Goal: Task Accomplishment & Management: Manage account settings

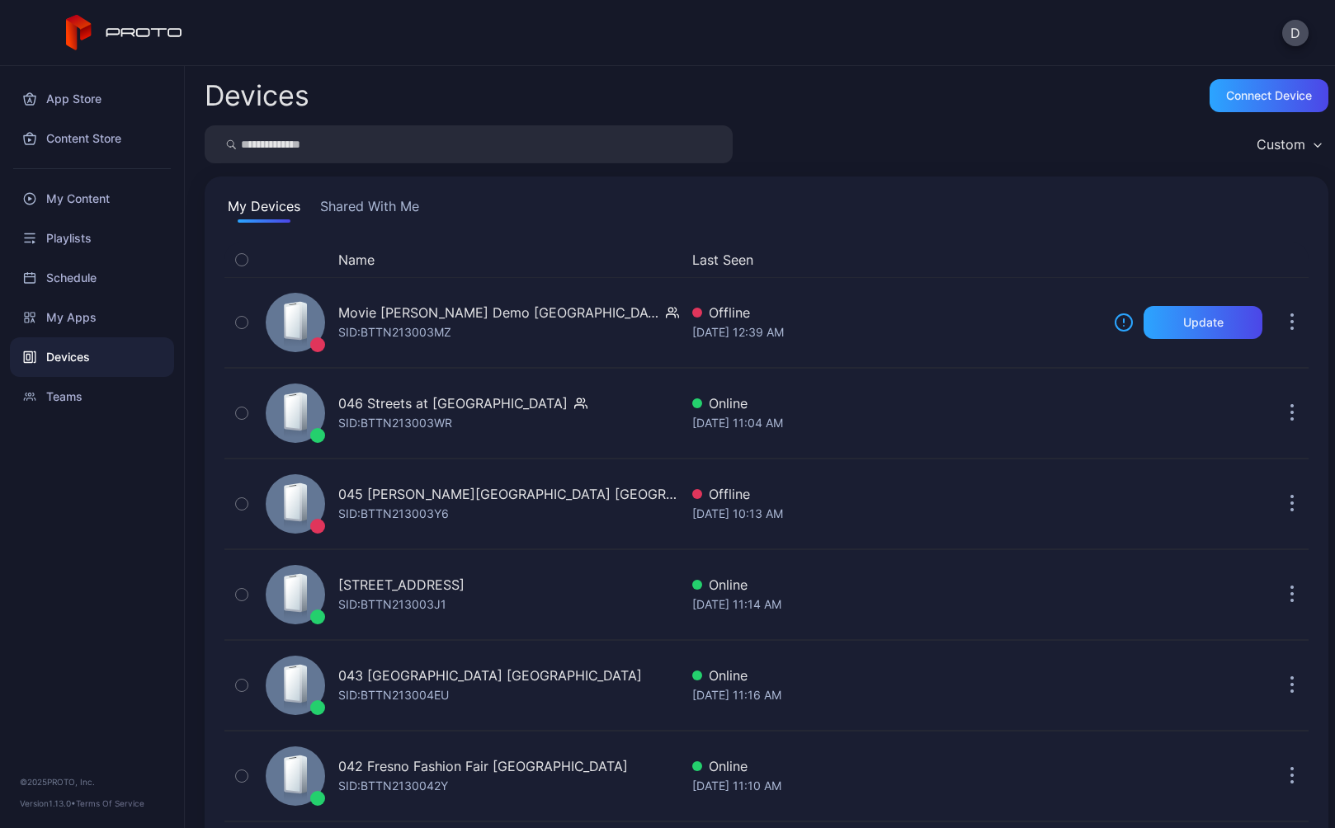
scroll to position [3814, 0]
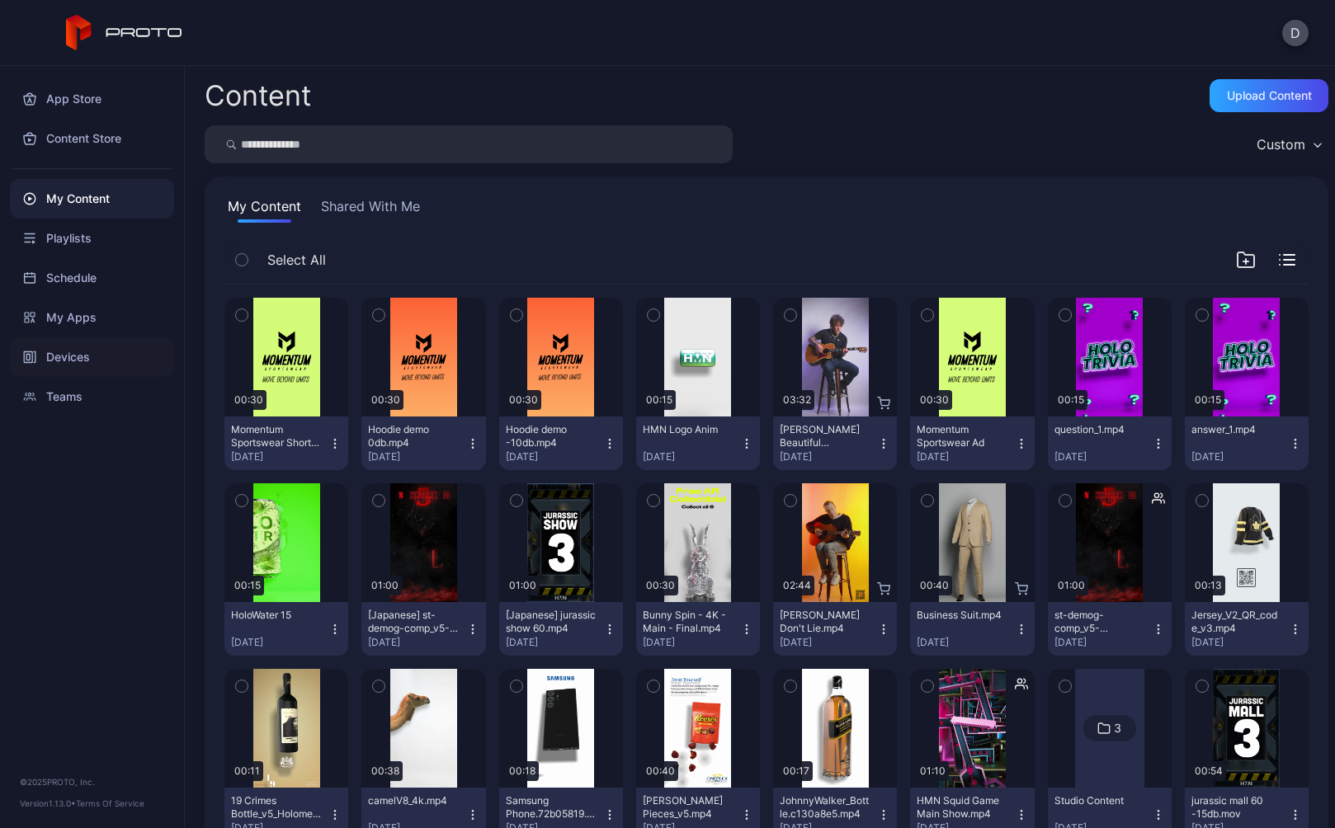
click at [93, 360] on div "Devices" at bounding box center [92, 357] width 164 height 40
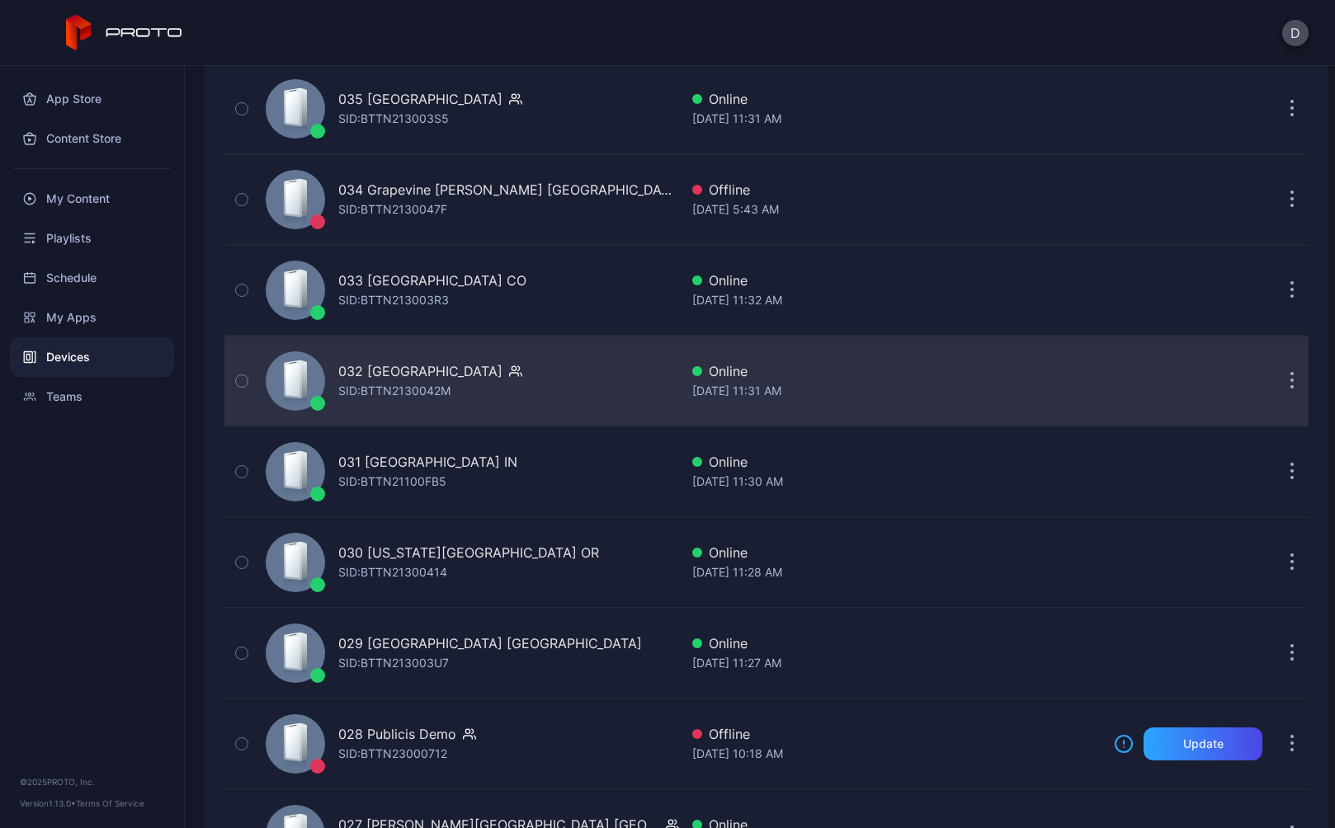
scroll to position [1334, 0]
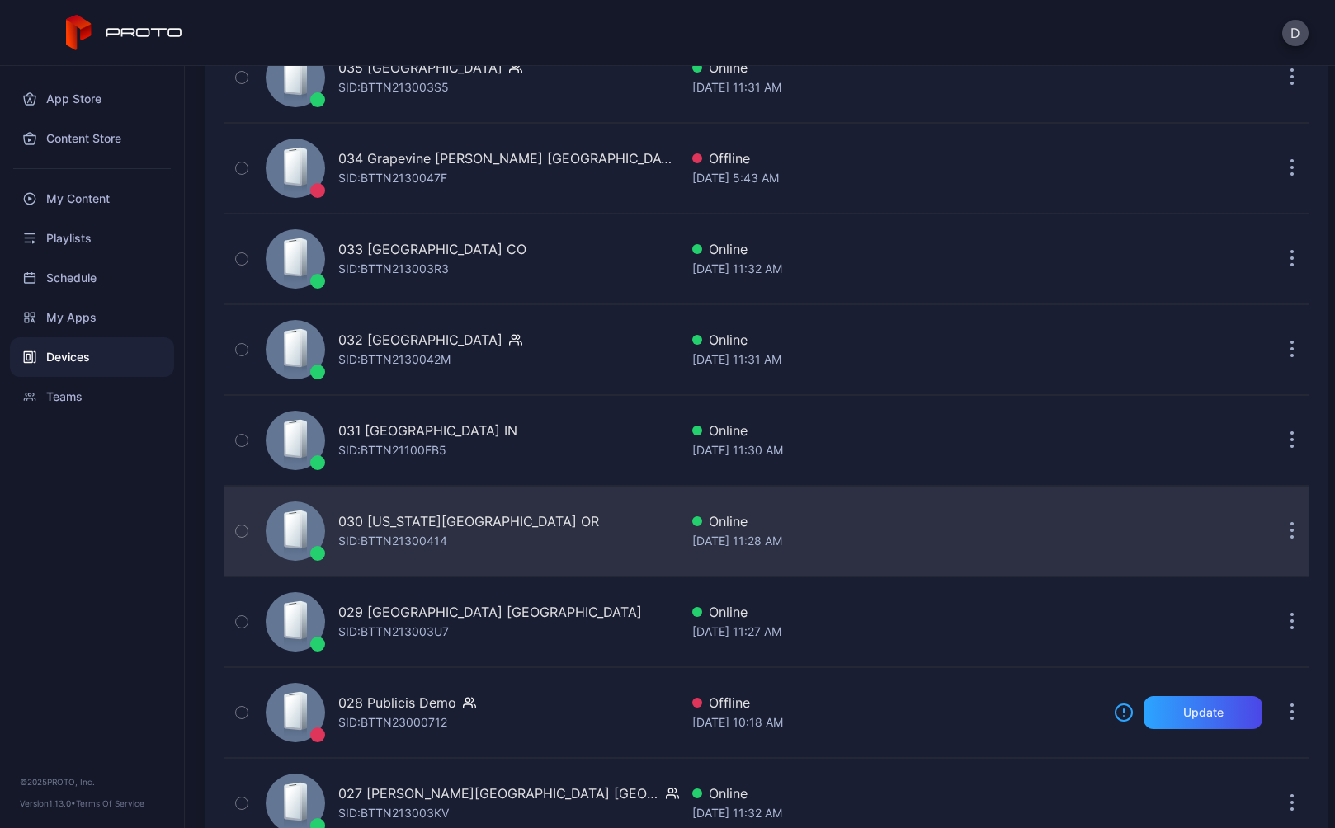
click at [582, 537] on div "030 Washington Square OR SID: BTTN21300414" at bounding box center [469, 531] width 420 height 82
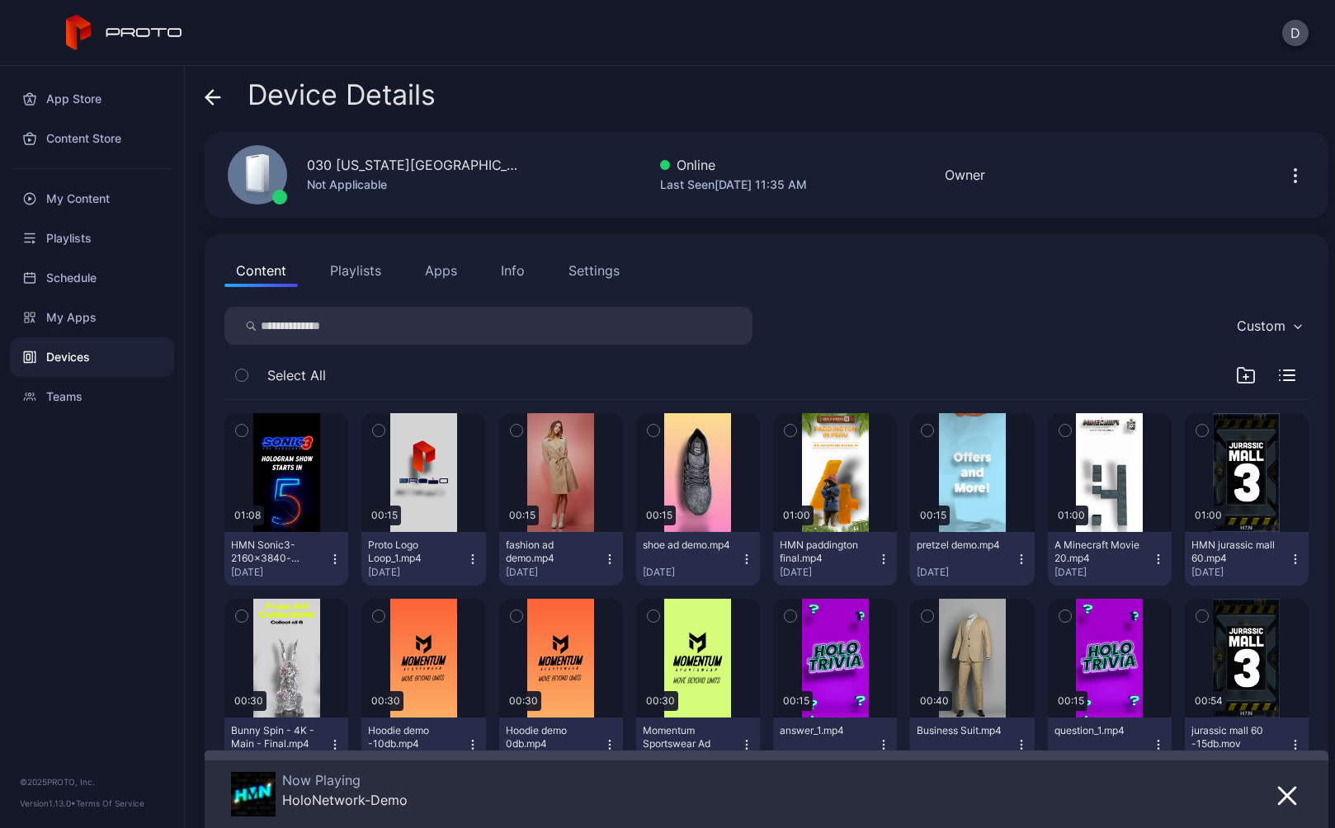
click at [594, 266] on div "Settings" at bounding box center [593, 271] width 51 height 20
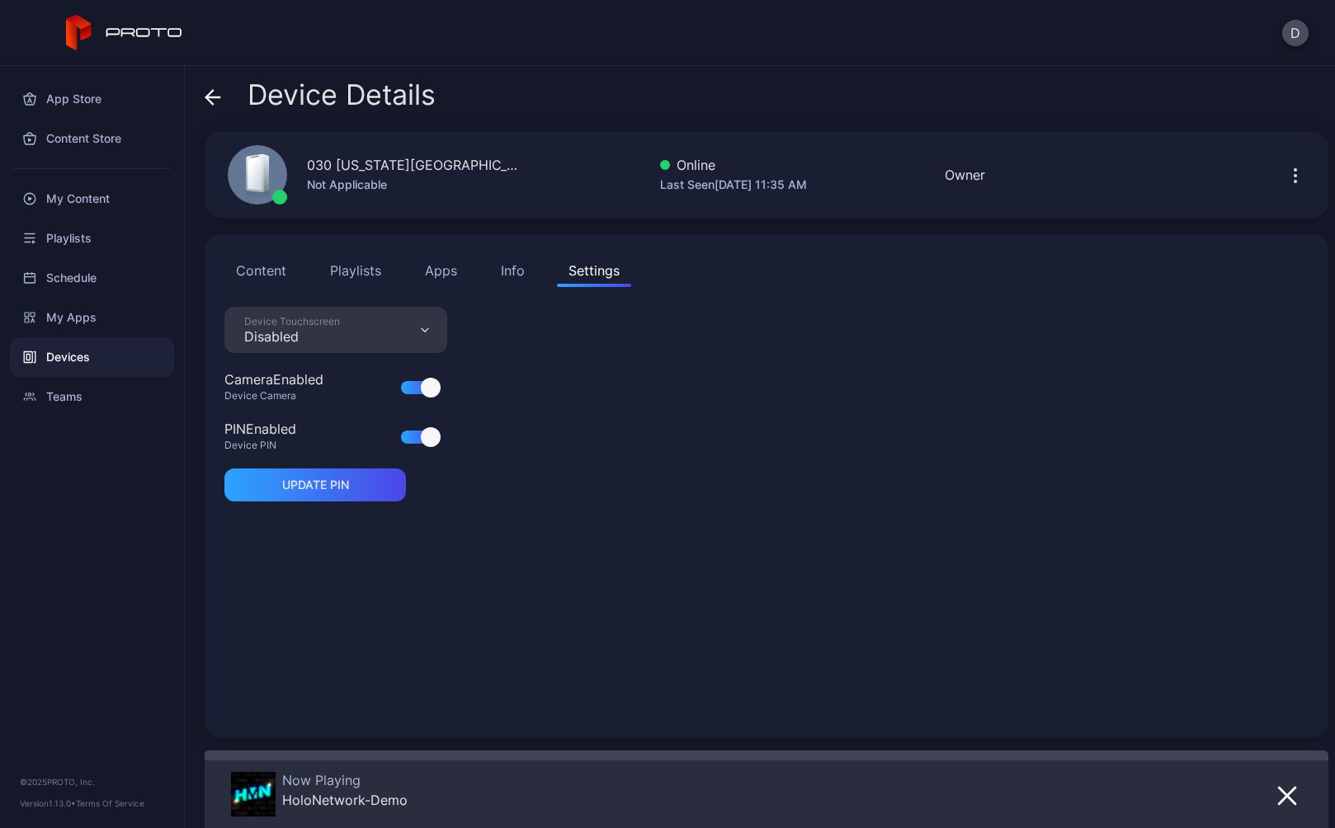
click at [505, 274] on div "Info" at bounding box center [513, 271] width 24 height 20
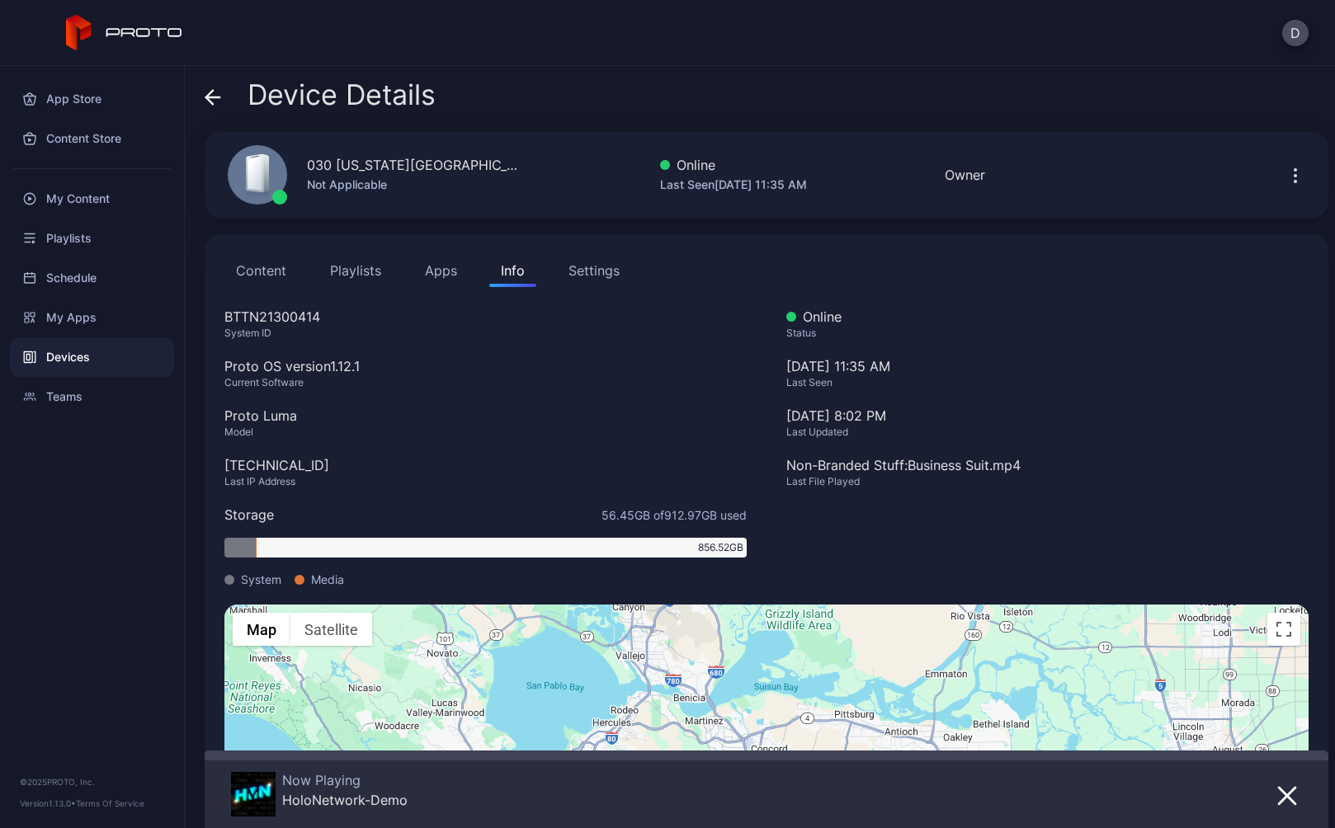
click at [262, 318] on div "BTTN21300414" at bounding box center [485, 317] width 522 height 20
copy div "BTTN21300414"
click at [215, 97] on icon at bounding box center [213, 97] width 14 height 0
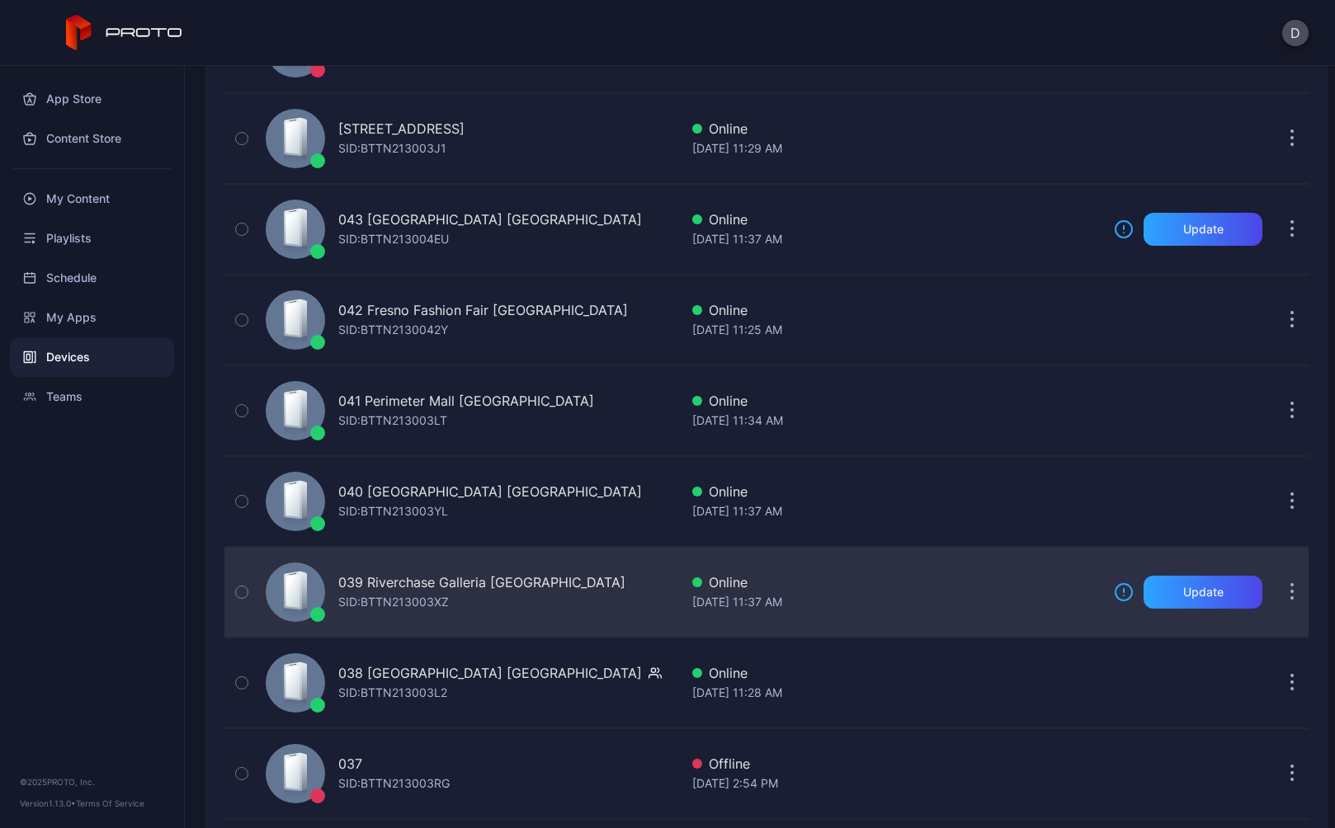
scroll to position [445, 0]
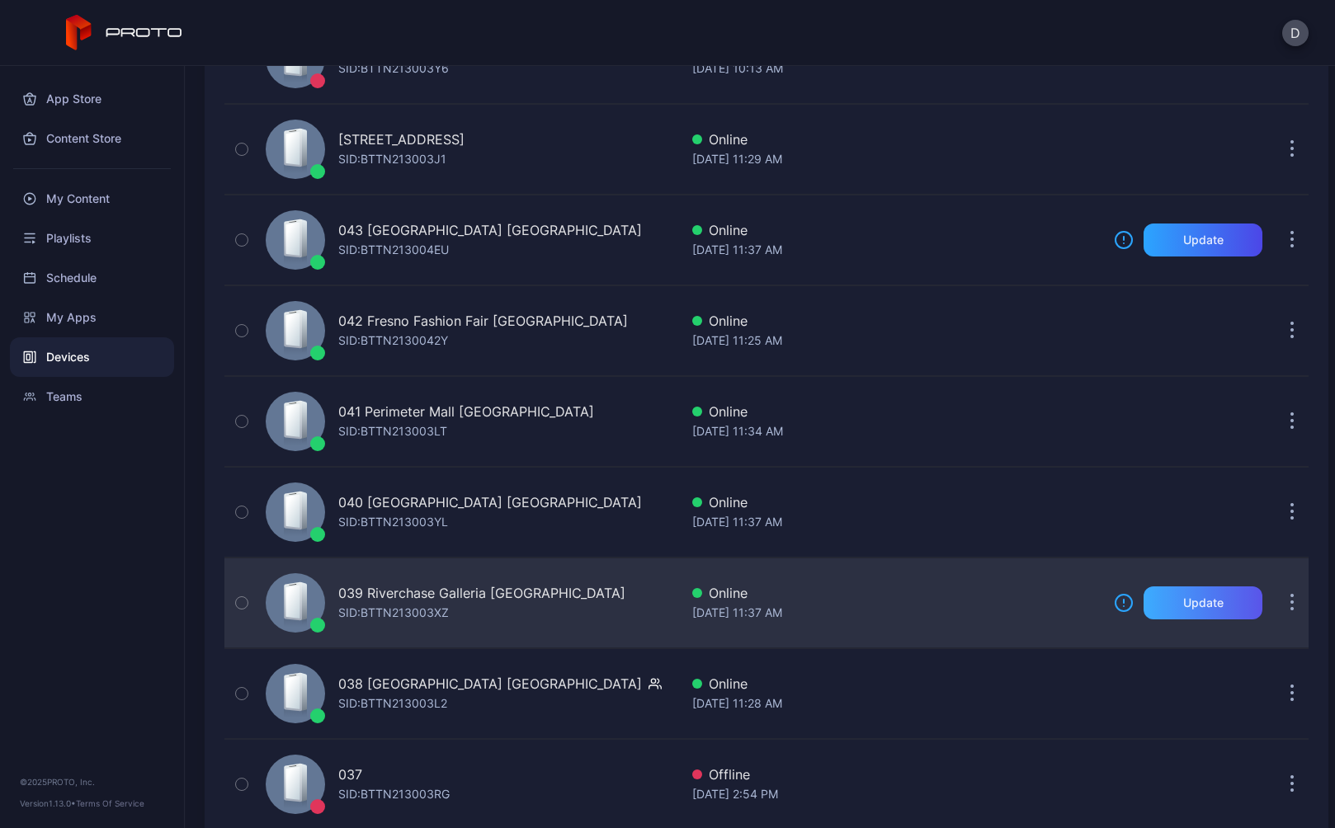
click at [1186, 601] on div "Update" at bounding box center [1203, 602] width 40 height 13
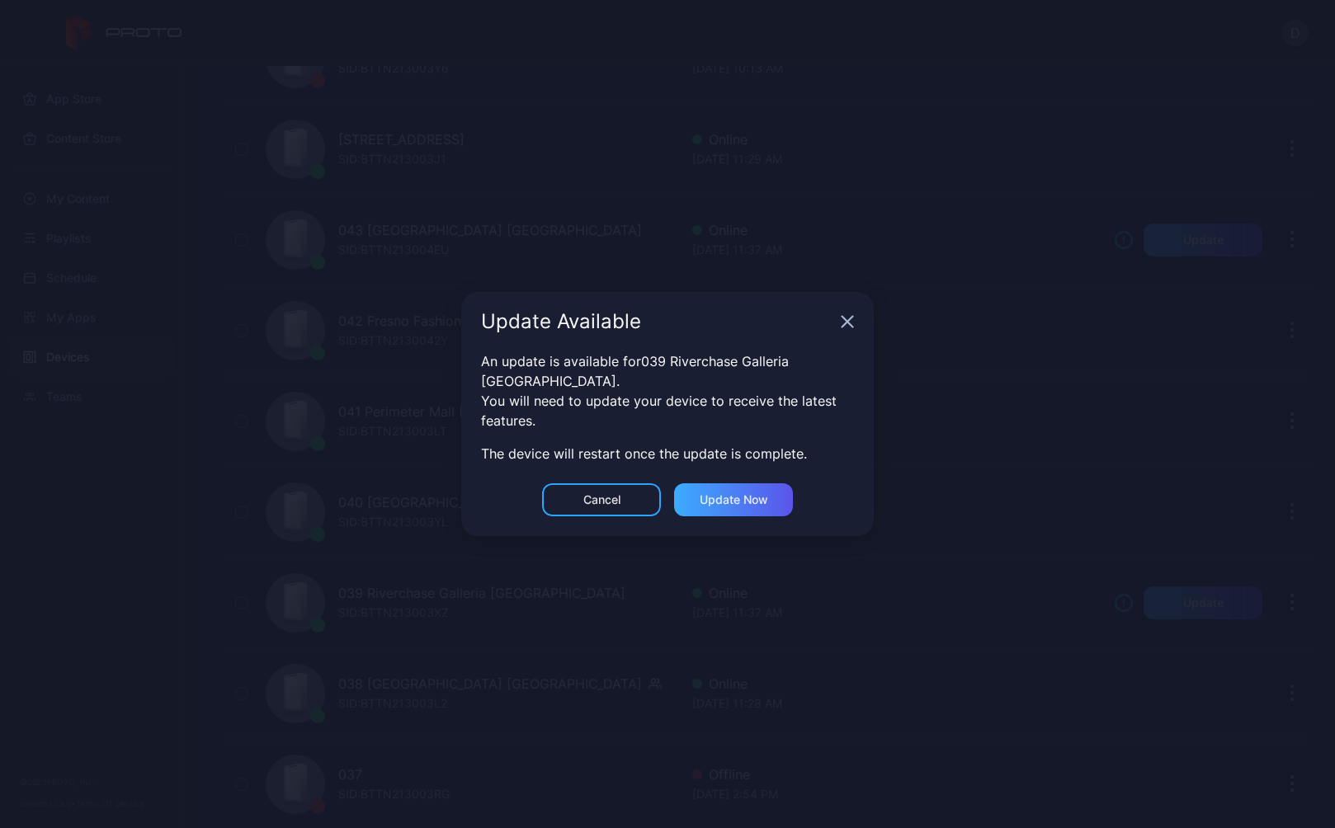
click at [751, 497] on div "Update now" at bounding box center [733, 499] width 119 height 33
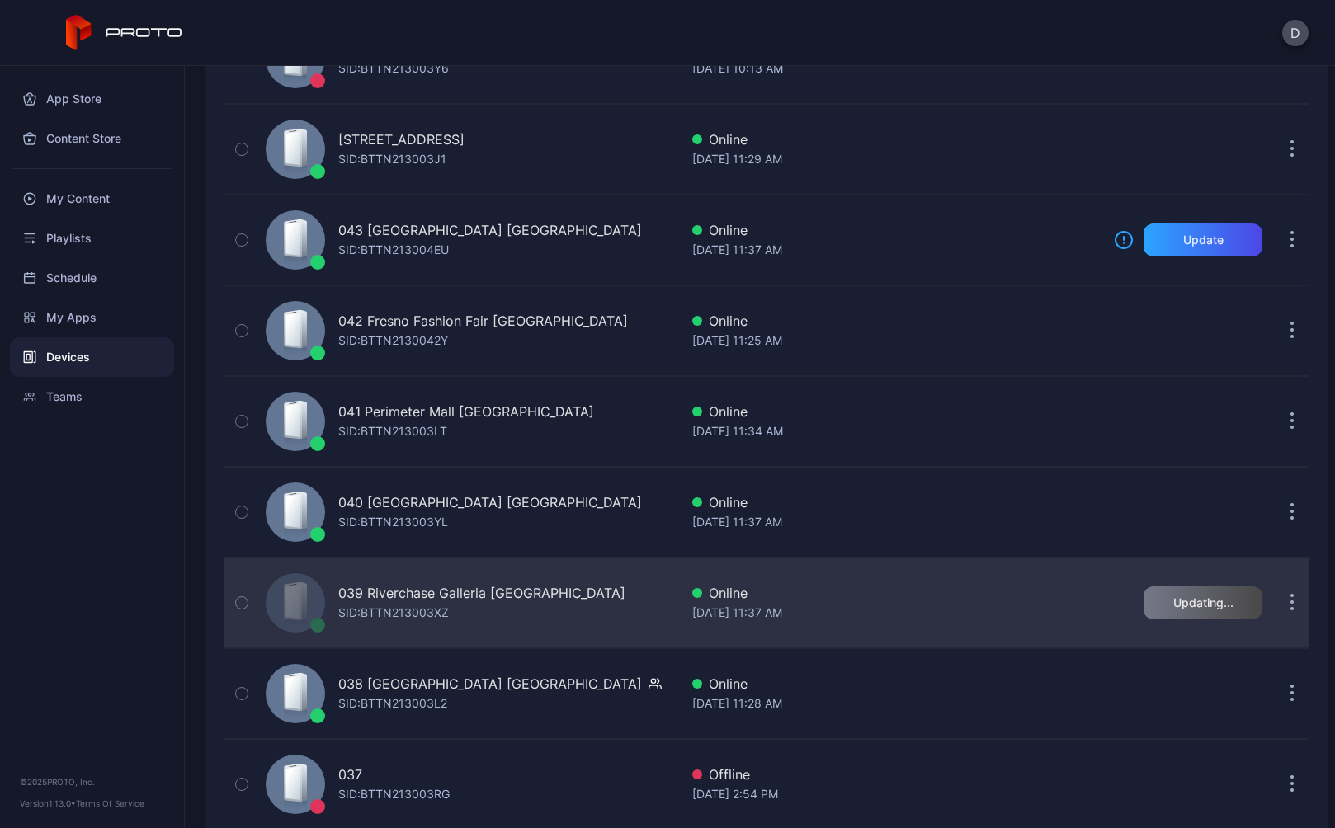
click at [601, 603] on div "039 Riverchase Galleria AL SID: BTTN213003XZ" at bounding box center [469, 603] width 420 height 82
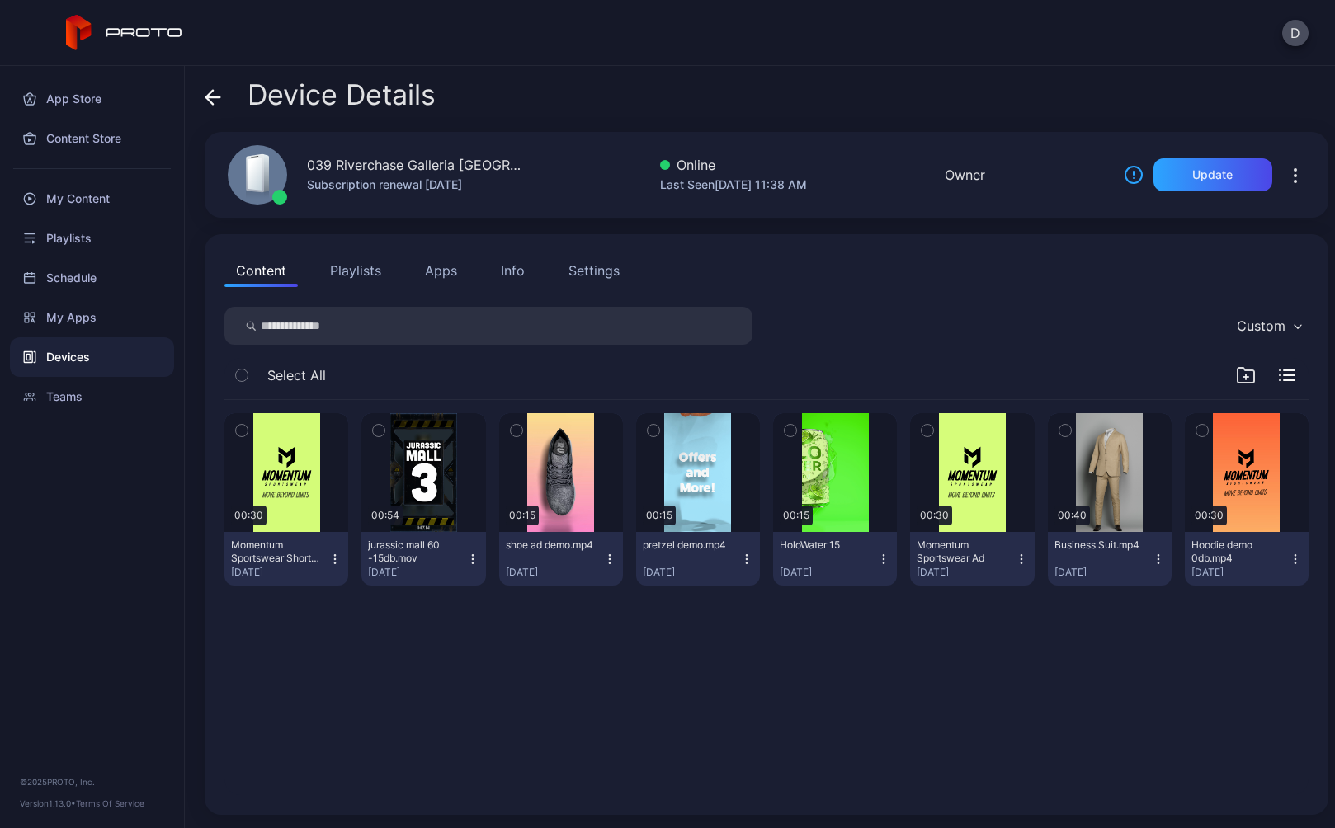
click at [596, 266] on div "Settings" at bounding box center [593, 271] width 51 height 20
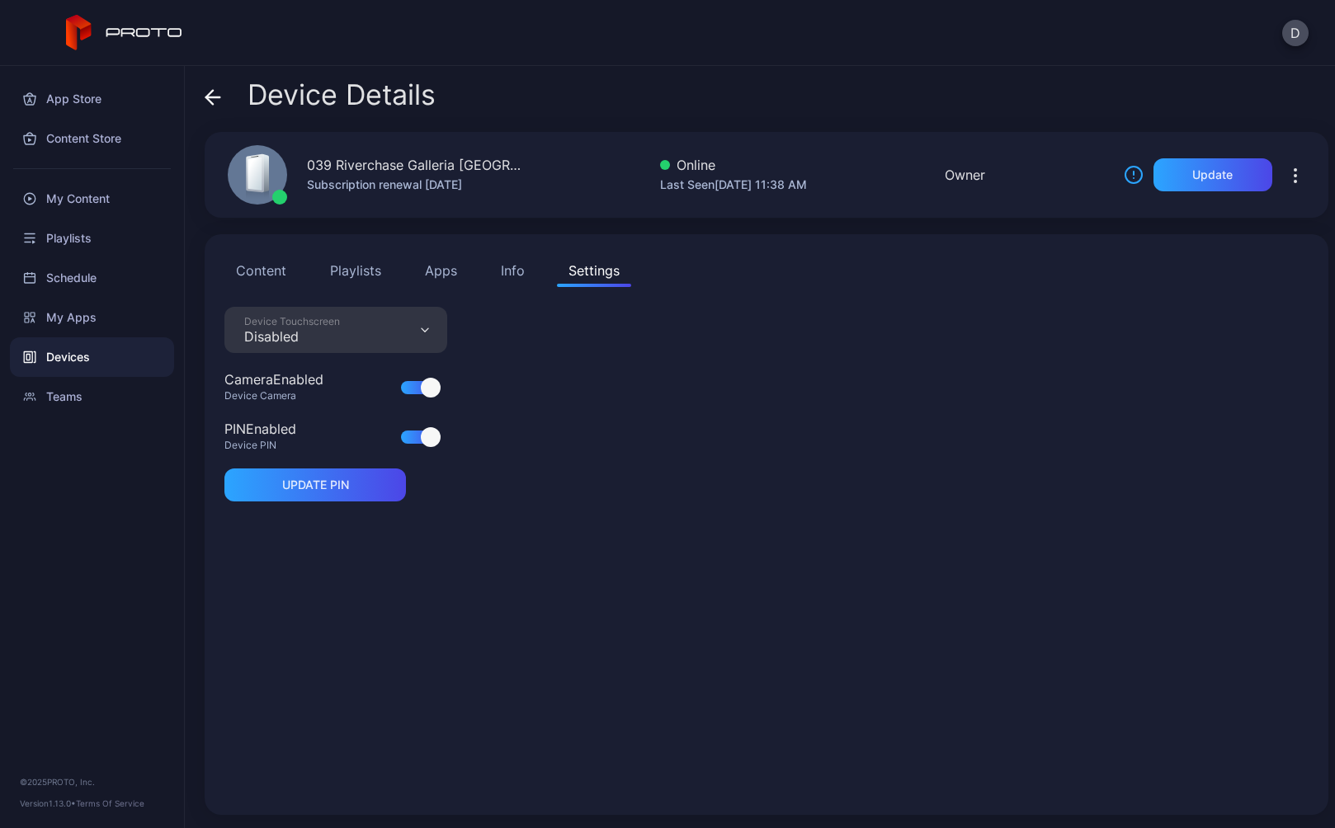
click at [512, 269] on div "Info" at bounding box center [513, 271] width 24 height 20
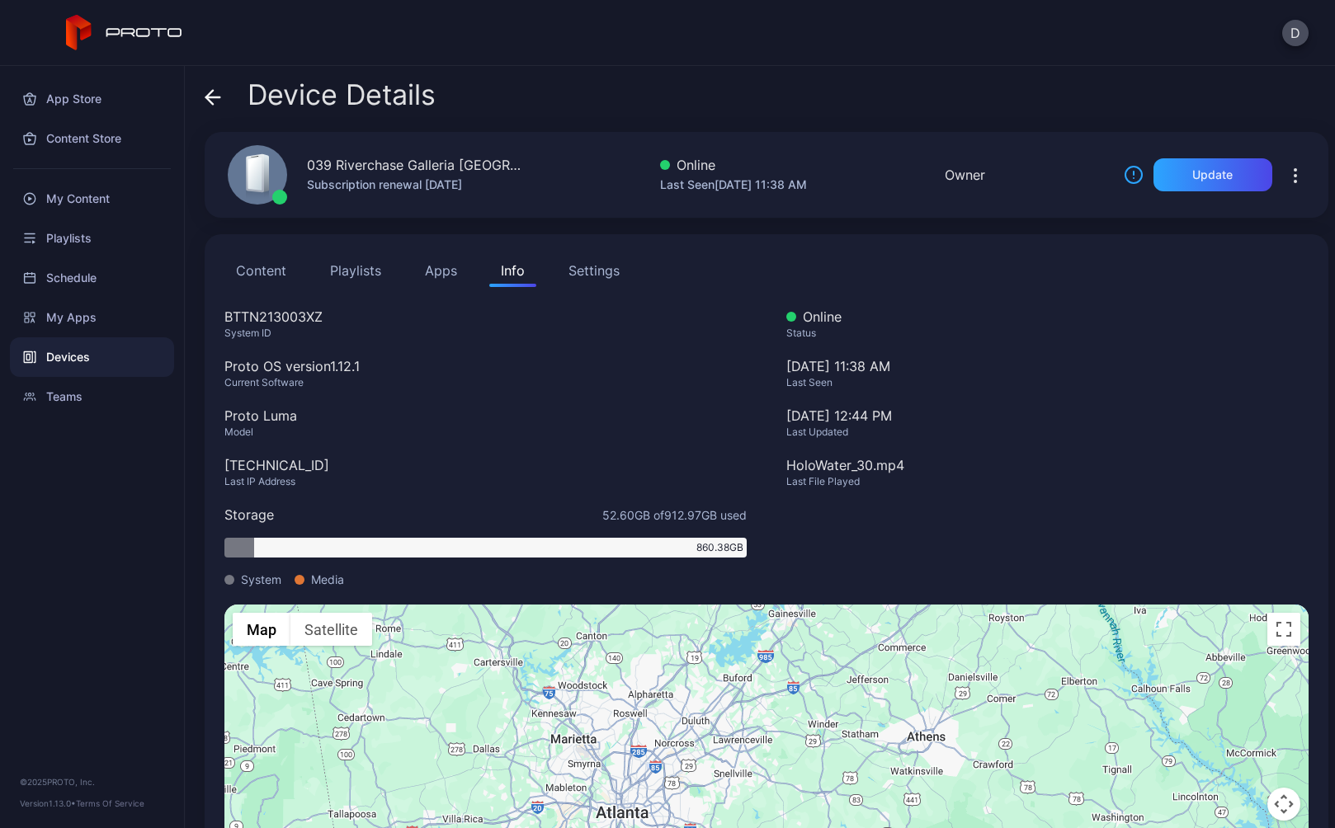
click at [216, 93] on icon at bounding box center [213, 97] width 16 height 16
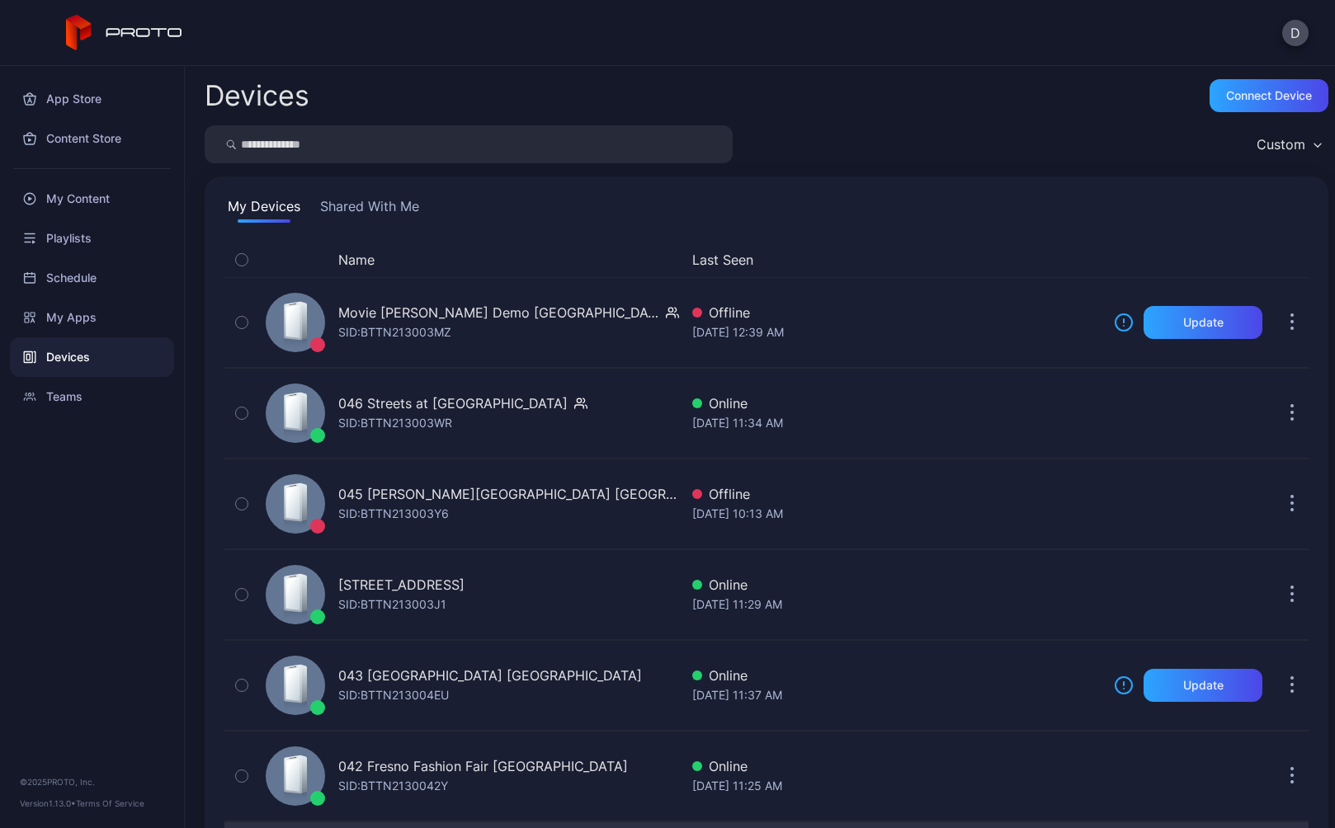
scroll to position [445, 0]
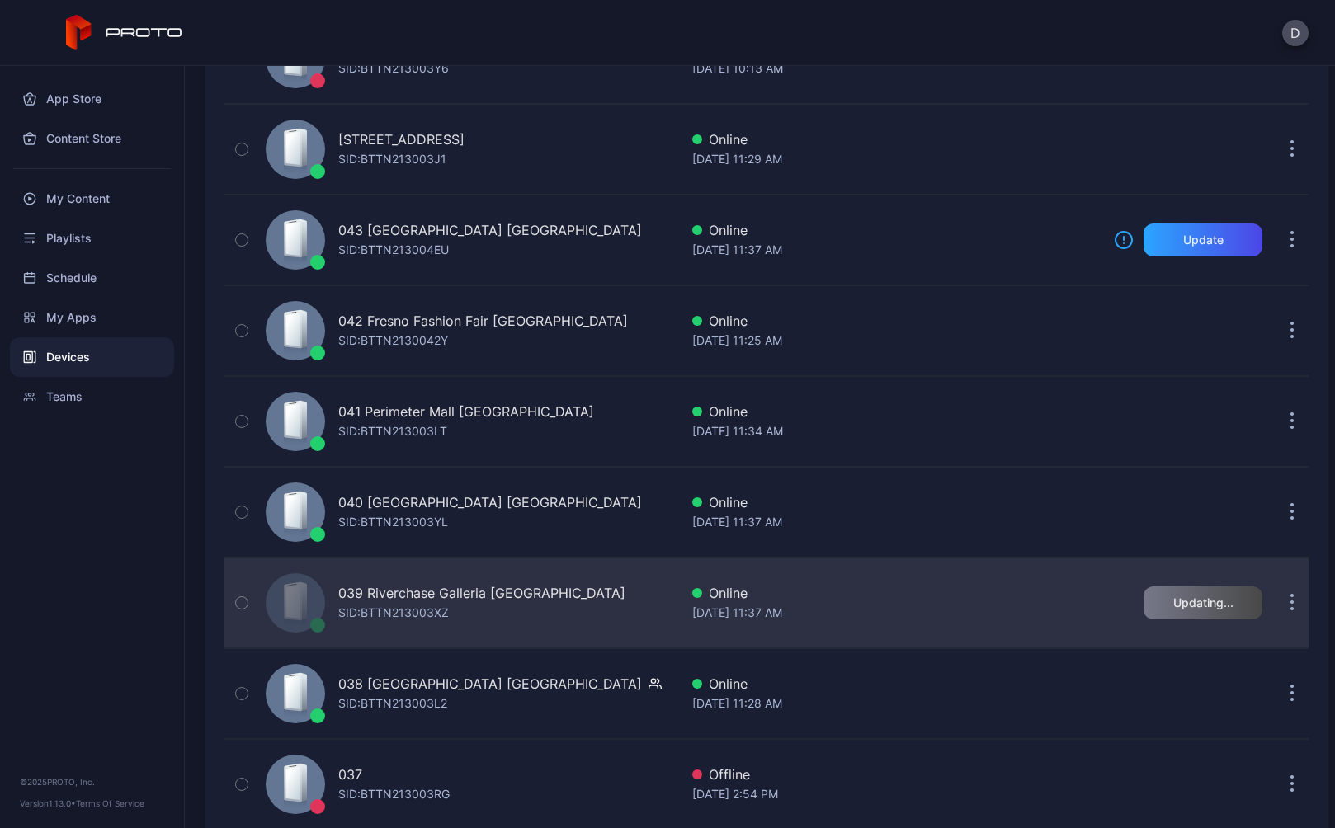
click at [618, 612] on div "039 Riverchase Galleria AL SID: BTTN213003XZ" at bounding box center [469, 603] width 420 height 82
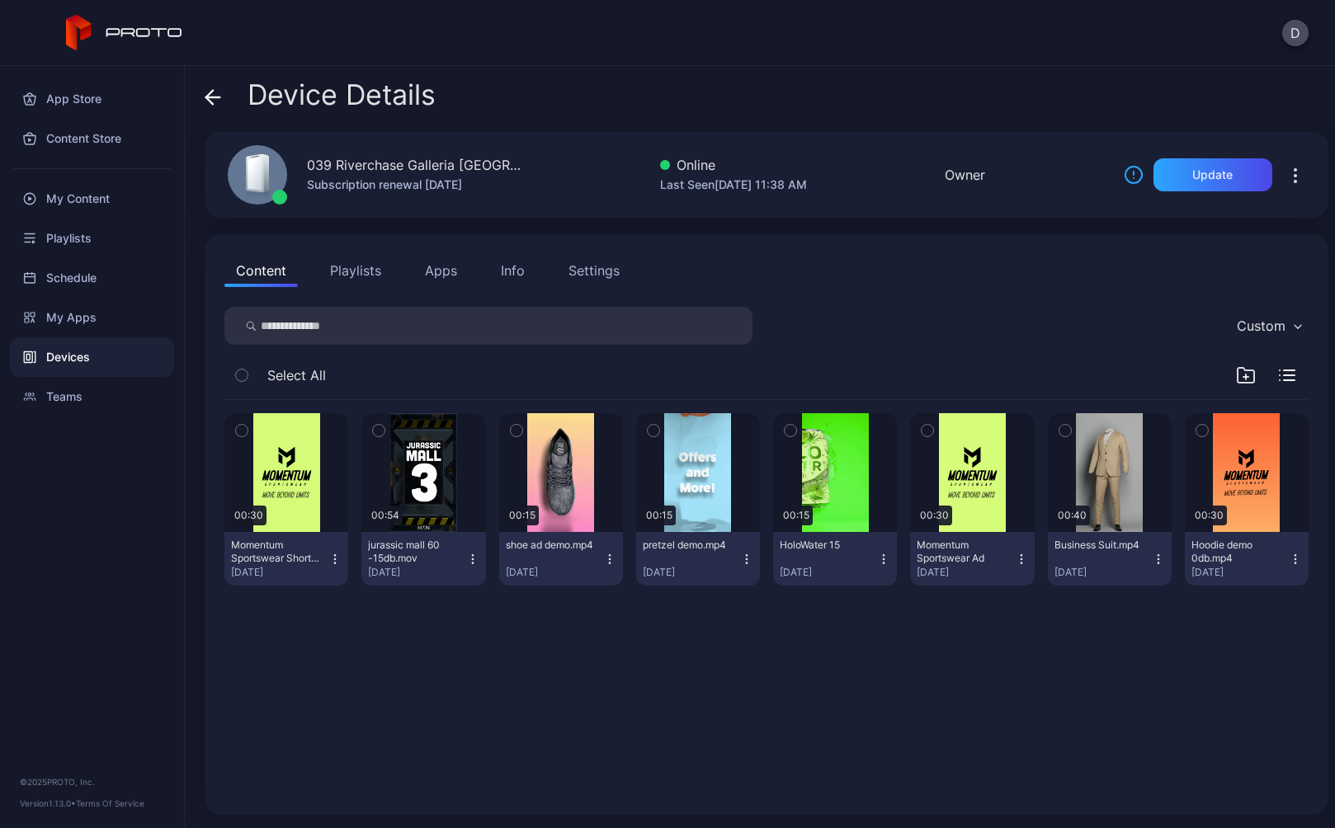
click at [219, 96] on icon at bounding box center [213, 97] width 16 height 16
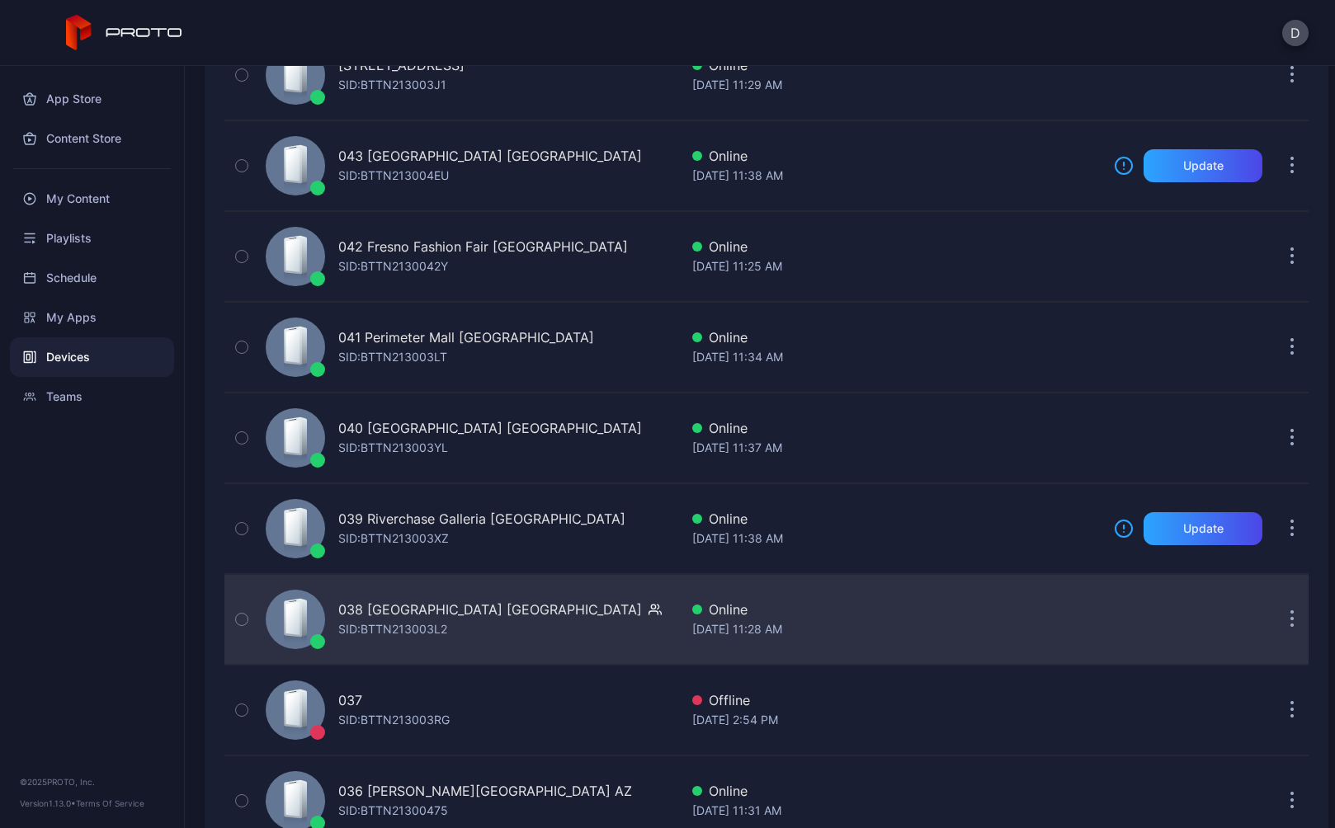
scroll to position [499, 0]
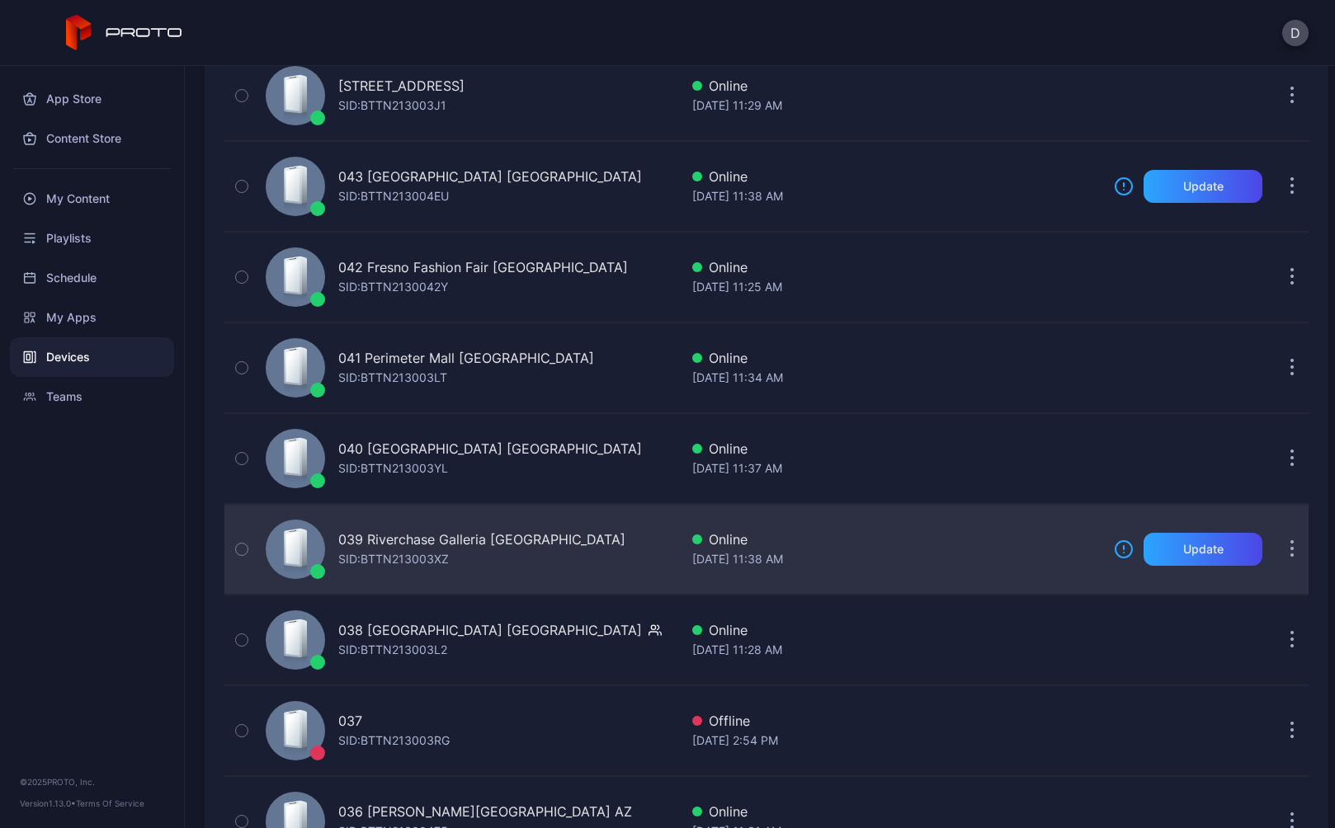
click at [596, 549] on div "039 Riverchase Galleria AL SID: BTTN213003XZ" at bounding box center [469, 549] width 420 height 82
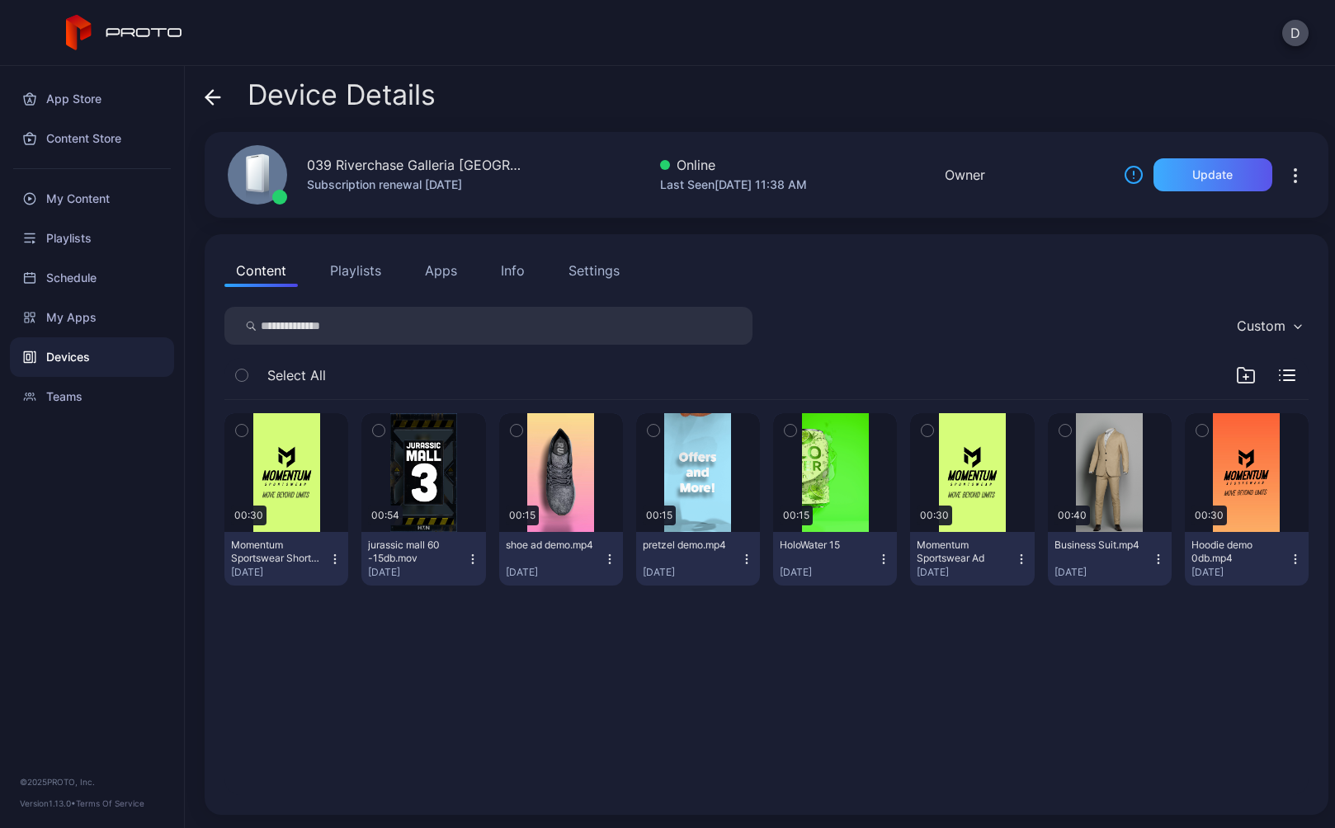
click at [1196, 180] on div "Update" at bounding box center [1212, 174] width 40 height 13
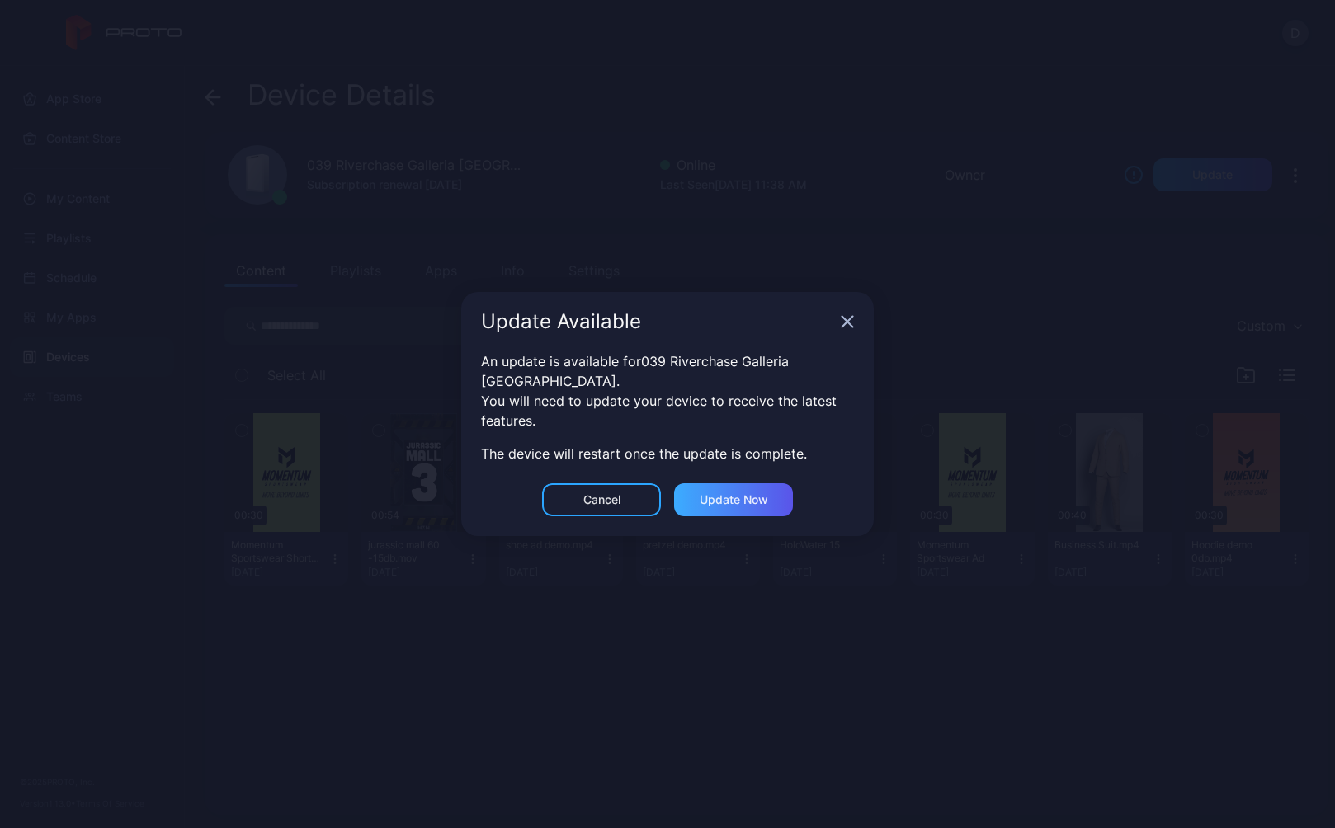
click at [734, 493] on div "Update now" at bounding box center [734, 499] width 68 height 13
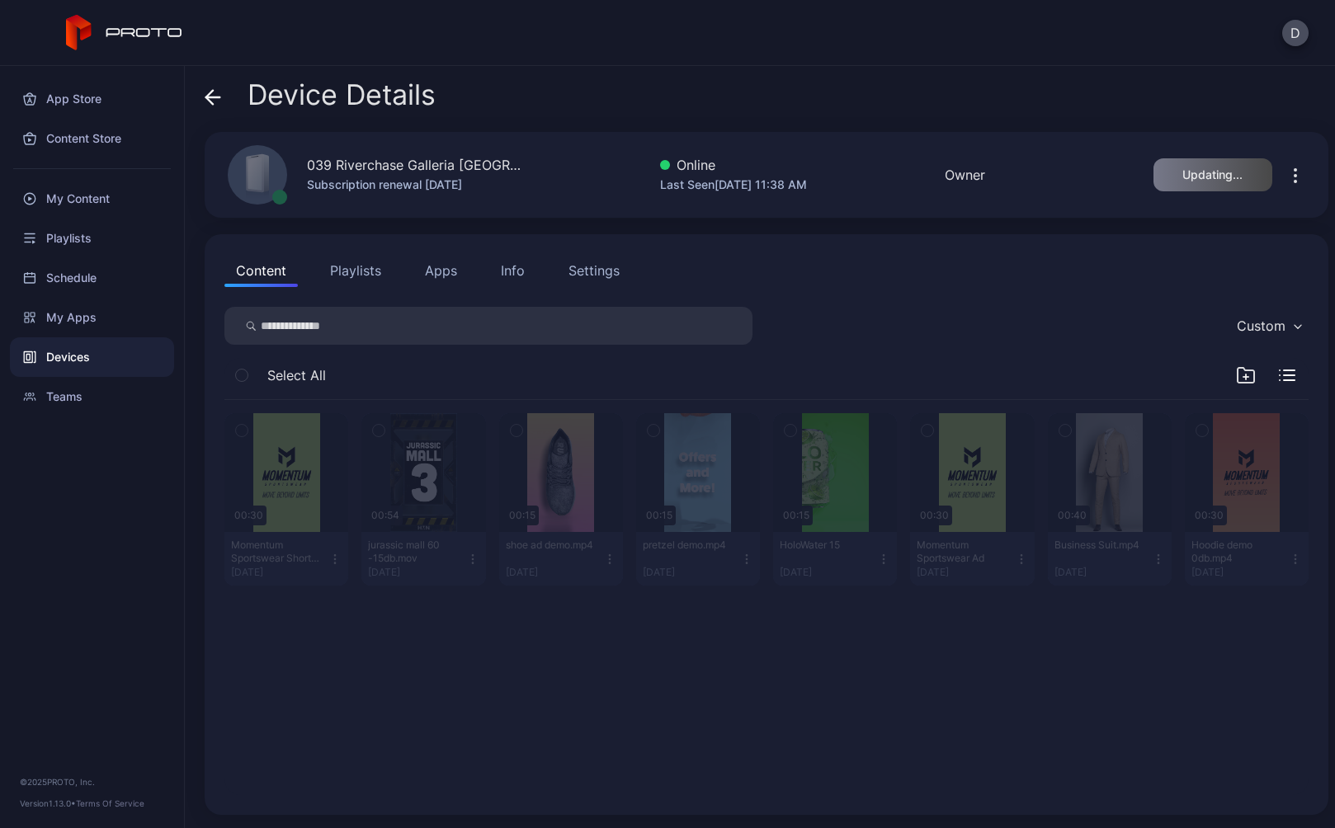
click at [212, 97] on icon at bounding box center [213, 97] width 14 height 0
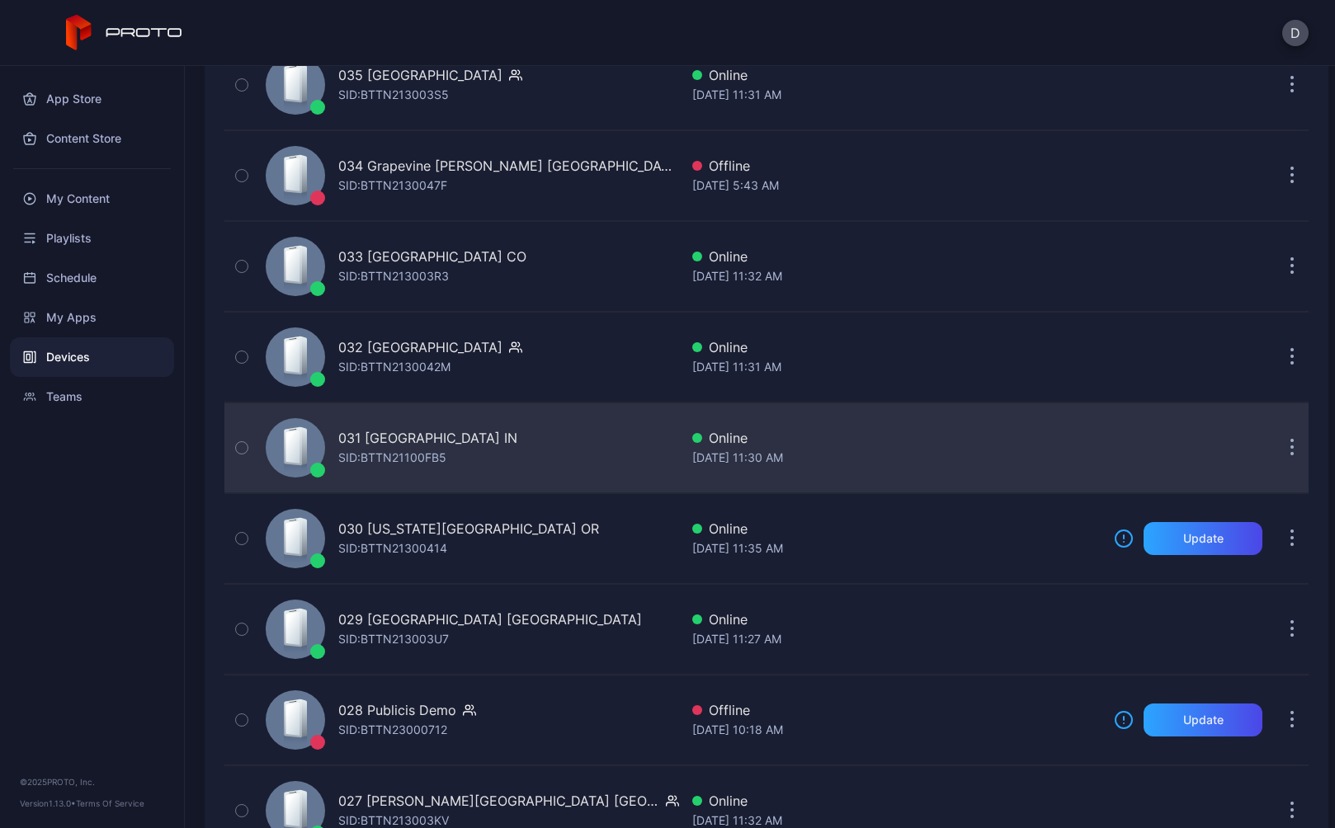
scroll to position [1337, 0]
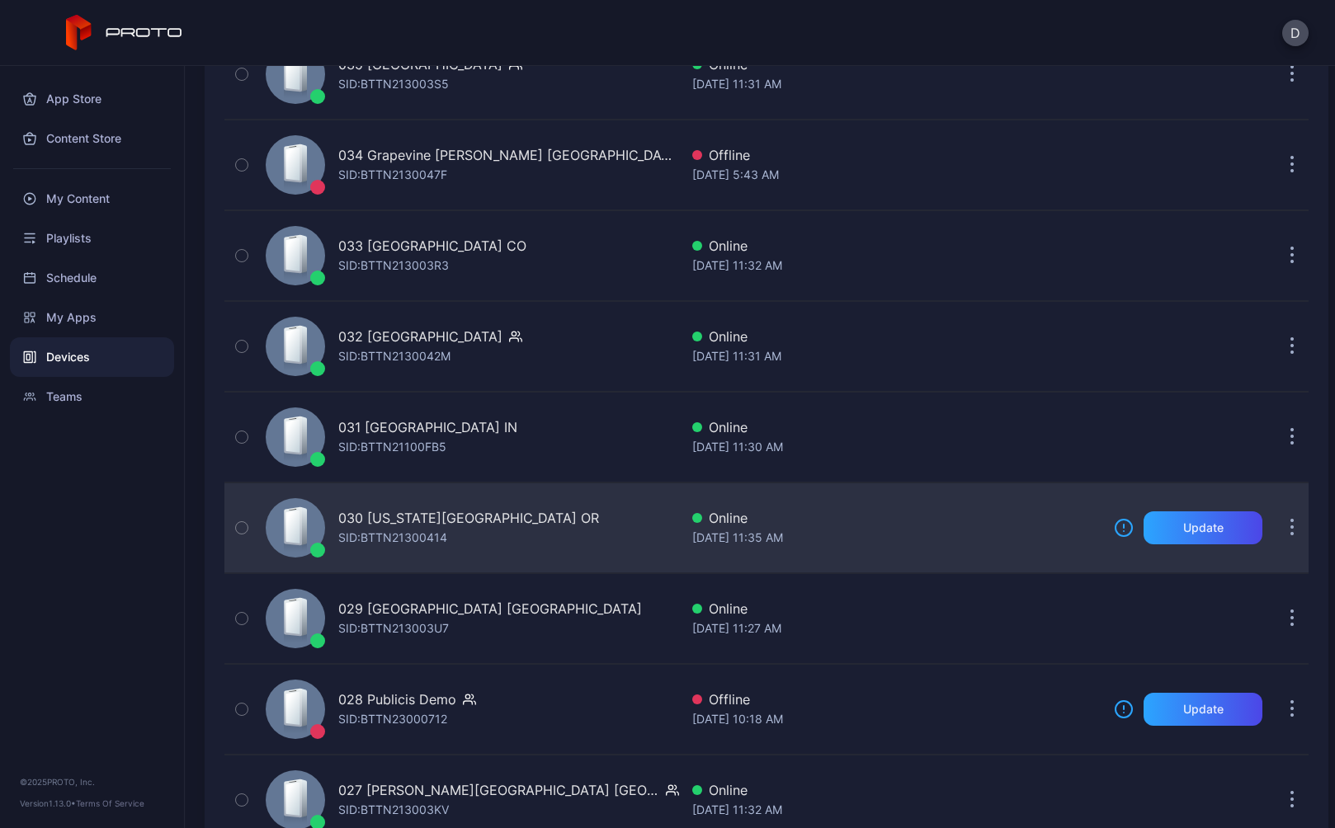
click at [903, 531] on div "Aug 27, 2025 at 11:35 AM" at bounding box center [896, 538] width 408 height 20
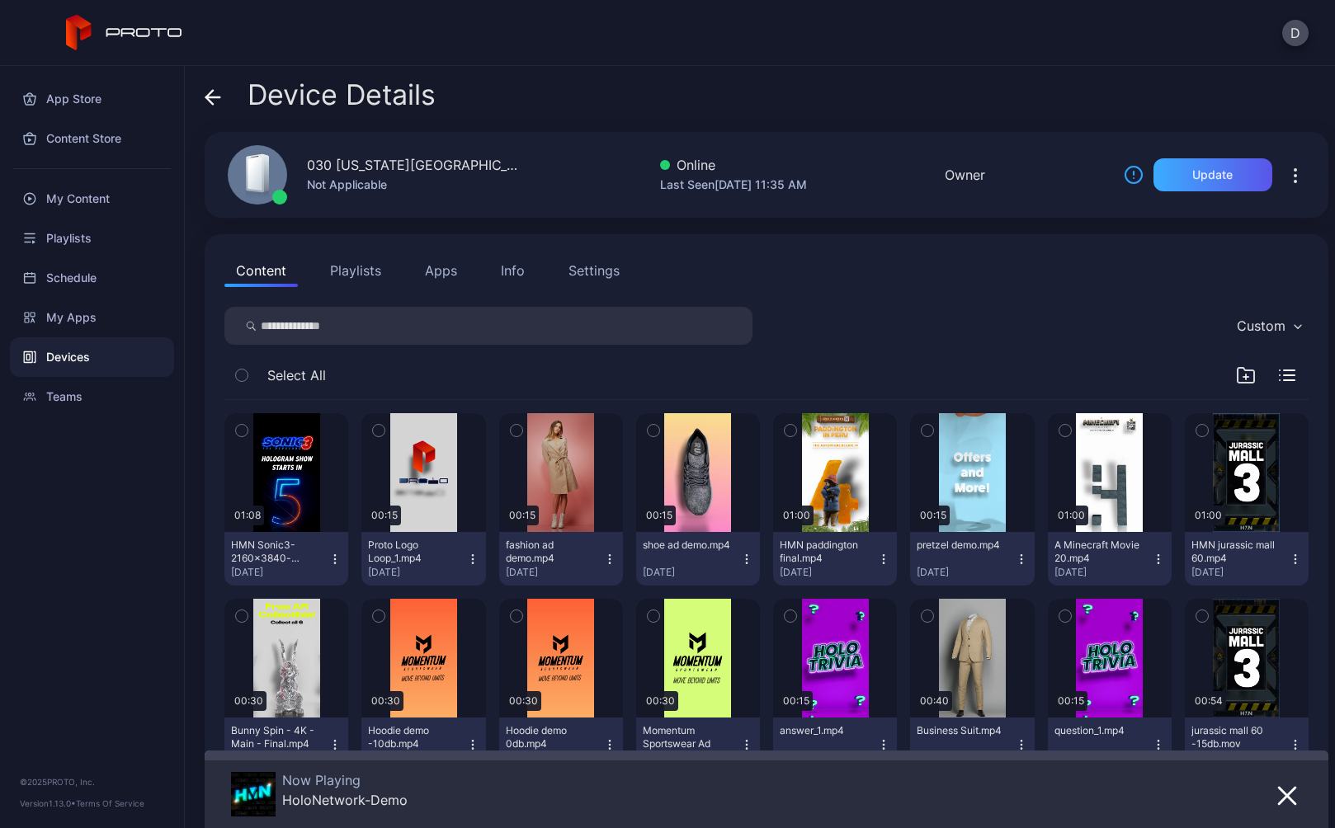
click at [1206, 175] on div "Update" at bounding box center [1212, 174] width 40 height 13
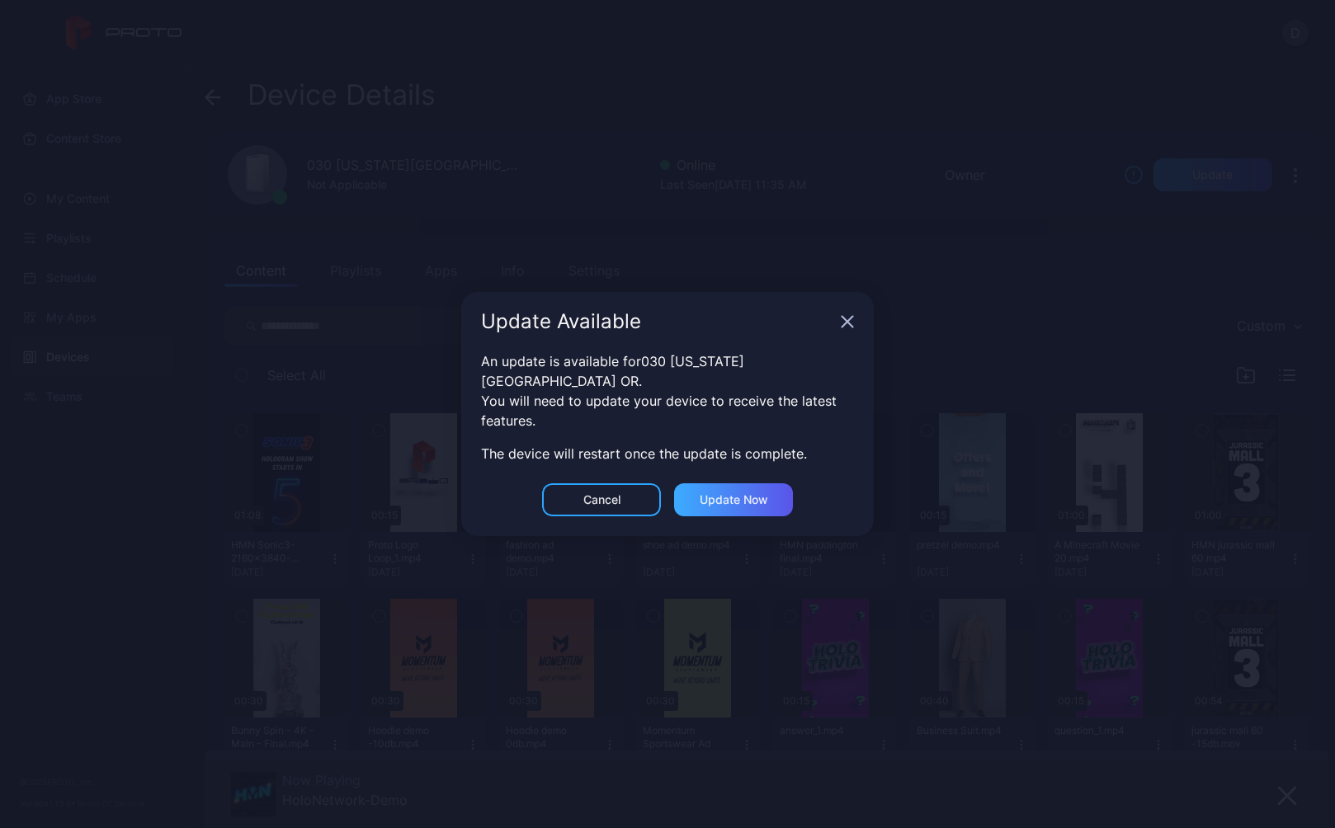
click at [737, 493] on div "Update now" at bounding box center [734, 499] width 68 height 13
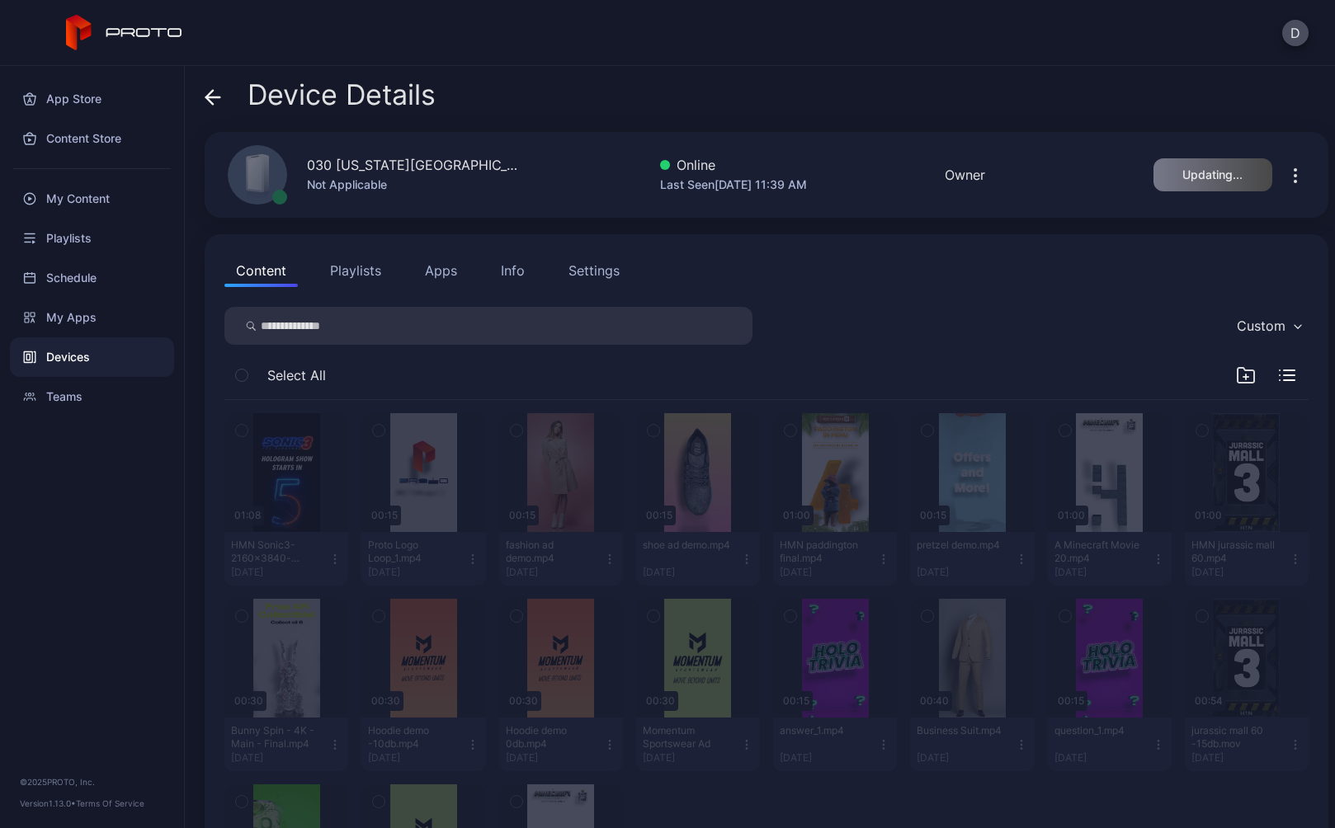
click at [210, 89] on icon at bounding box center [213, 97] width 16 height 16
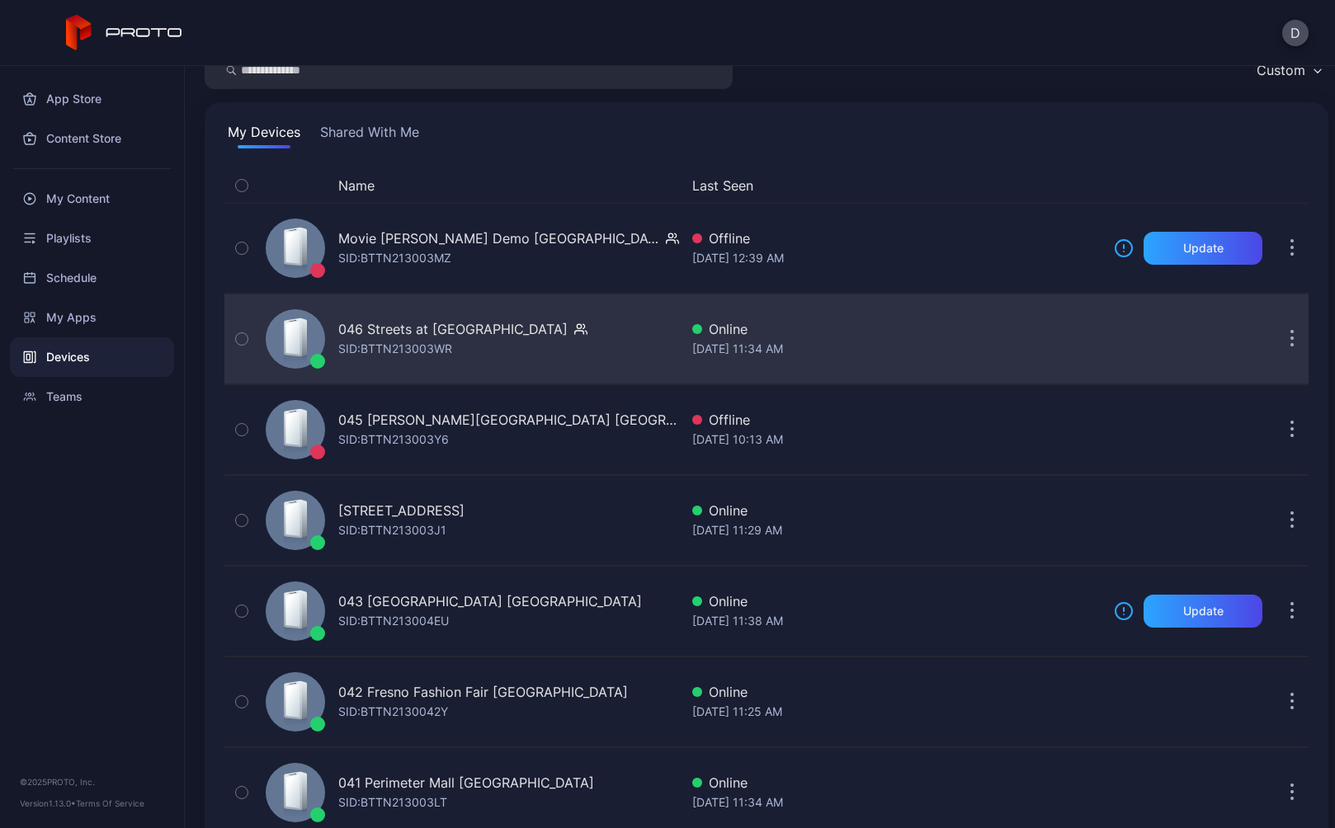
scroll to position [203, 0]
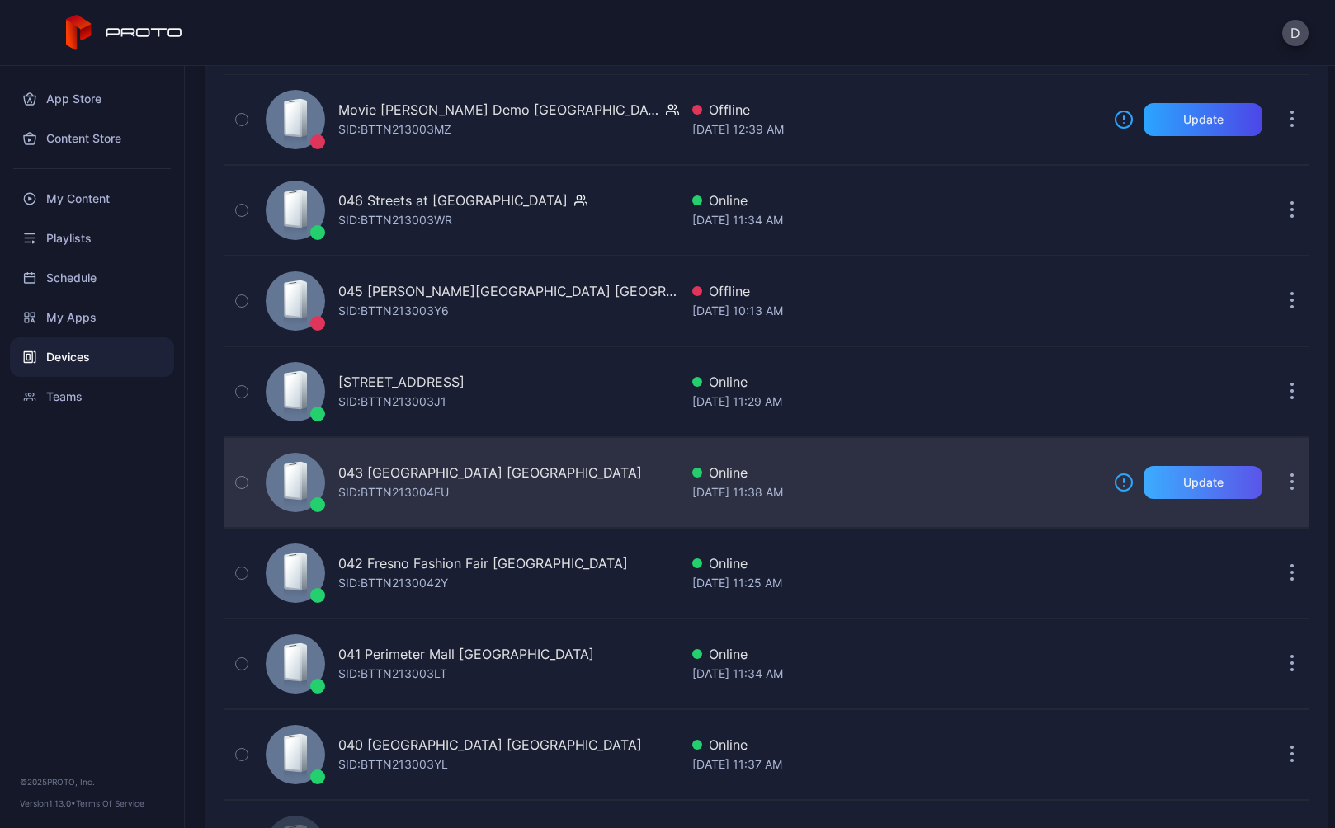
click at [1183, 476] on div "Update" at bounding box center [1203, 482] width 40 height 13
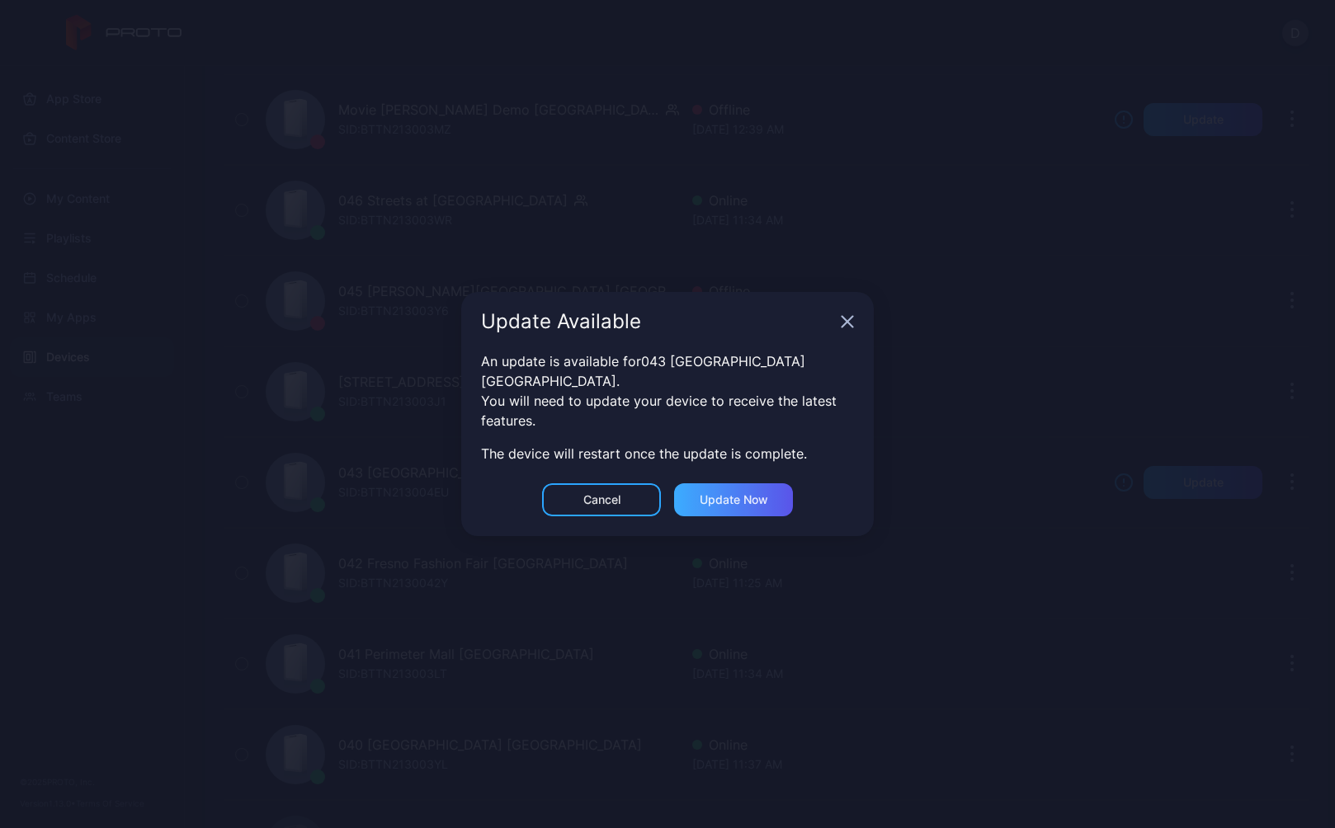
click at [751, 493] on div "Update now" at bounding box center [734, 499] width 68 height 13
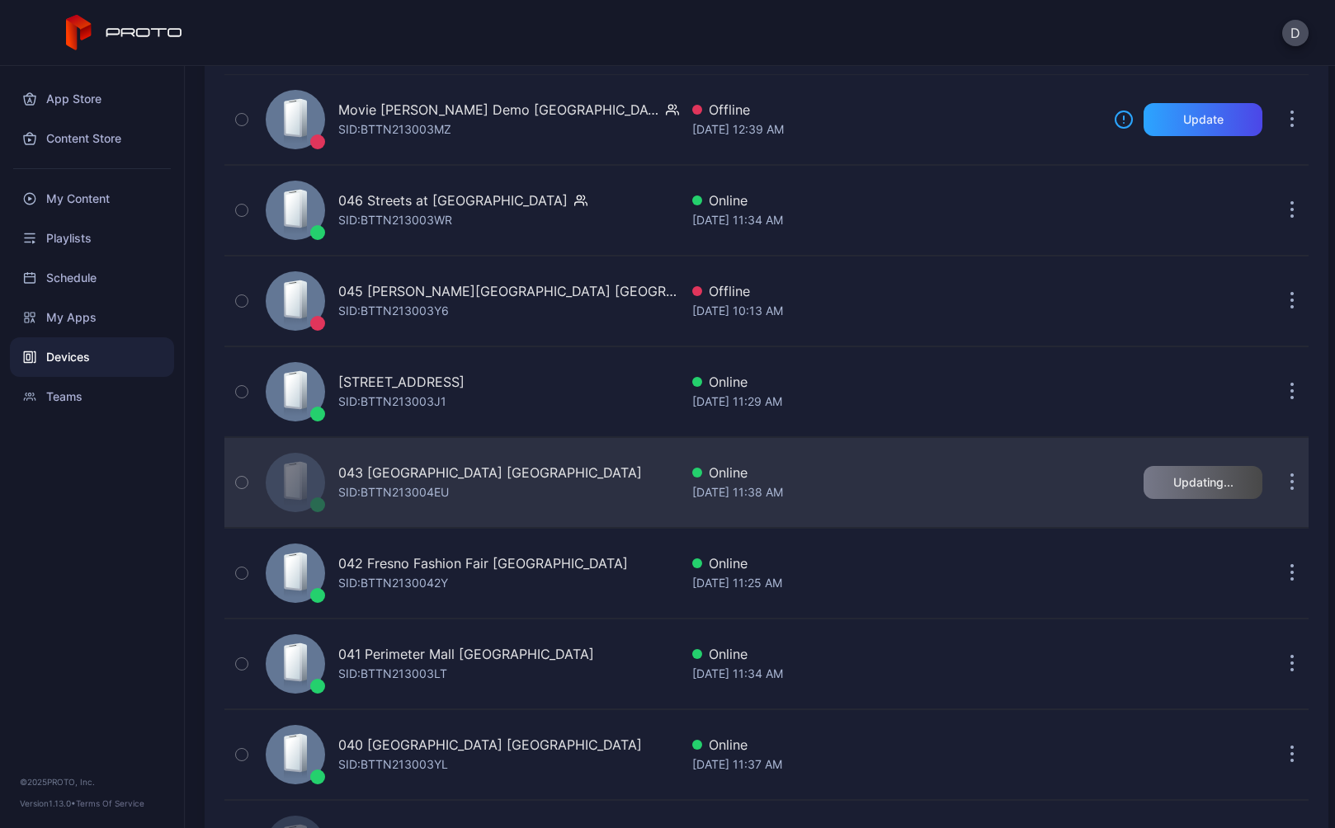
click at [576, 473] on div "043 North Star Mall TX SID: BTTN213004EU" at bounding box center [469, 482] width 420 height 82
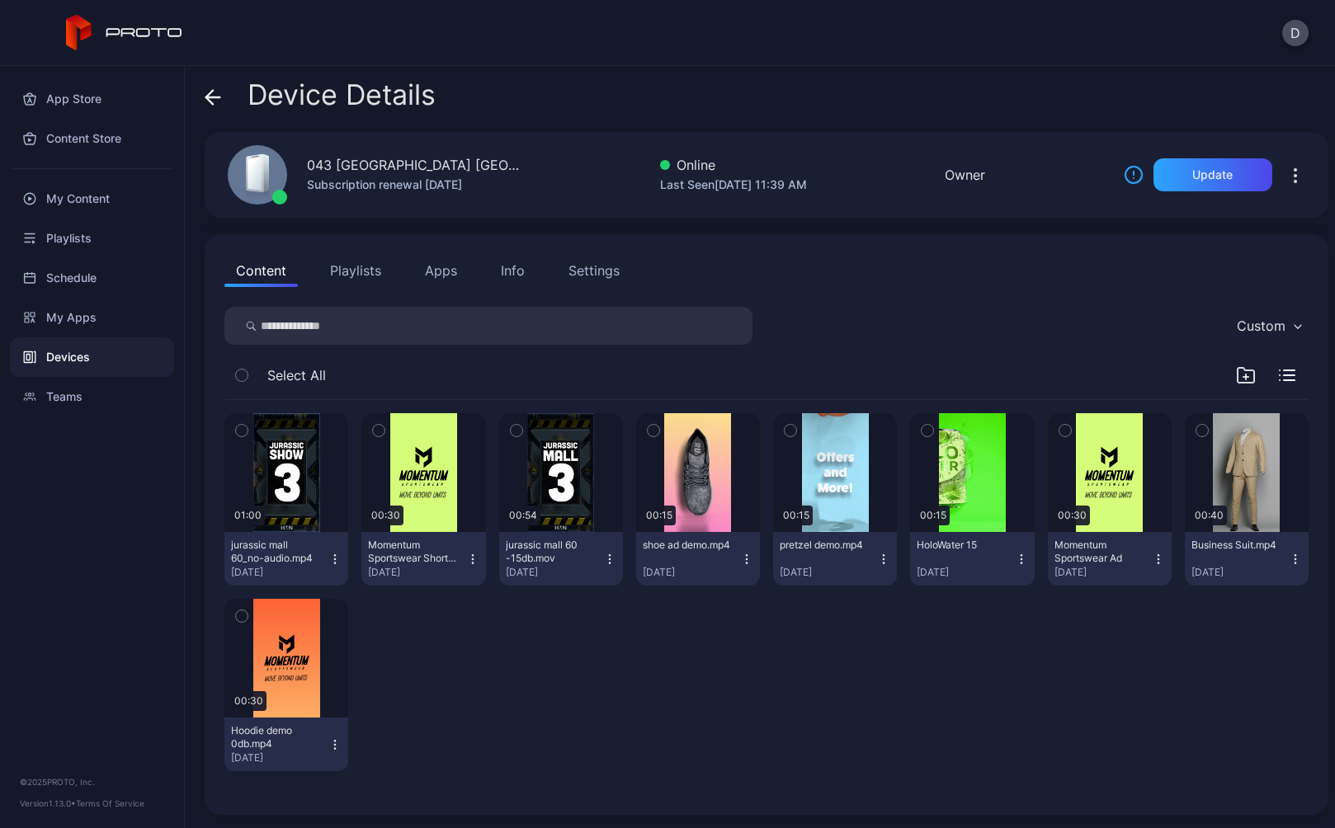
click at [211, 97] on icon at bounding box center [213, 97] width 14 height 0
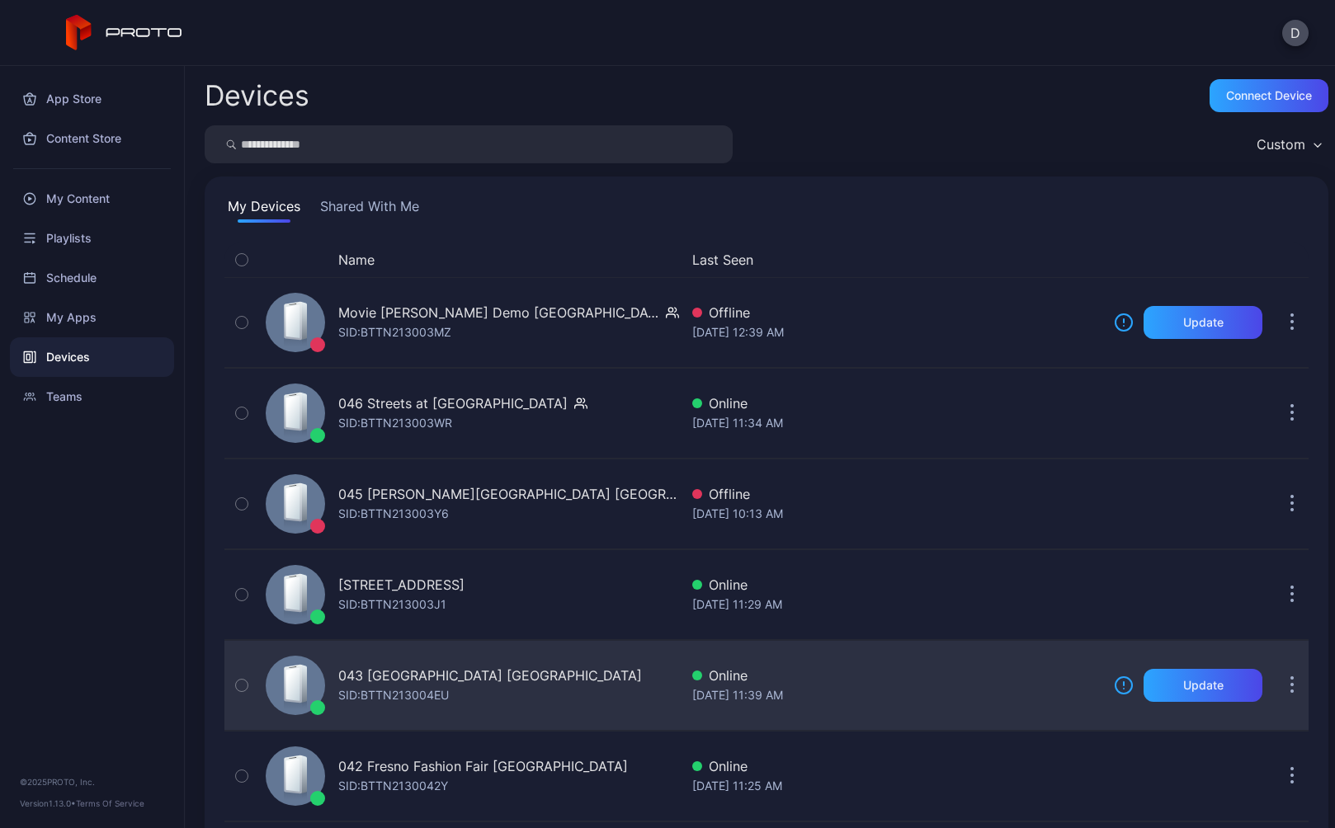
click at [589, 690] on div "[STREET_ADDRESS] SID: BTTN213004EU" at bounding box center [469, 685] width 420 height 82
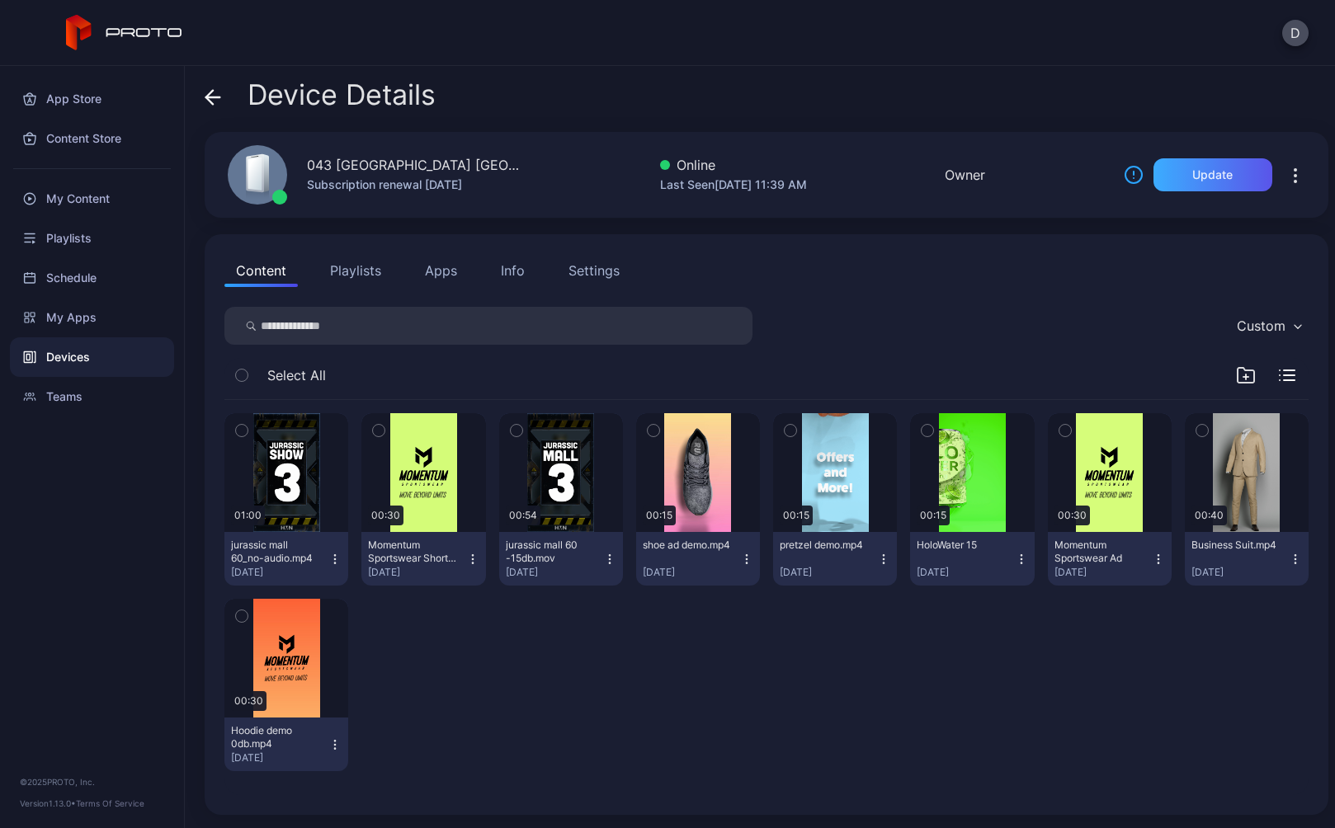
click at [1201, 172] on div "Update" at bounding box center [1212, 174] width 40 height 13
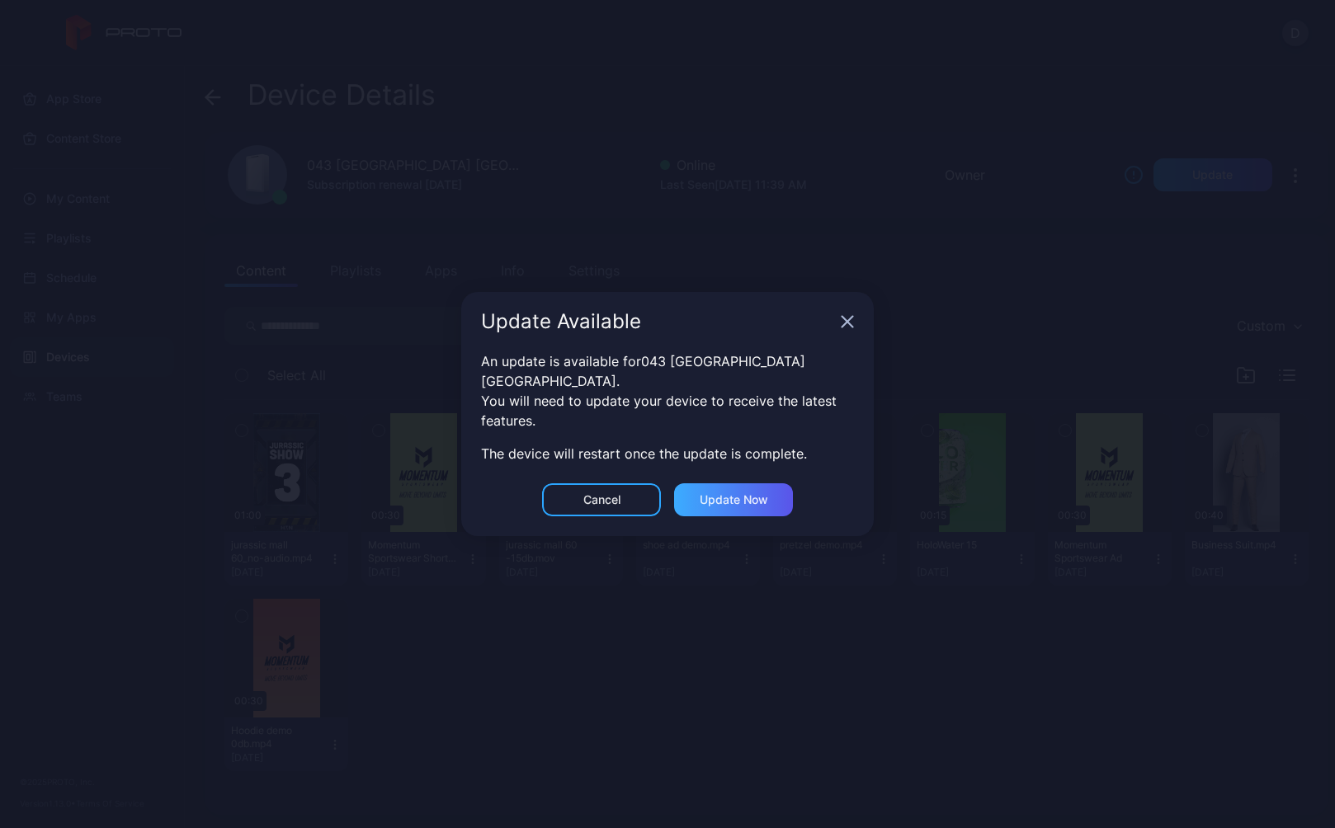
click at [761, 493] on div "Update now" at bounding box center [734, 499] width 68 height 13
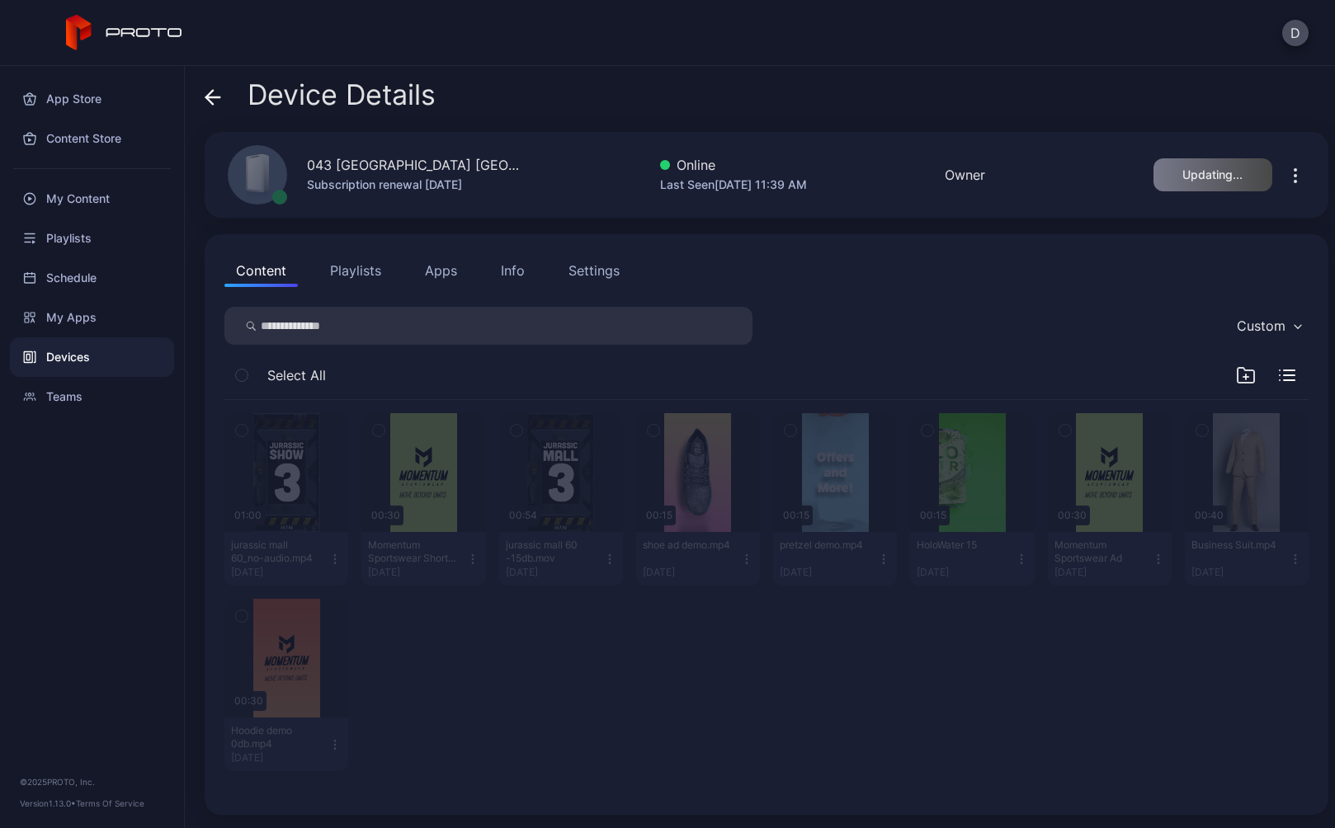
click at [216, 93] on icon at bounding box center [213, 97] width 16 height 16
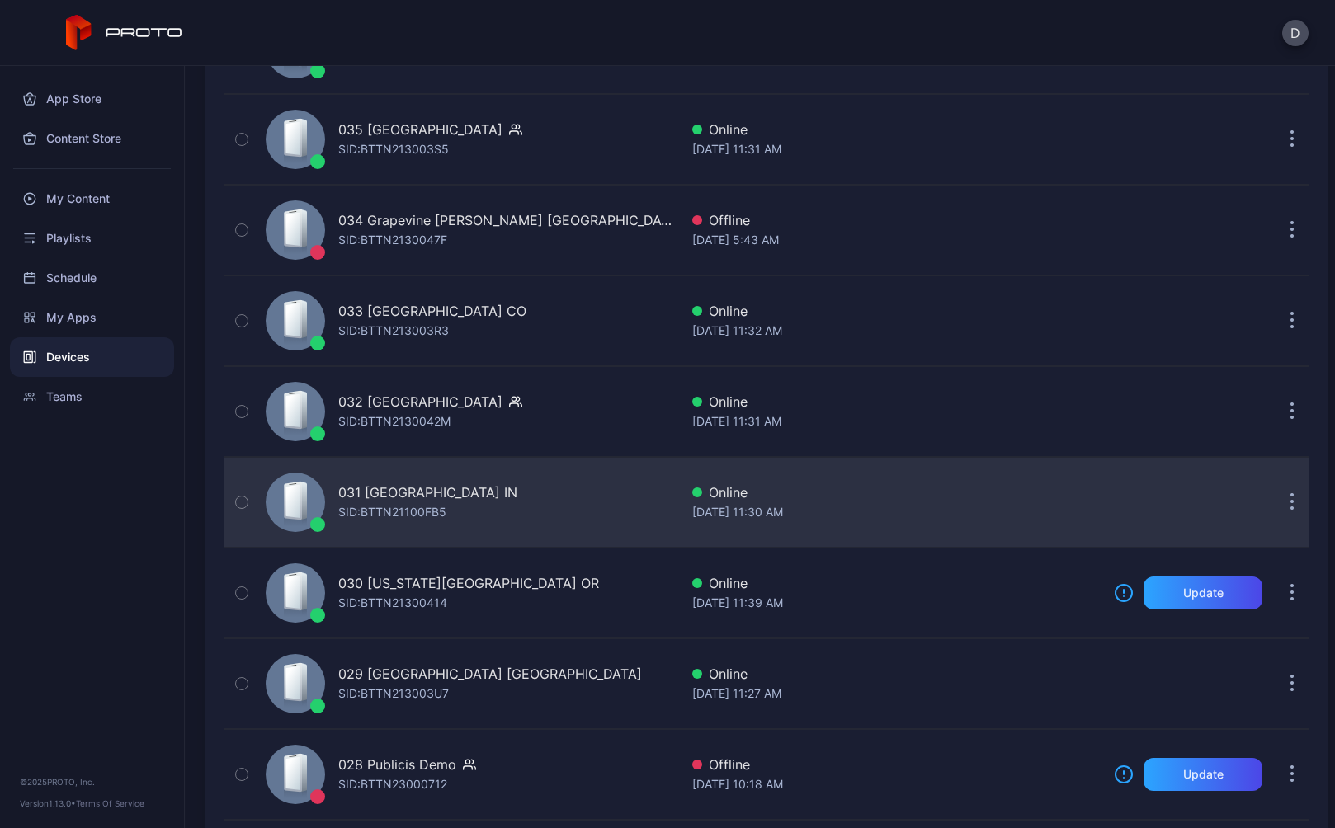
scroll to position [1283, 0]
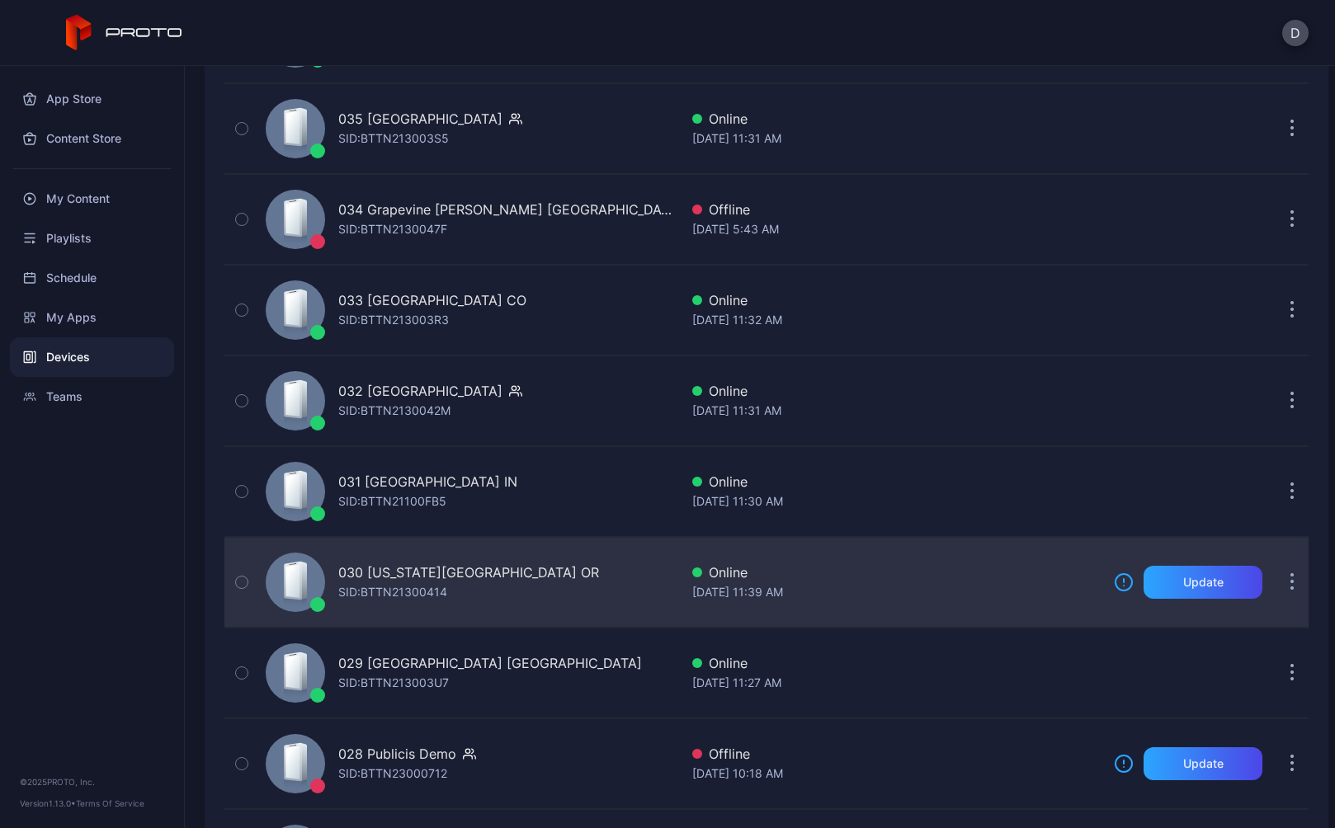
click at [929, 593] on div "[DATE] 11:39 AM" at bounding box center [896, 592] width 408 height 20
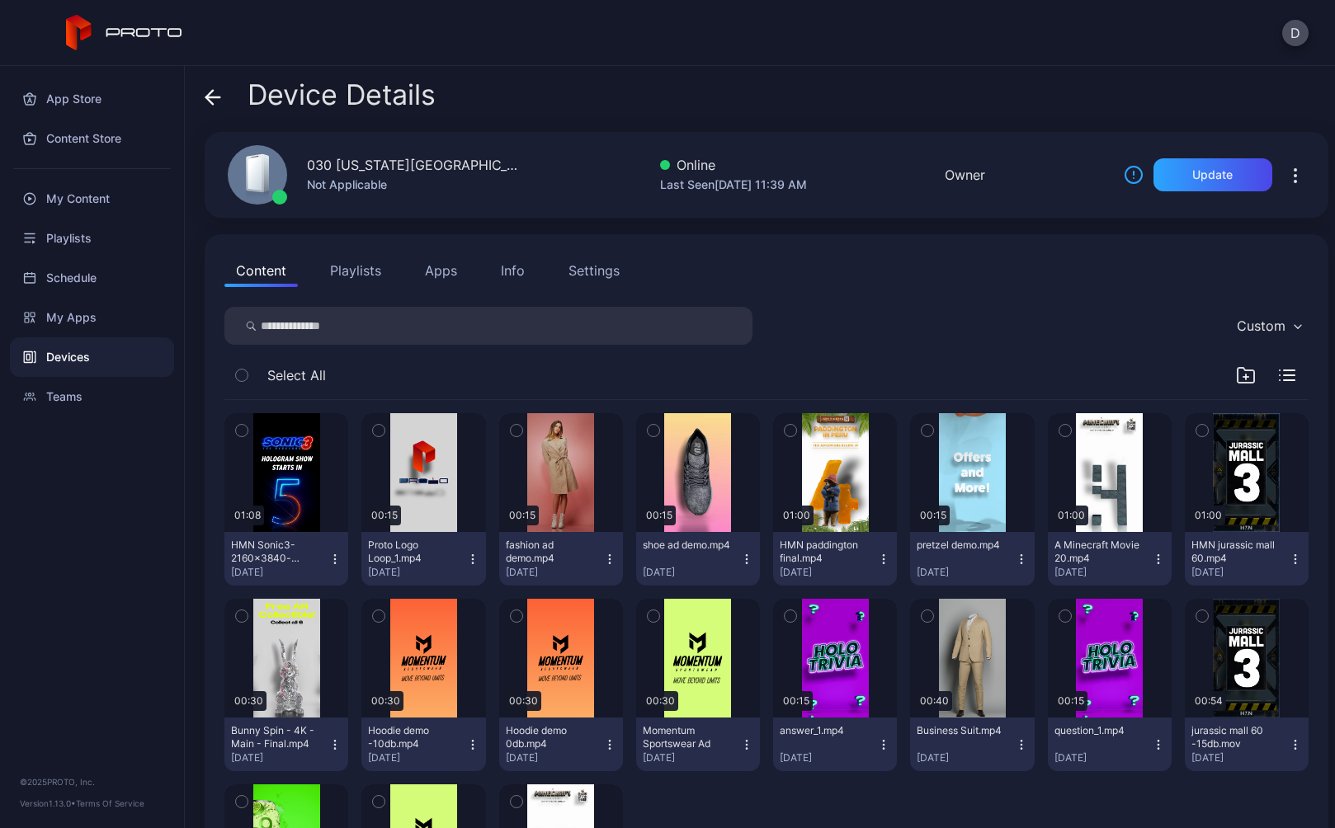
click at [1204, 155] on div "030 [US_STATE][GEOGRAPHIC_DATA] [GEOGRAPHIC_DATA] Not Applicable Online Last Se…" at bounding box center [767, 175] width 1124 height 86
click at [1199, 172] on div "Update" at bounding box center [1212, 174] width 40 height 13
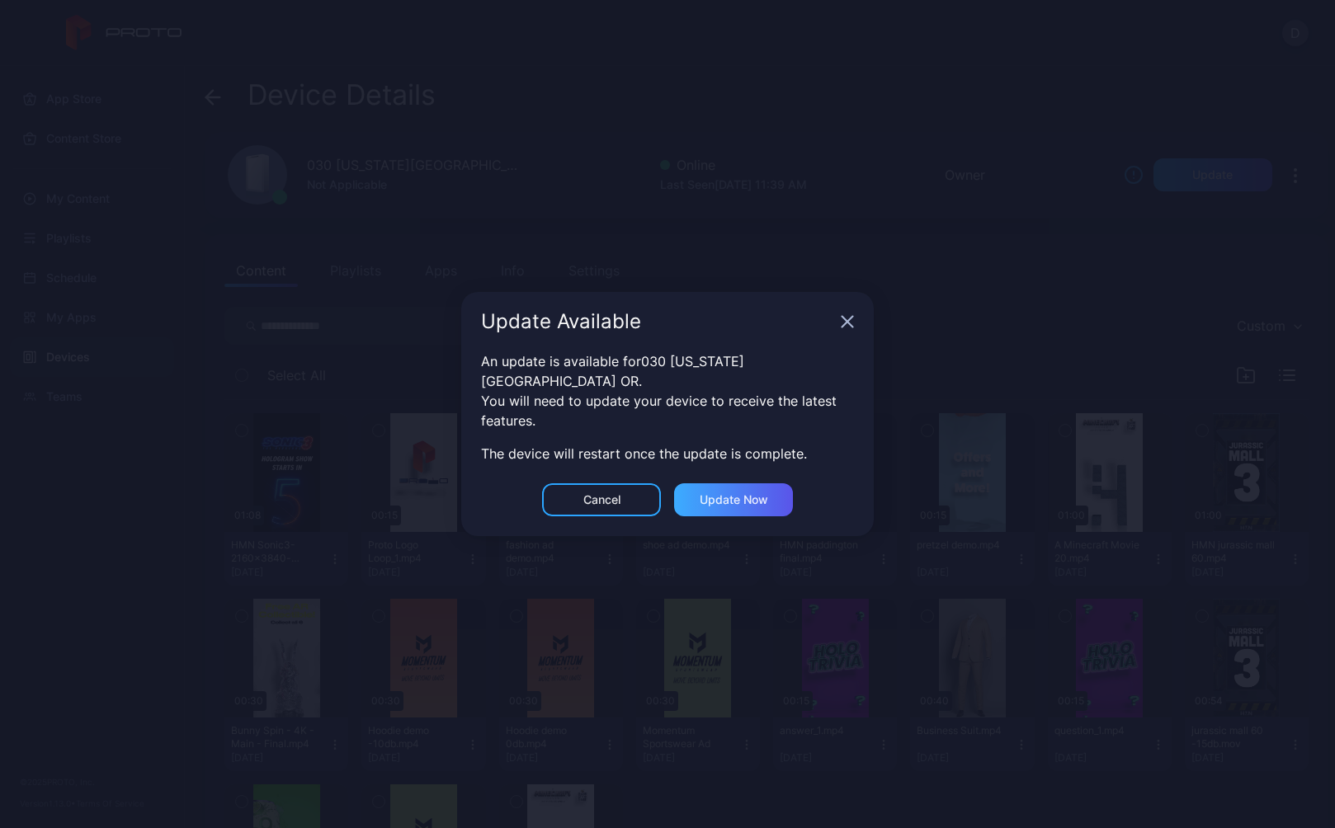
click at [766, 483] on div "Update now" at bounding box center [733, 499] width 119 height 33
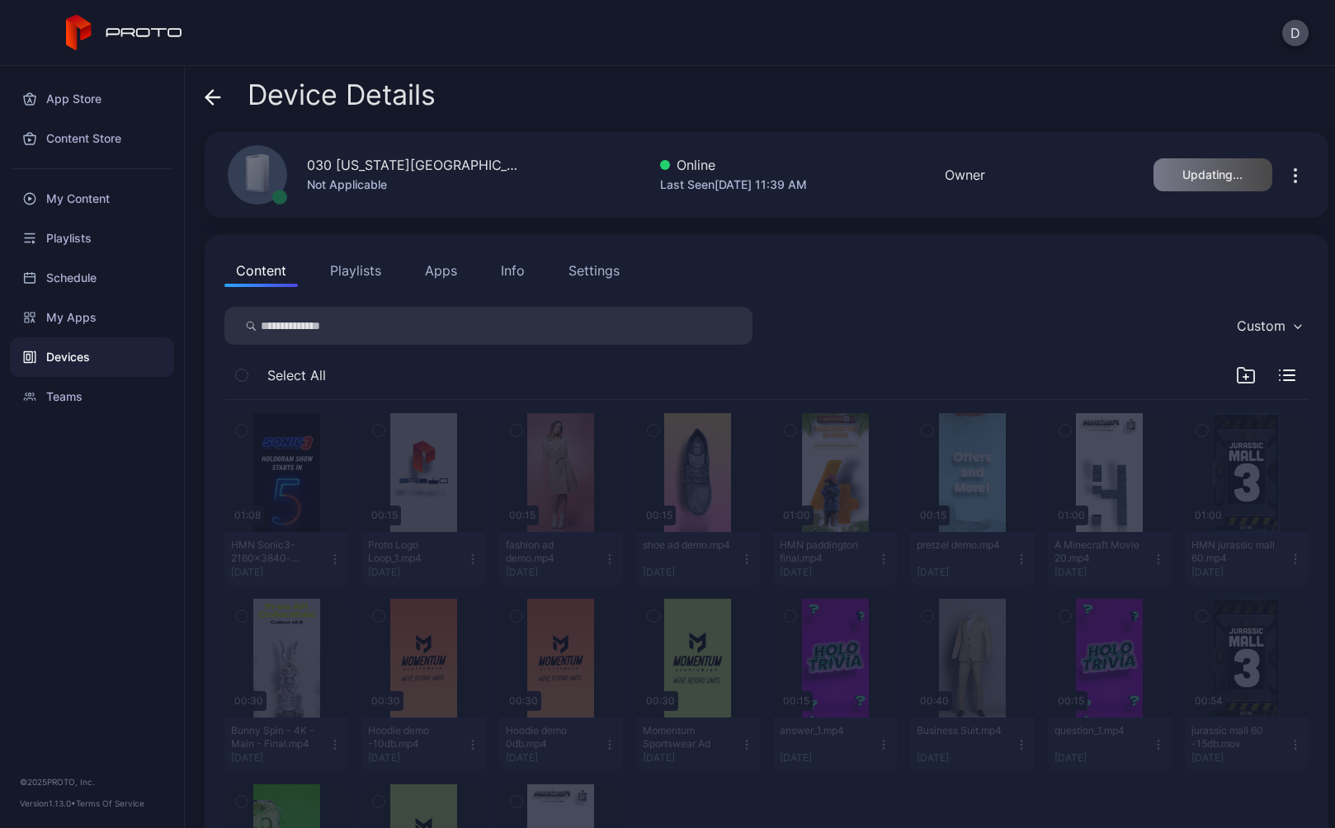
click at [208, 94] on icon at bounding box center [209, 97] width 7 height 14
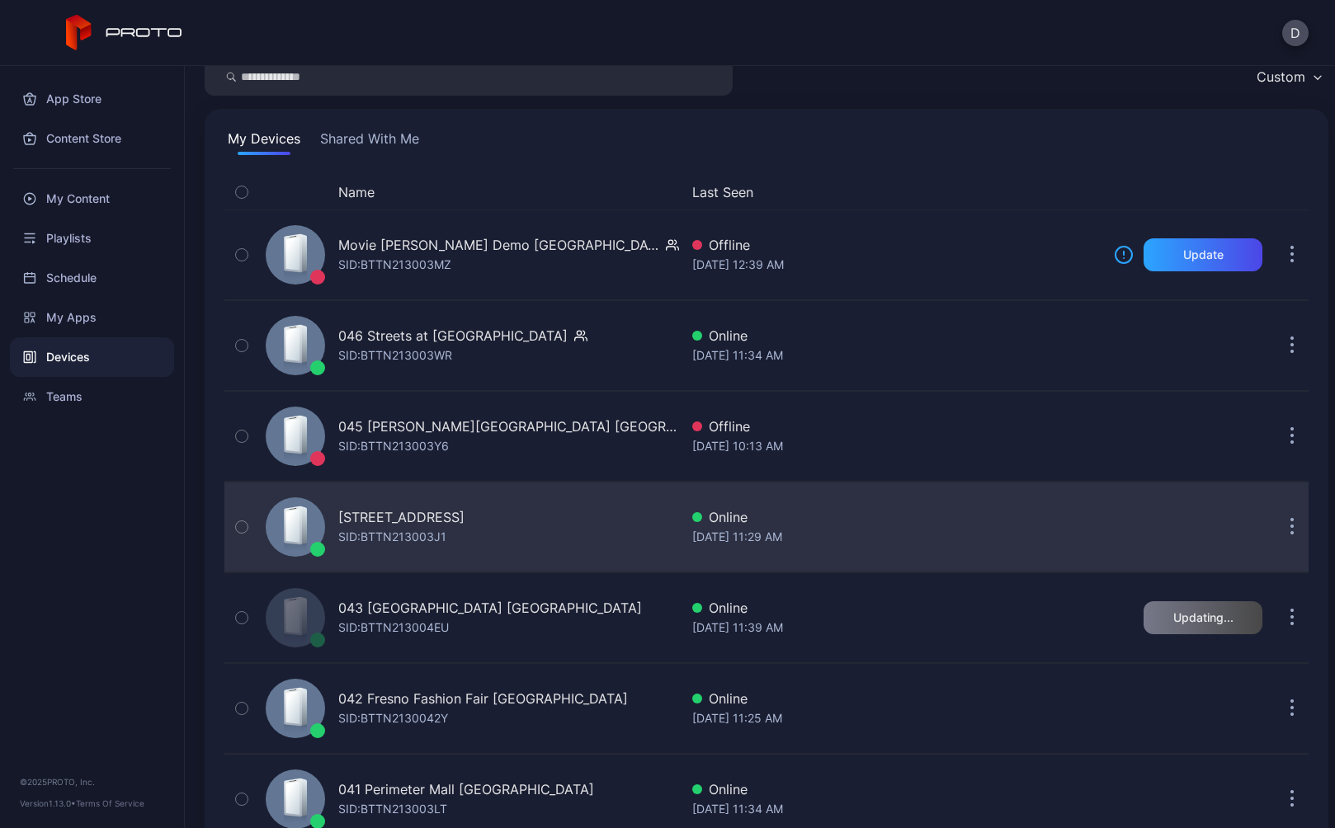
scroll to position [323, 0]
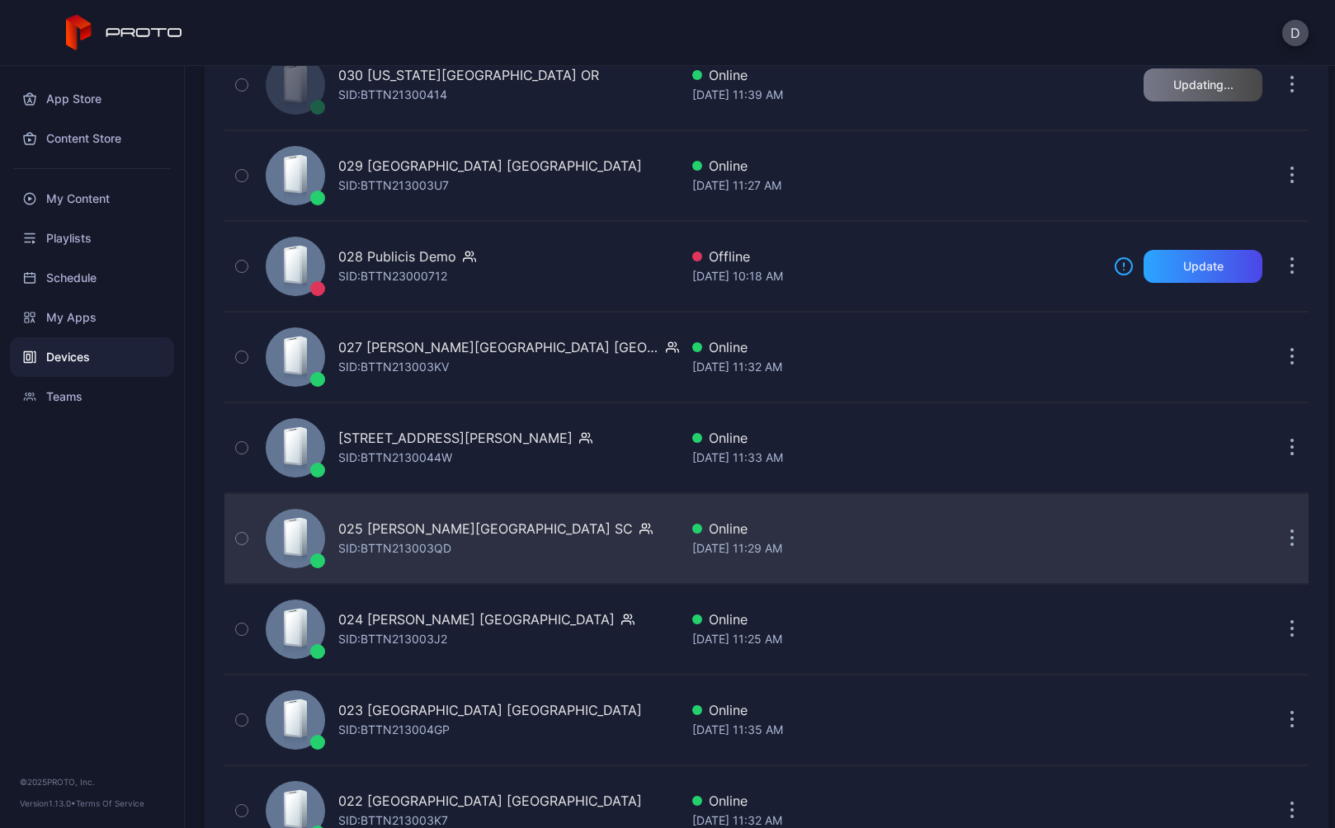
scroll to position [1386, 0]
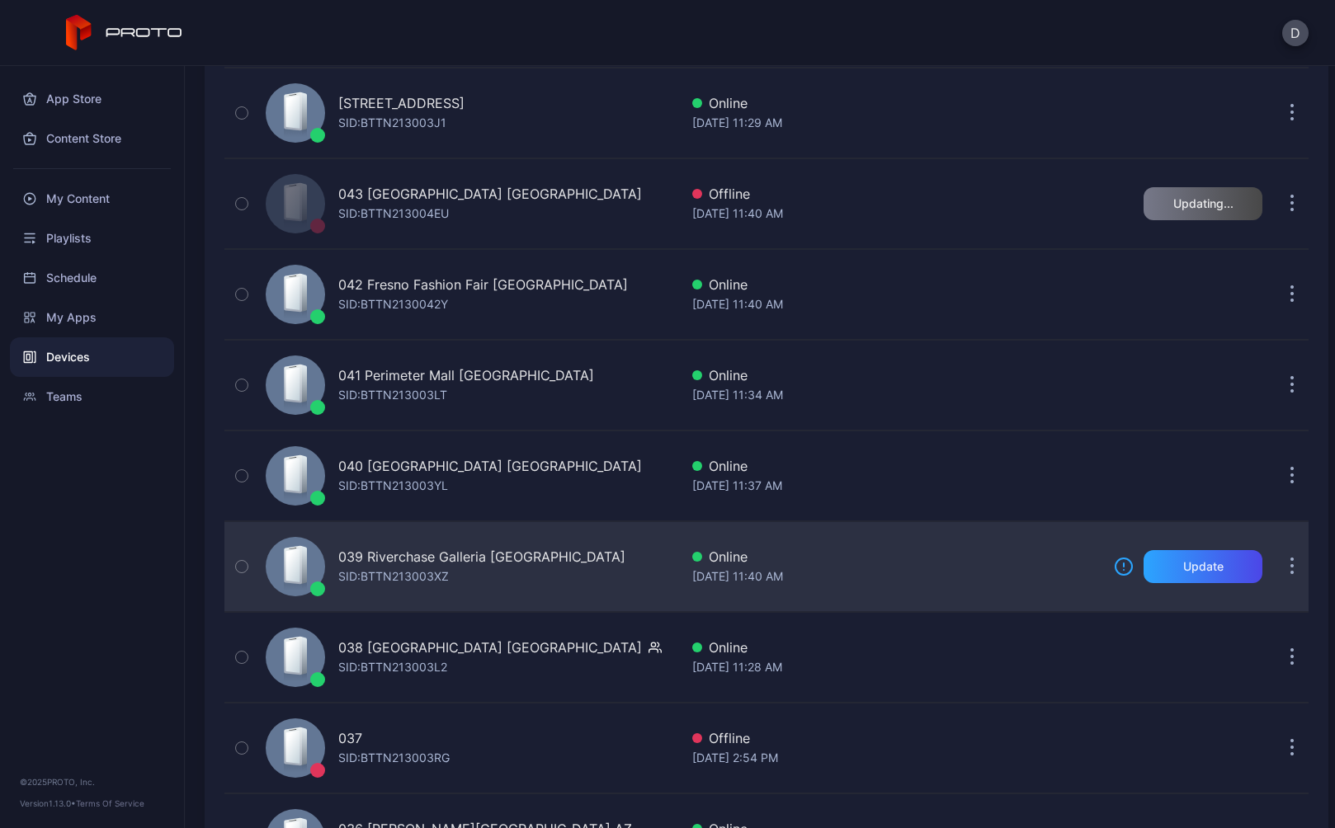
scroll to position [492, 0]
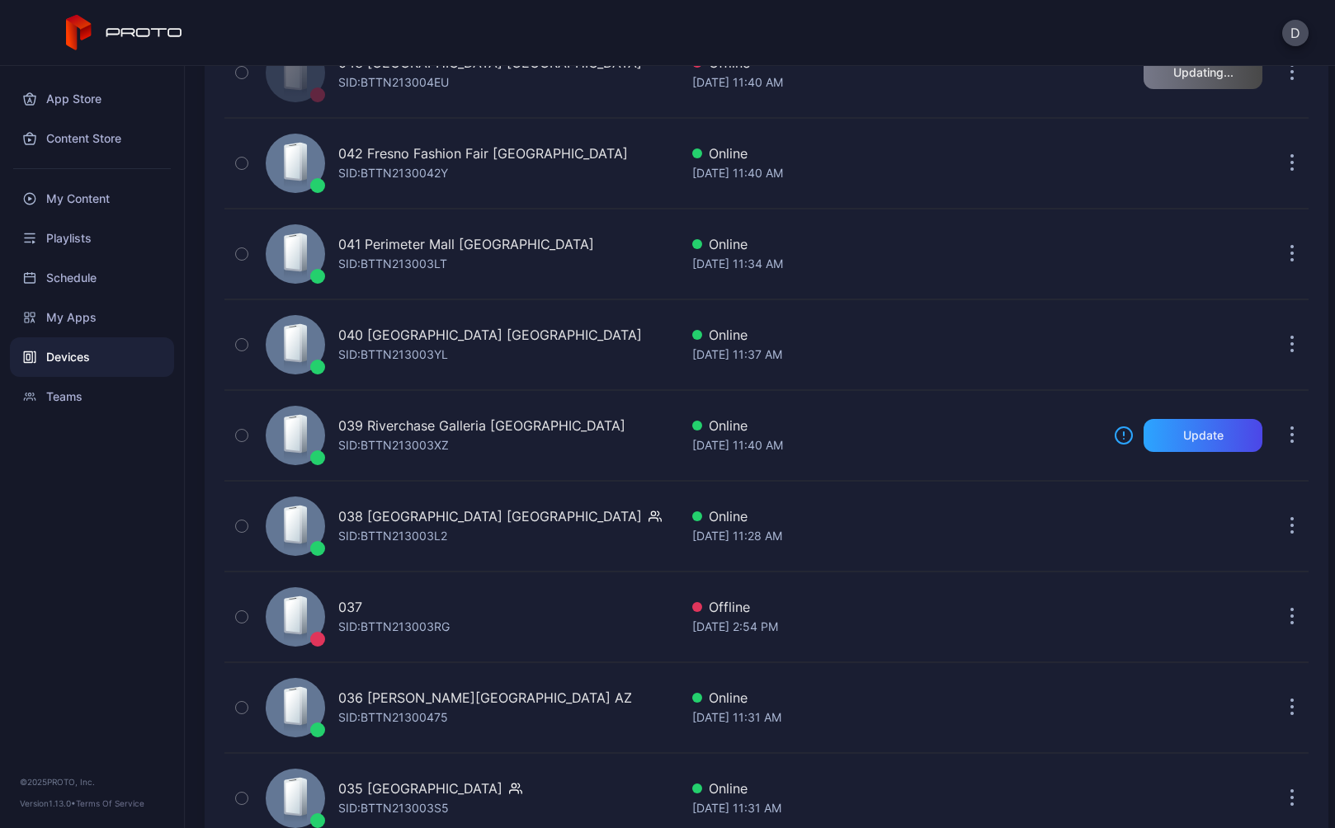
scroll to position [528, 0]
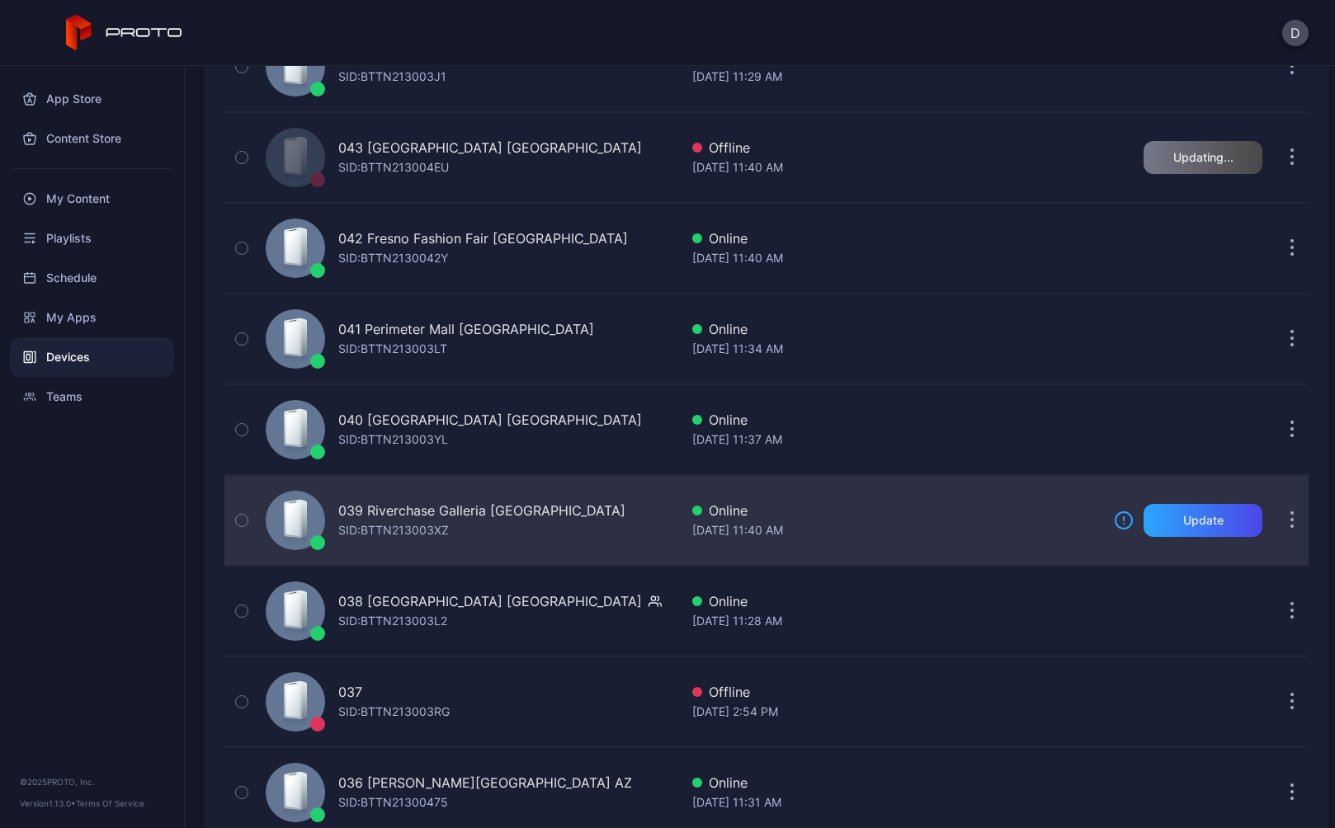
click at [587, 523] on div "039 Riverchase Galleria [GEOGRAPHIC_DATA]: BTTN213003XZ" at bounding box center [469, 520] width 420 height 82
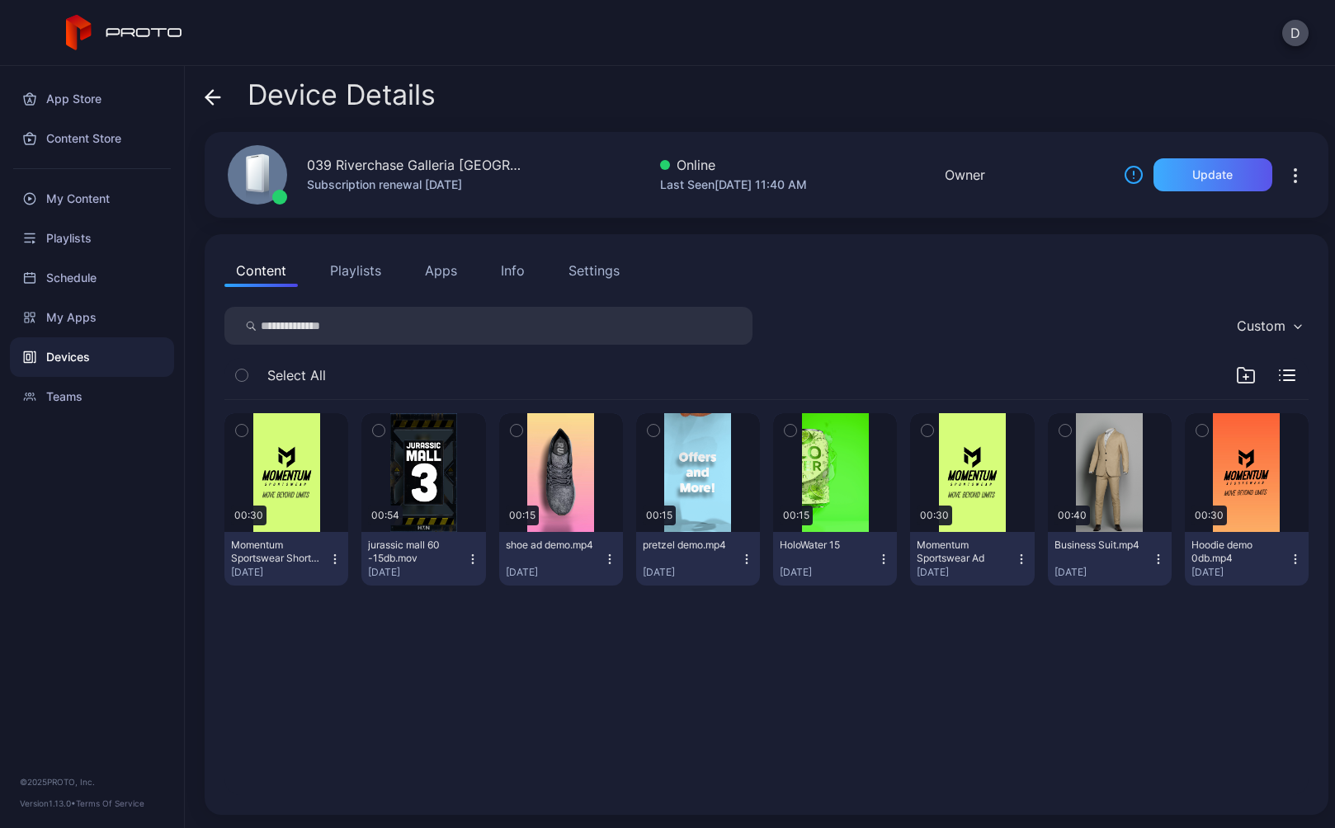
click at [1207, 176] on div "Update" at bounding box center [1212, 174] width 40 height 13
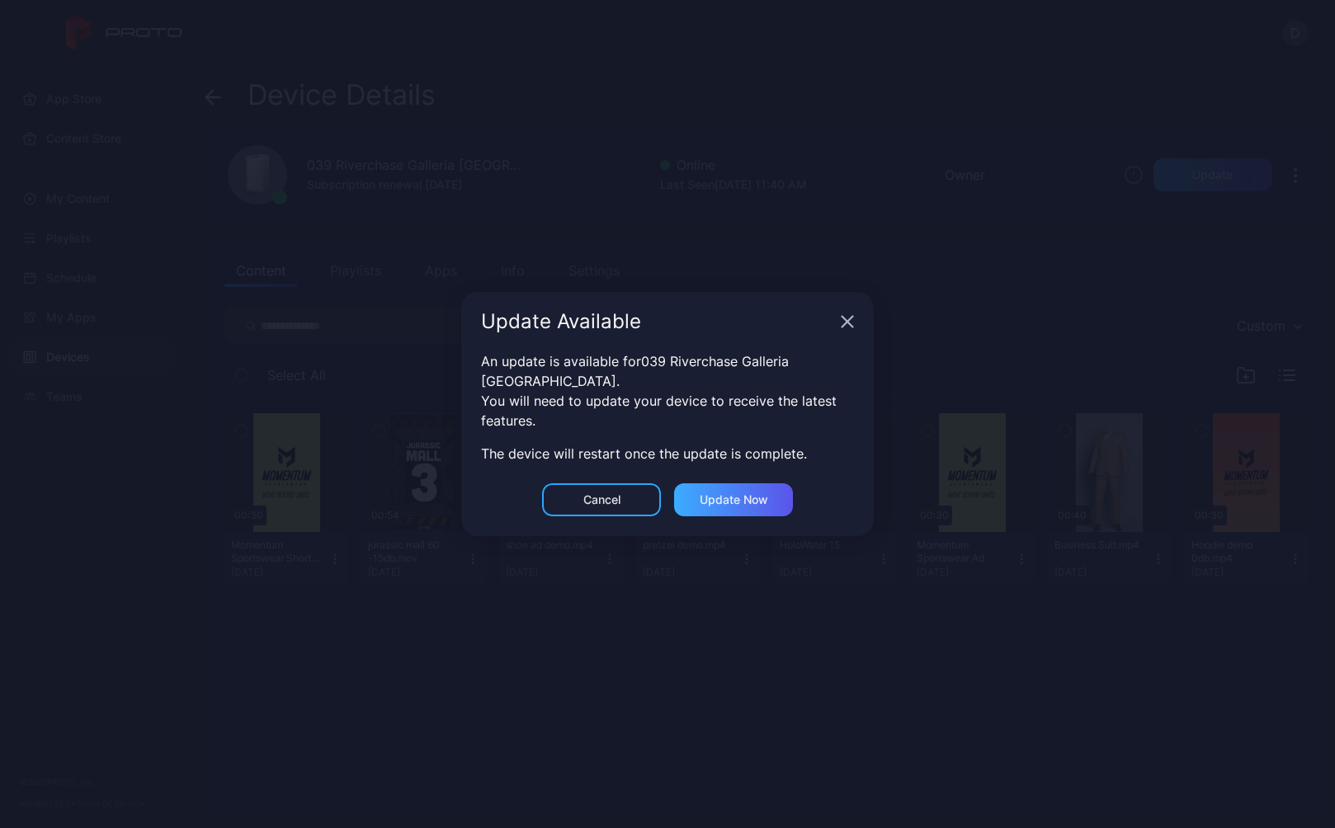
click at [734, 493] on div "Update now" at bounding box center [734, 499] width 68 height 13
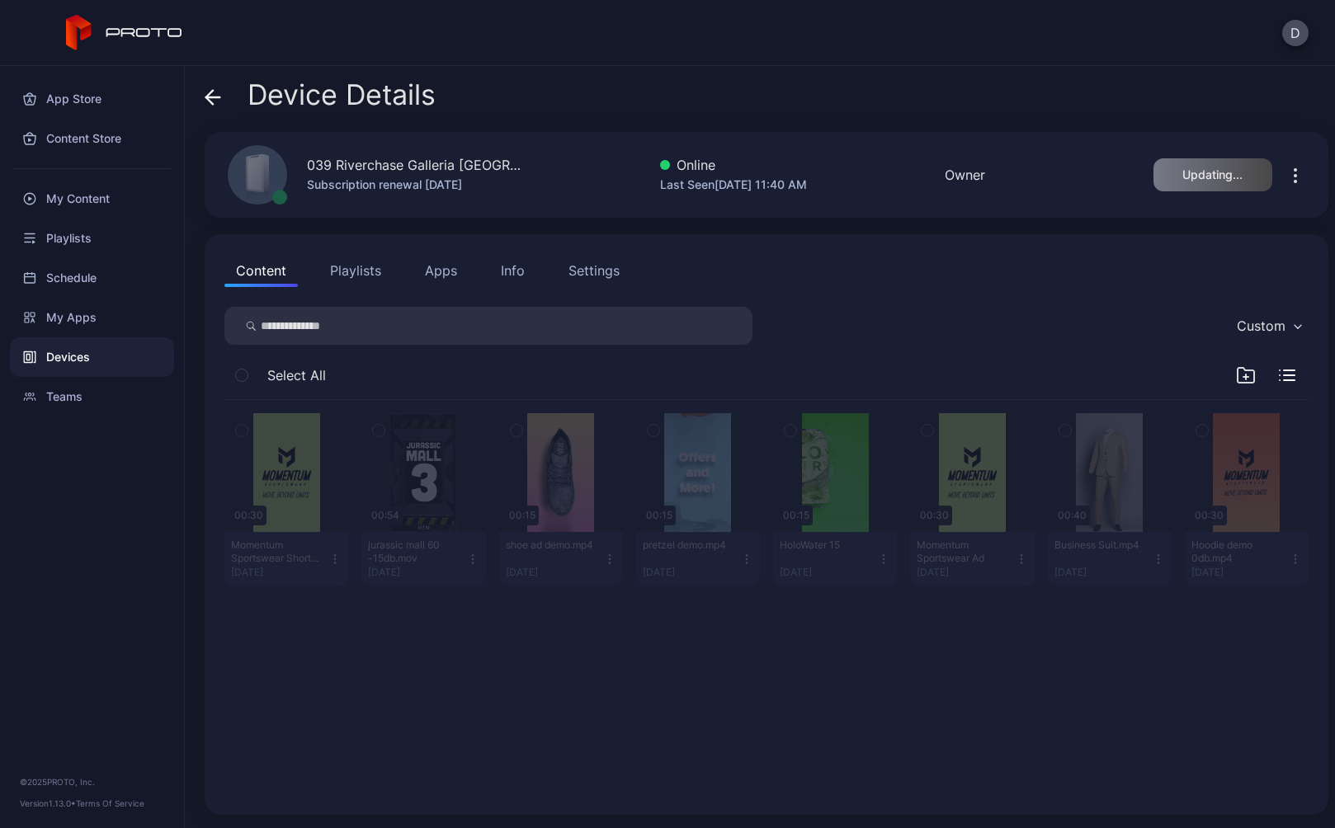
click at [210, 97] on icon at bounding box center [213, 97] width 14 height 0
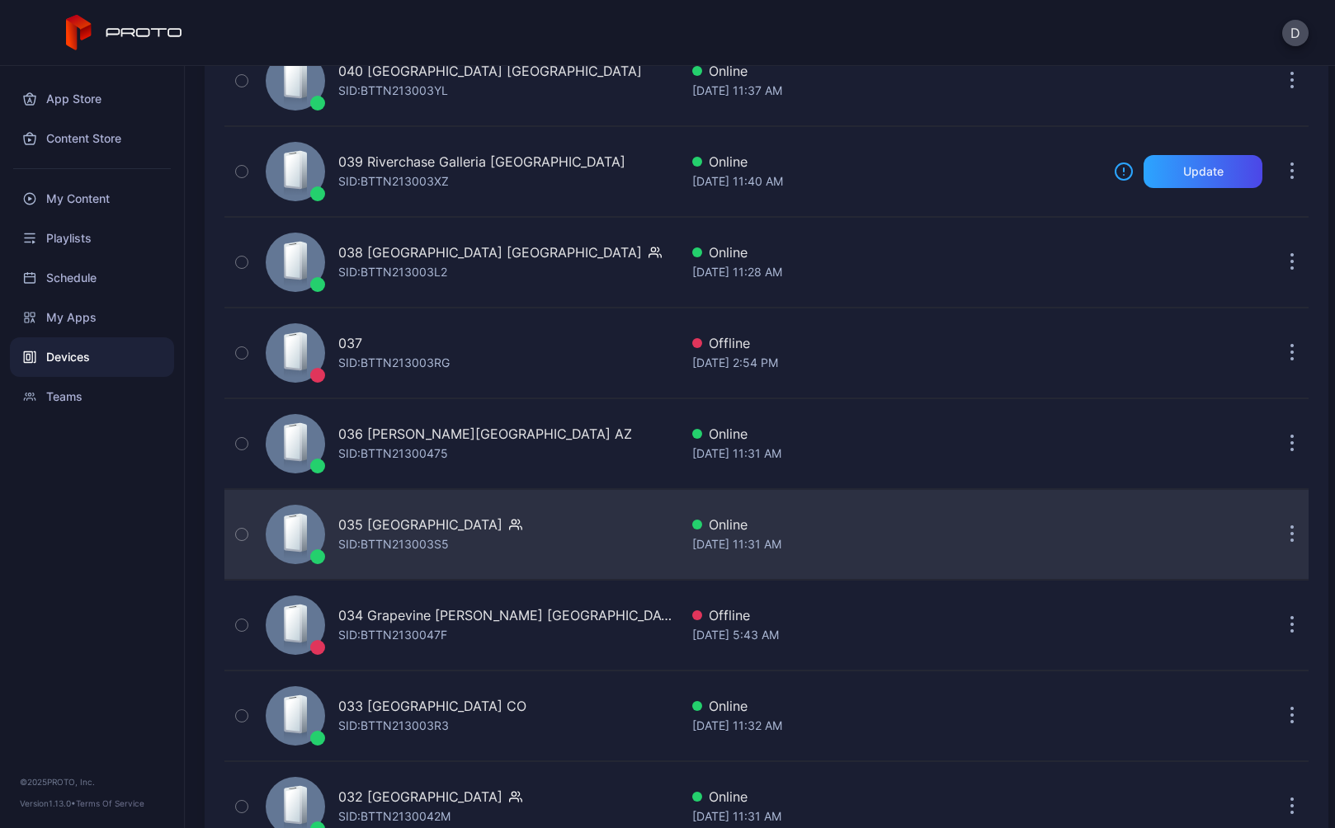
scroll to position [701, 0]
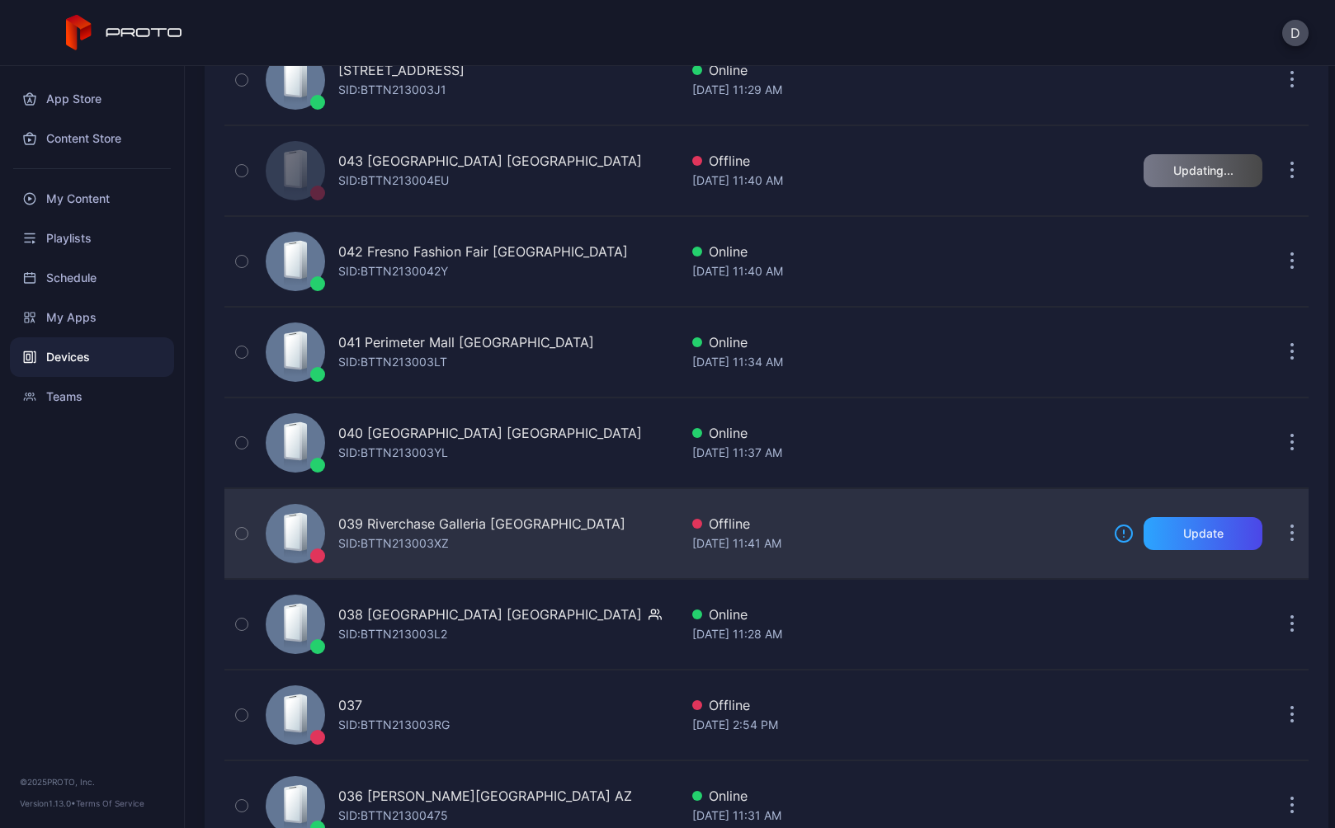
scroll to position [600, 0]
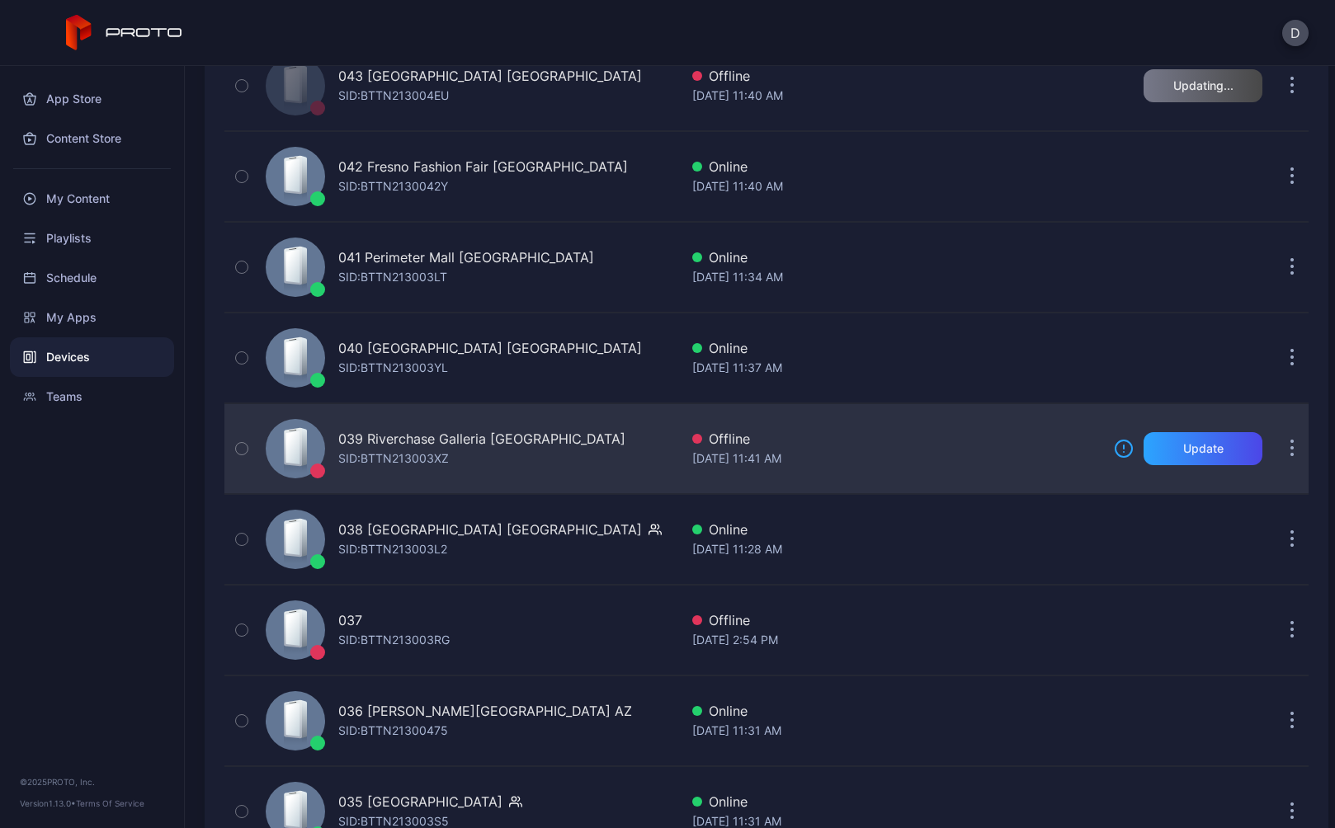
click at [899, 450] on div "Aug 27, 2025 at 11:41 AM" at bounding box center [896, 459] width 408 height 20
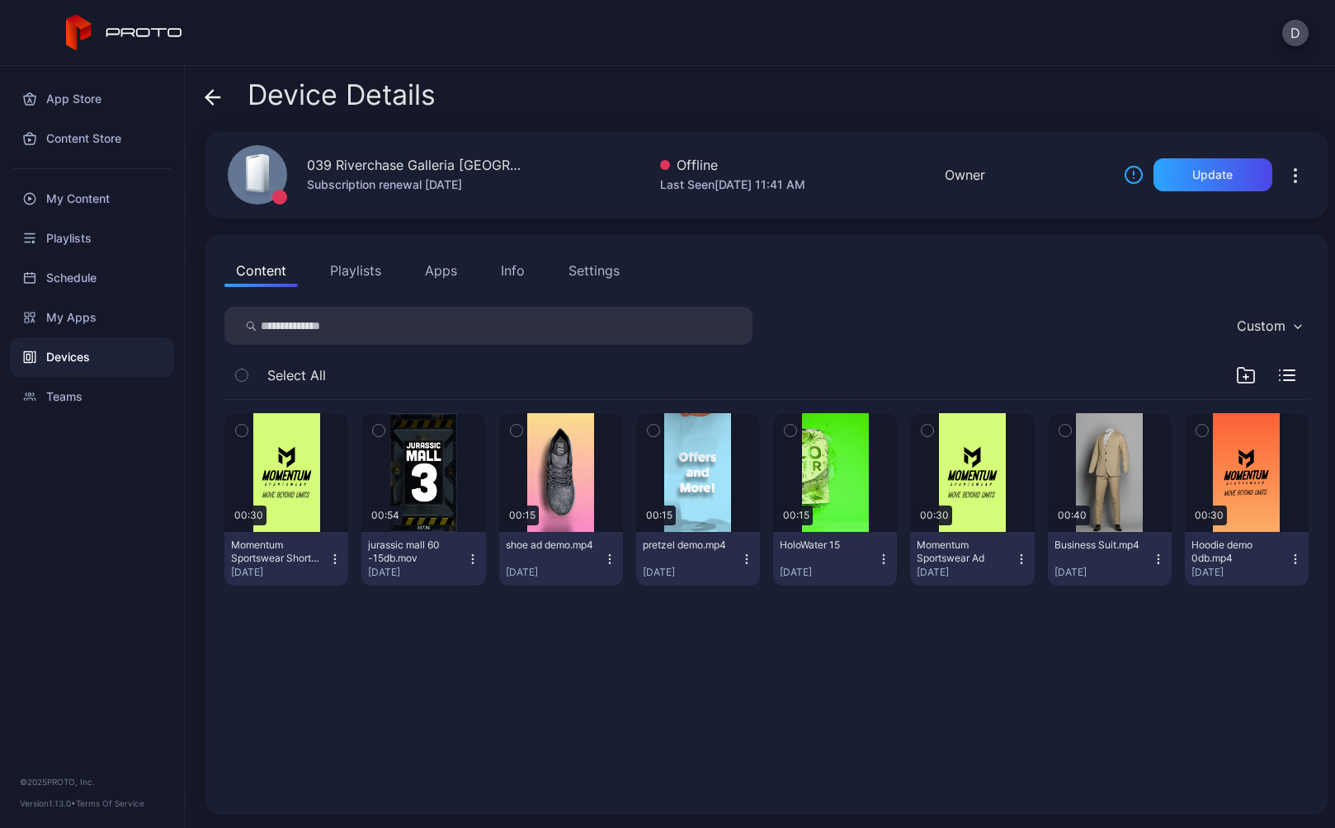
click at [213, 96] on icon at bounding box center [213, 97] width 16 height 16
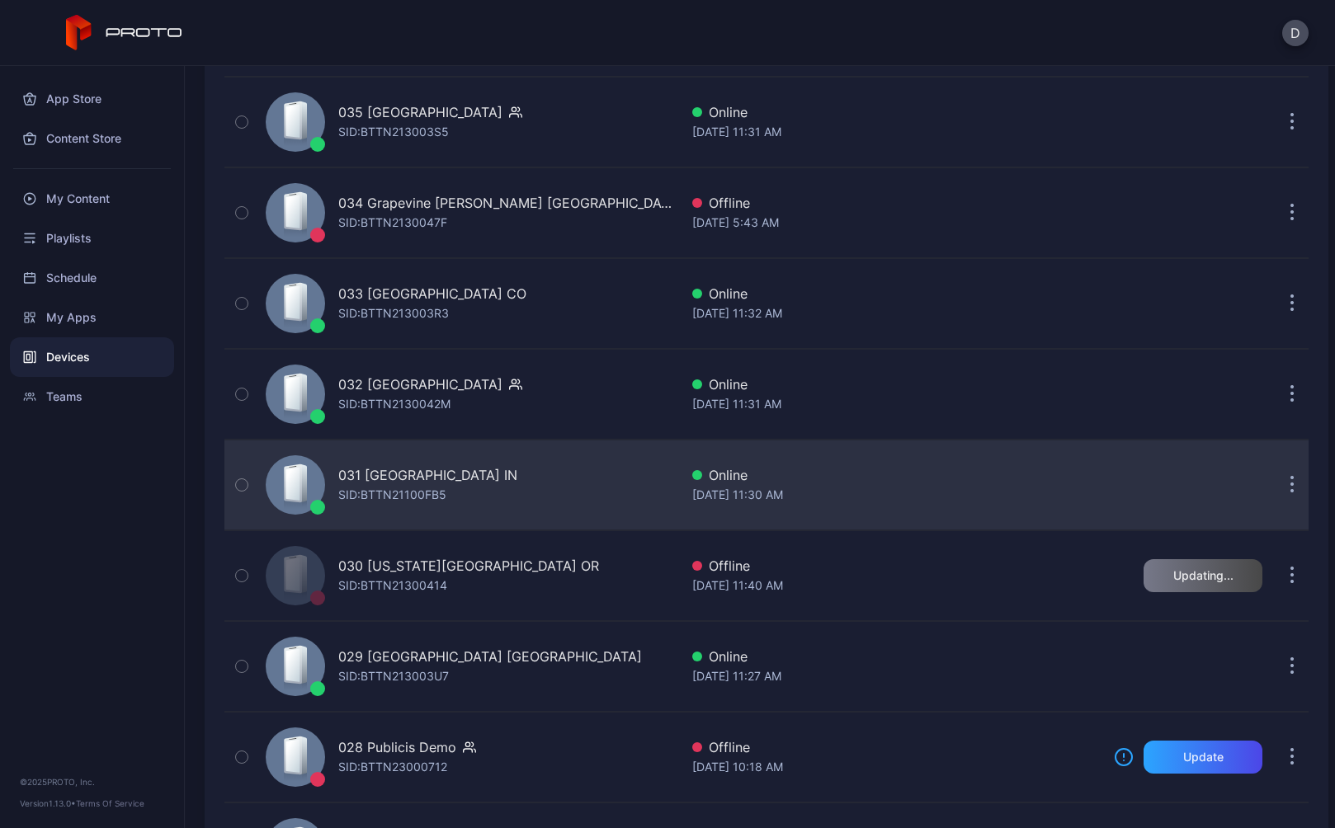
scroll to position [1300, 0]
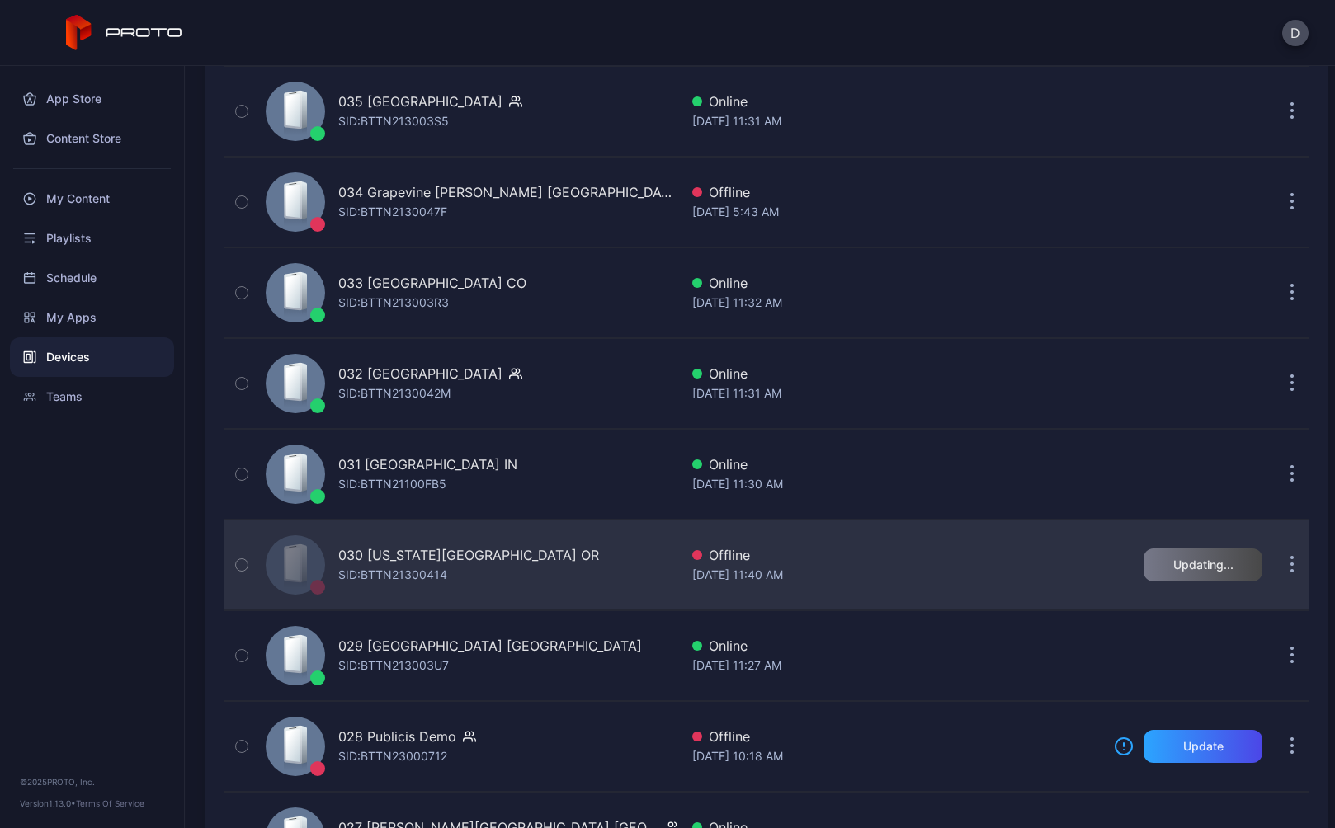
click at [604, 563] on div "030 [US_STATE][GEOGRAPHIC_DATA] OR SID: BTTN21300414" at bounding box center [469, 565] width 420 height 82
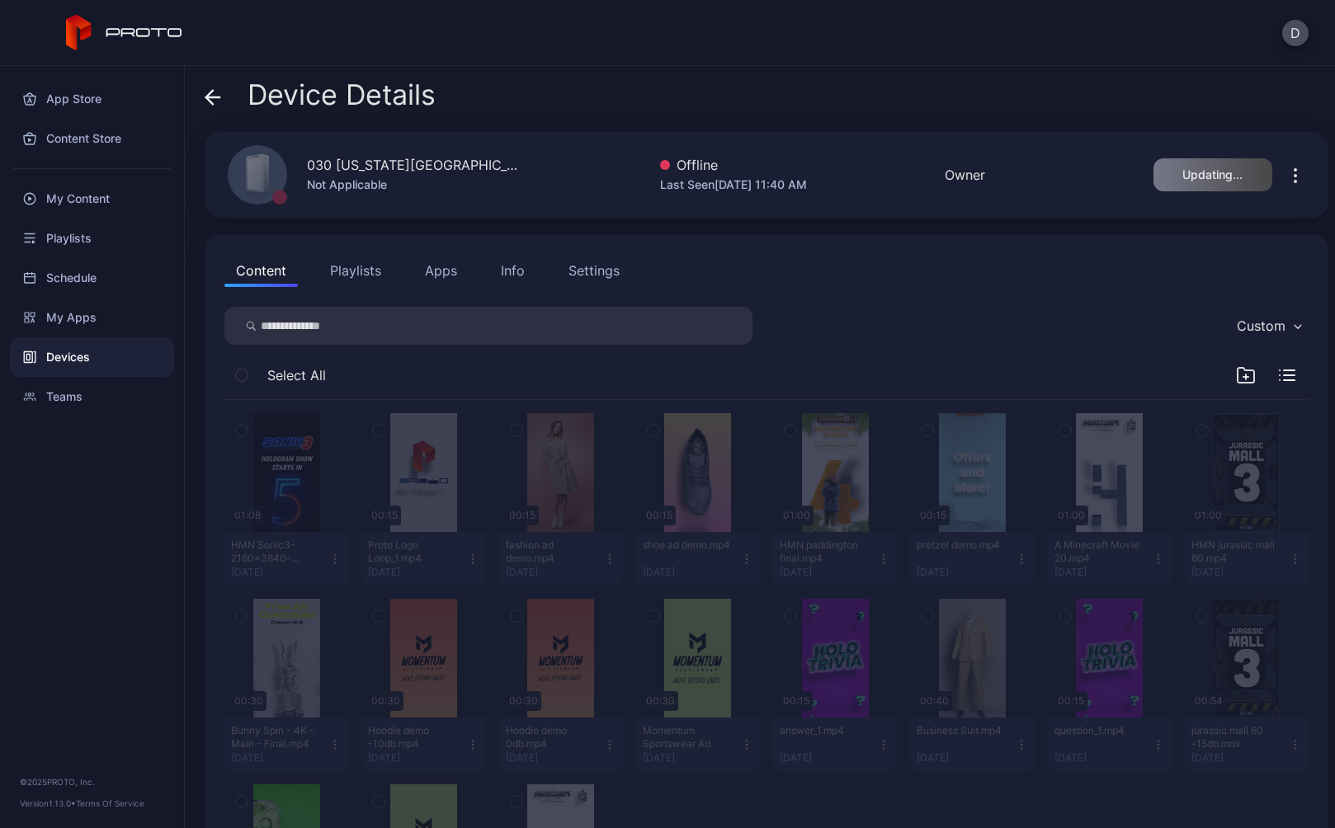
click at [222, 101] on div "Device Details" at bounding box center [320, 99] width 231 height 40
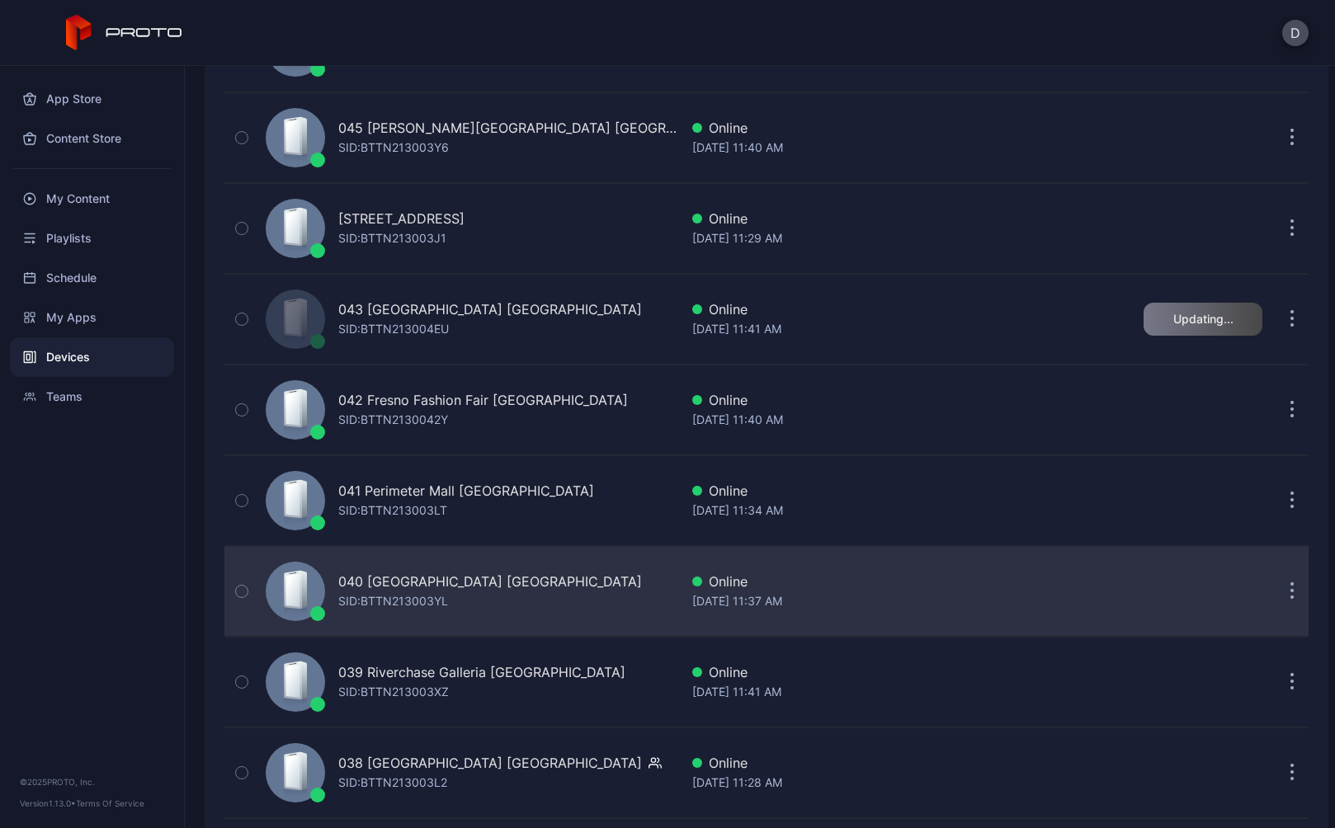
scroll to position [410, 0]
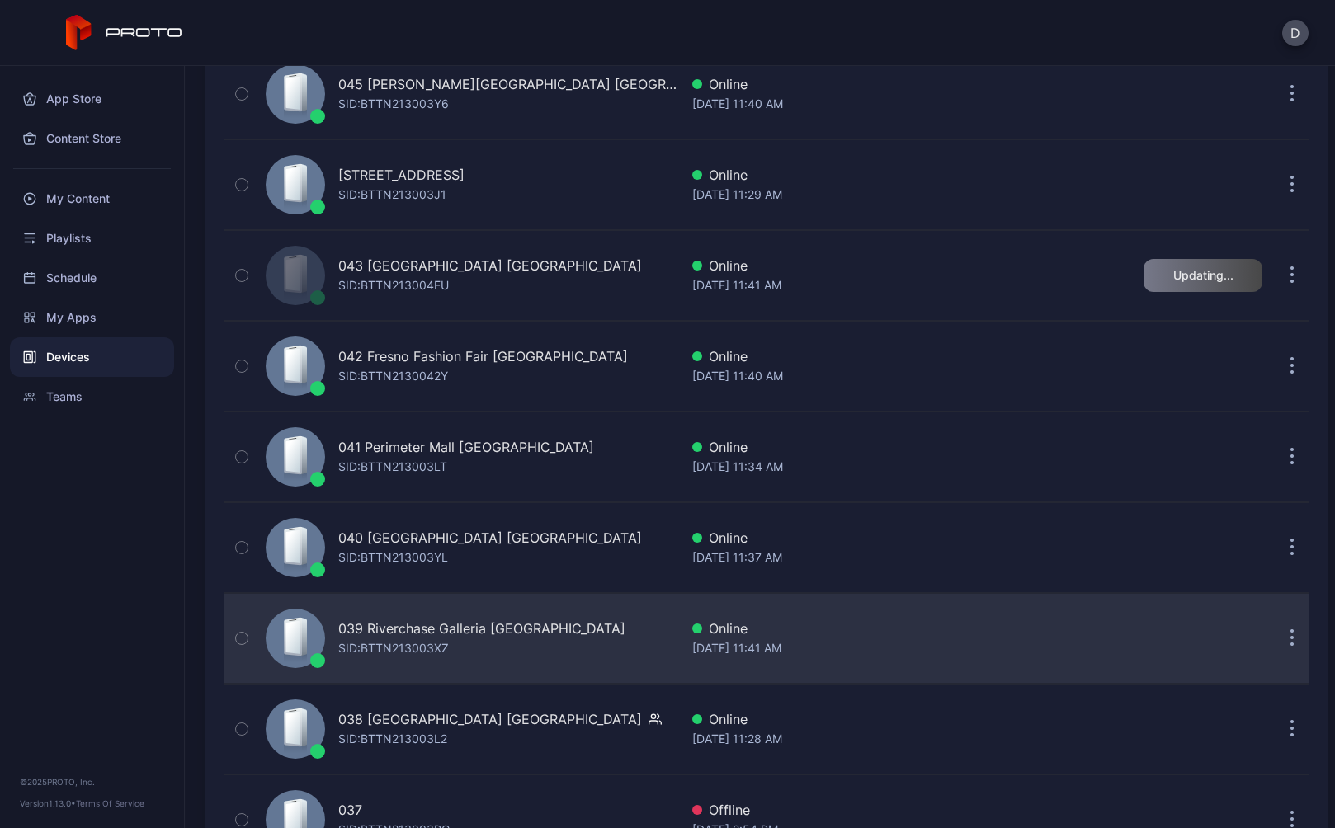
click at [596, 636] on div "039 Riverchase Galleria [GEOGRAPHIC_DATA]: BTTN213003XZ" at bounding box center [469, 638] width 420 height 82
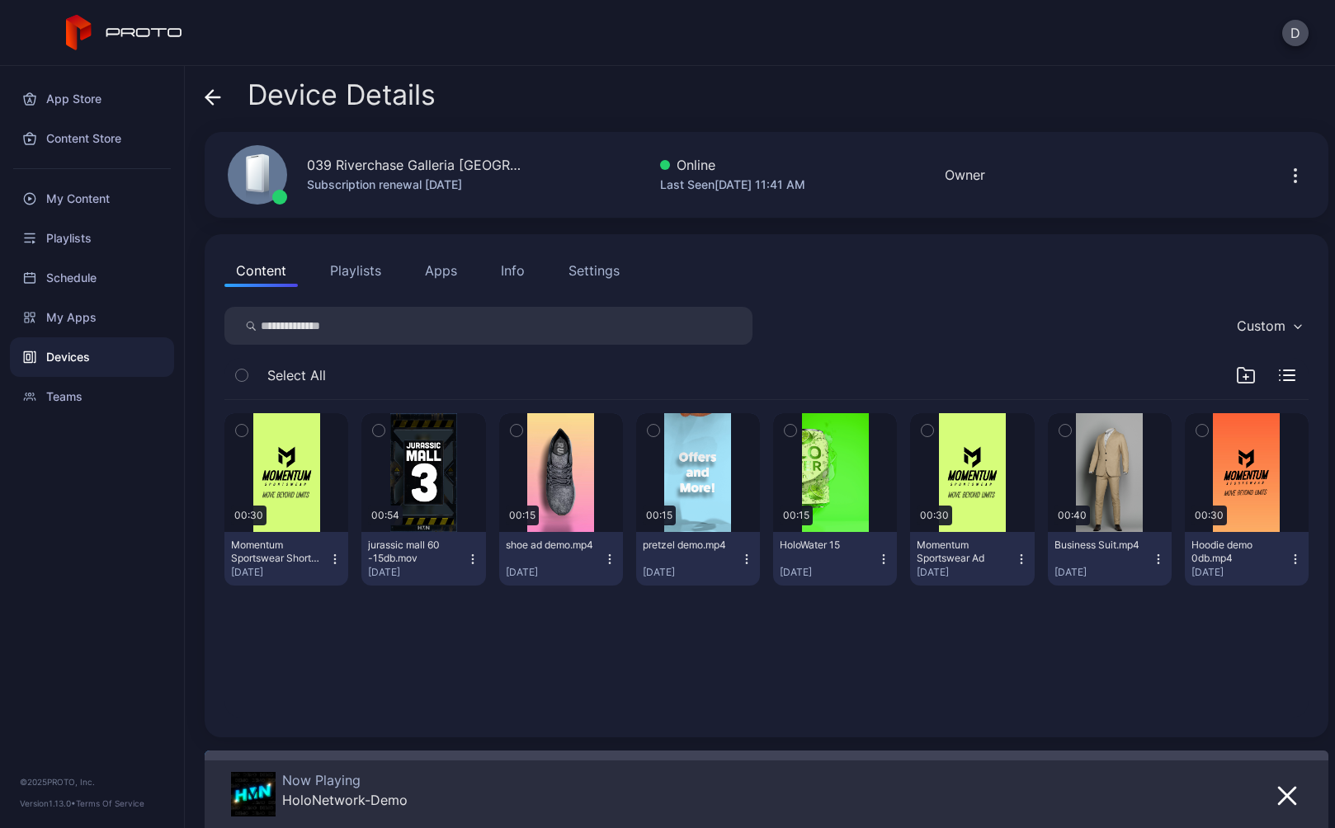
click at [583, 276] on div "Settings" at bounding box center [593, 271] width 51 height 20
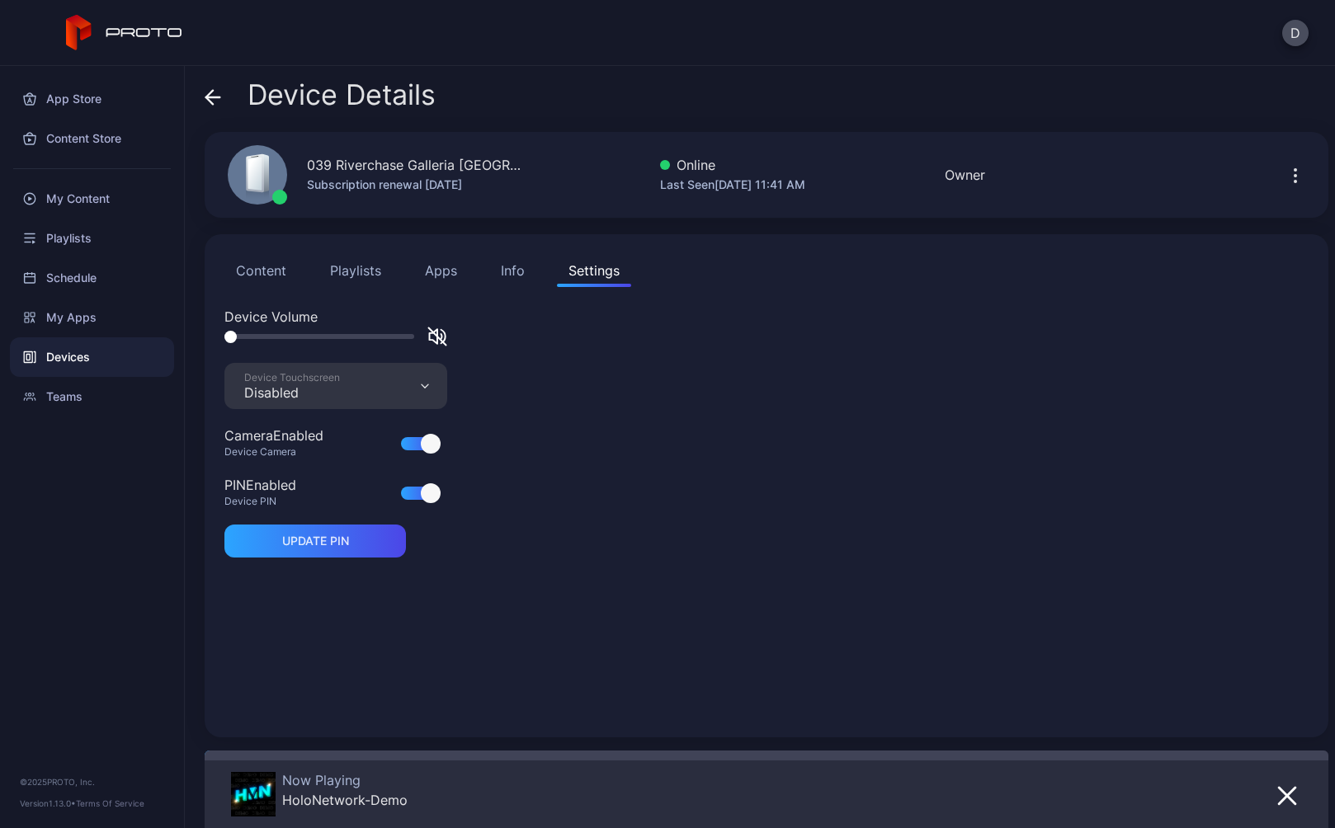
click at [267, 271] on button "Content" at bounding box center [260, 270] width 73 height 33
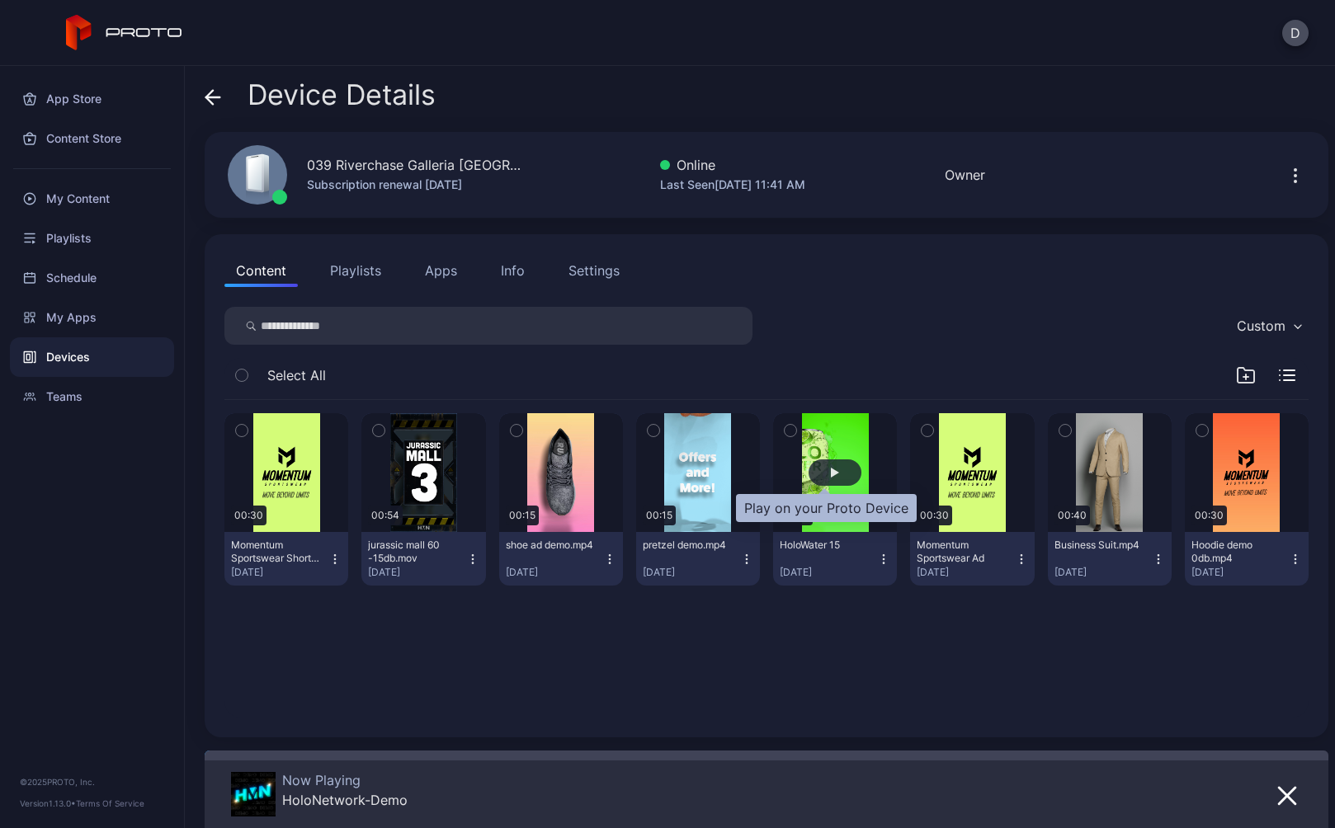
click at [841, 473] on div "button" at bounding box center [834, 472] width 53 height 26
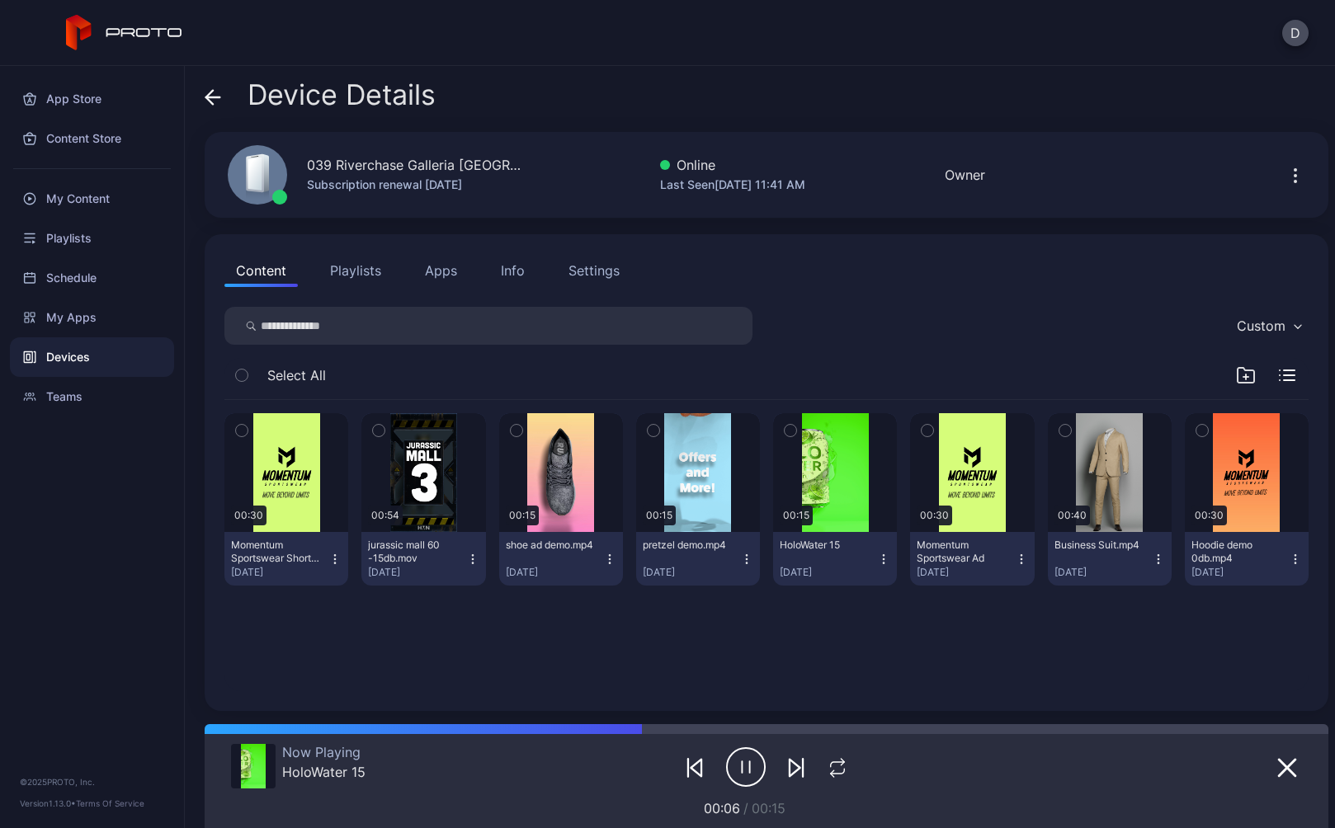
click at [212, 96] on icon at bounding box center [213, 97] width 16 height 16
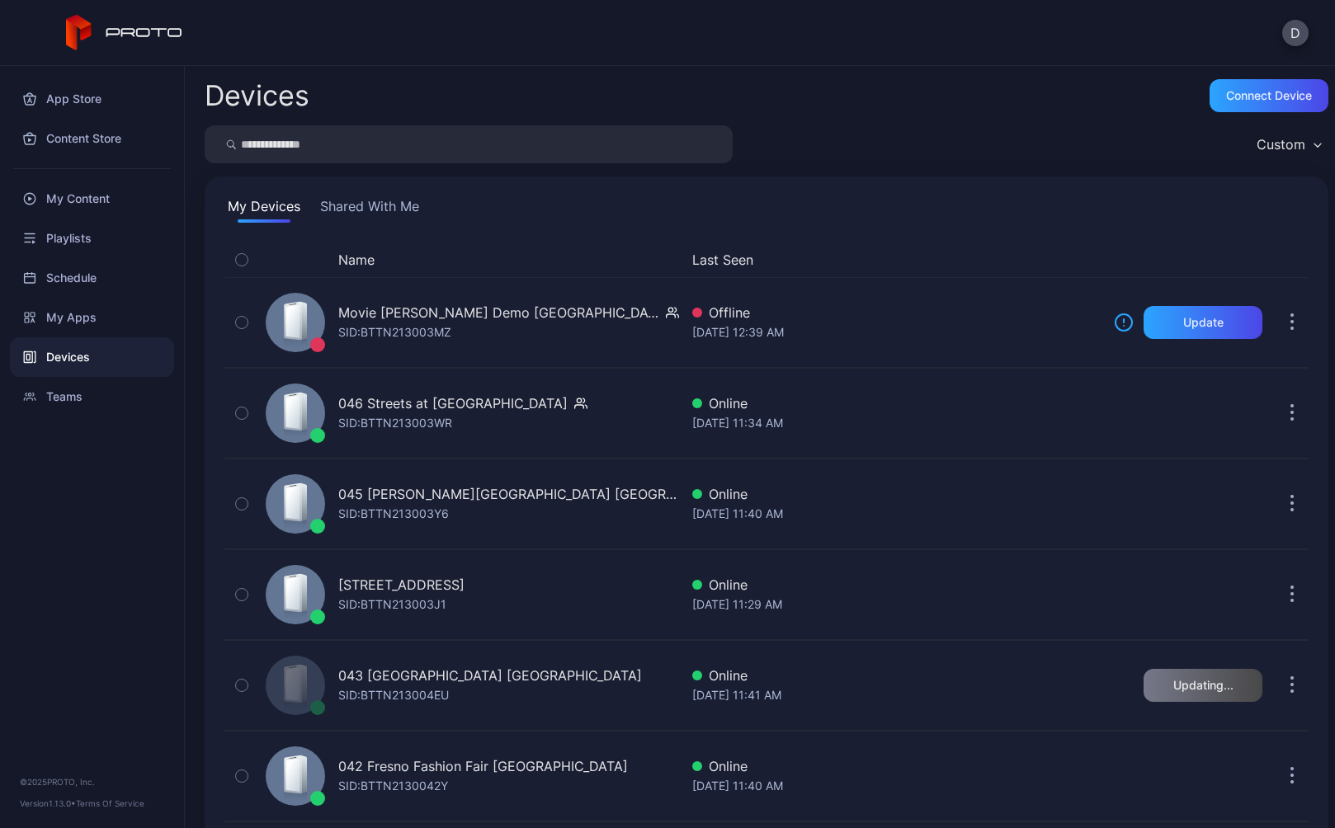
scroll to position [410, 0]
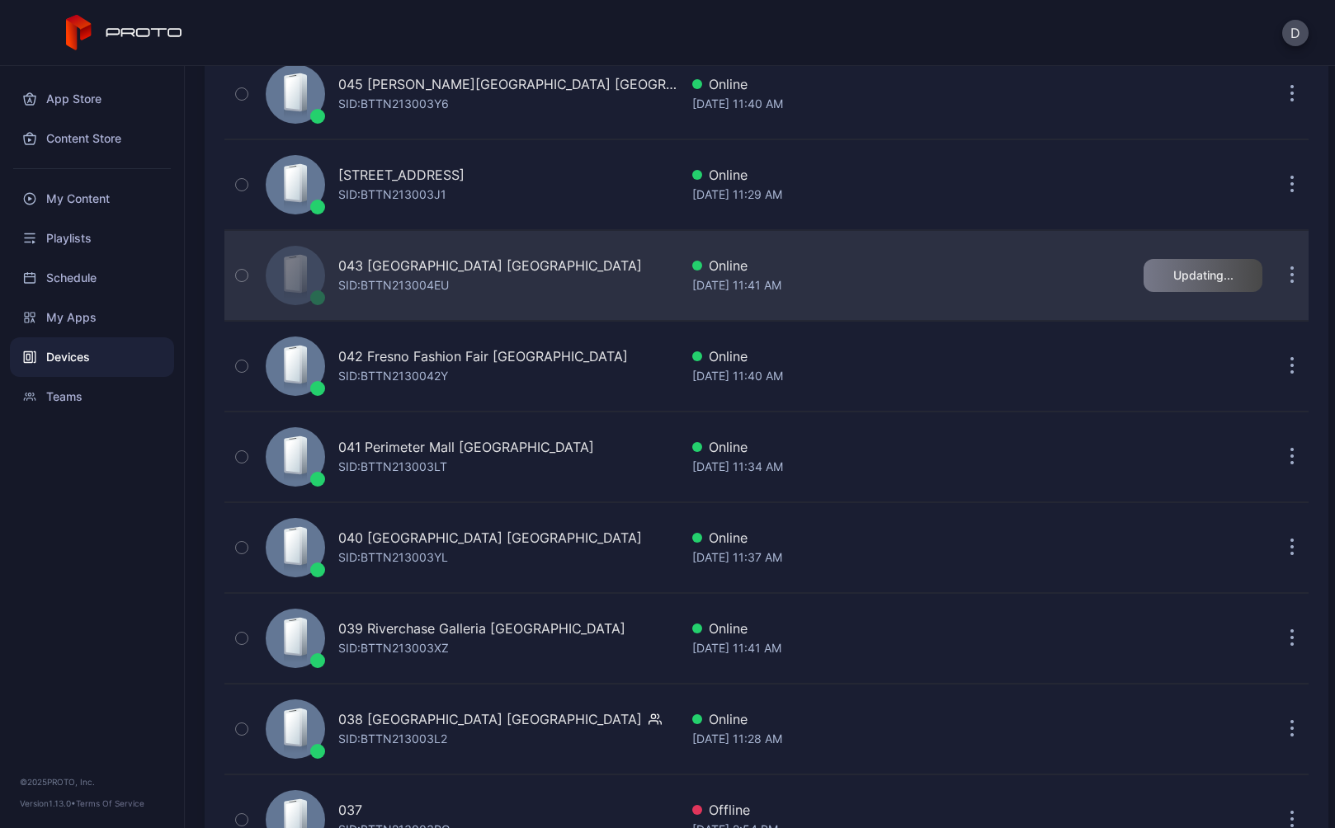
click at [579, 276] on div "043 North Star Mall TX SID: BTTN213004EU" at bounding box center [469, 275] width 420 height 82
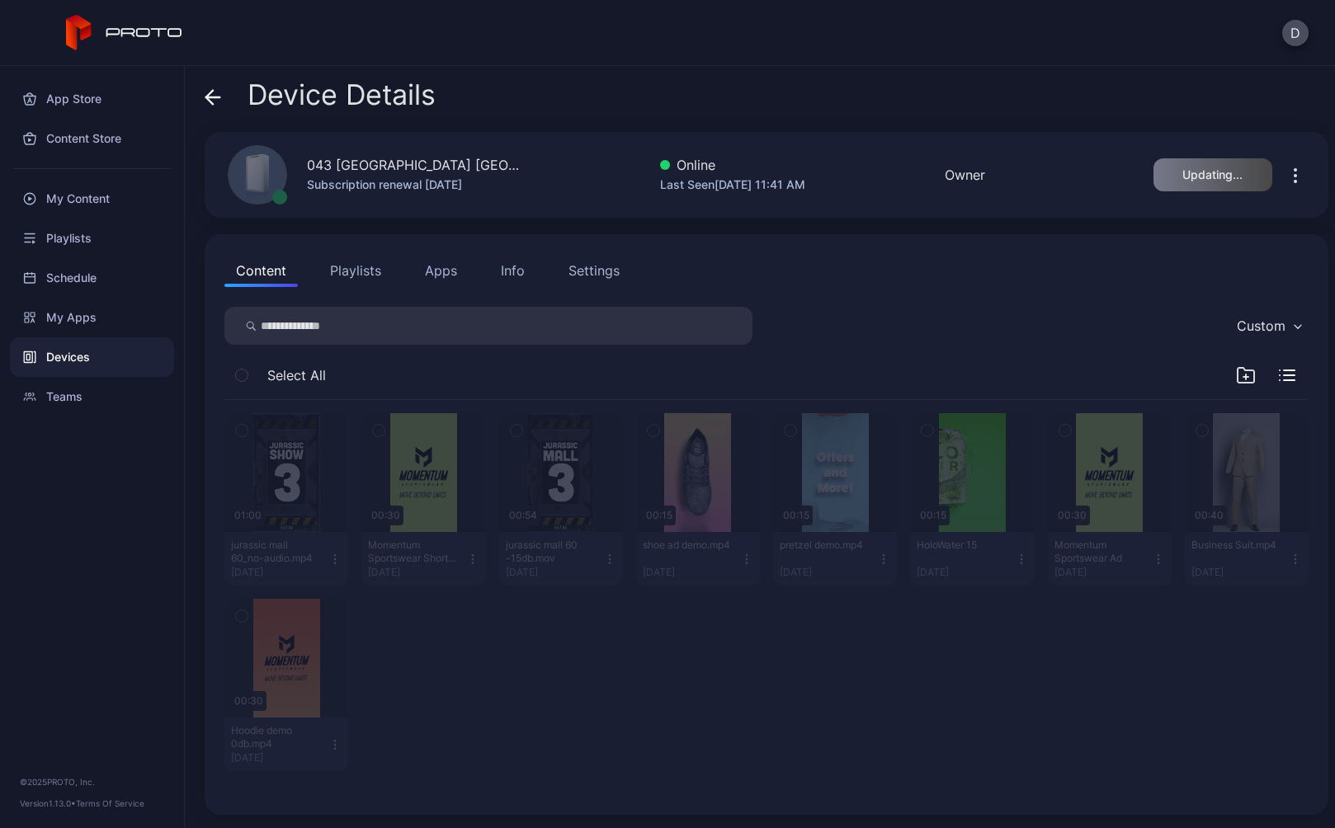
click at [215, 95] on icon at bounding box center [213, 97] width 16 height 16
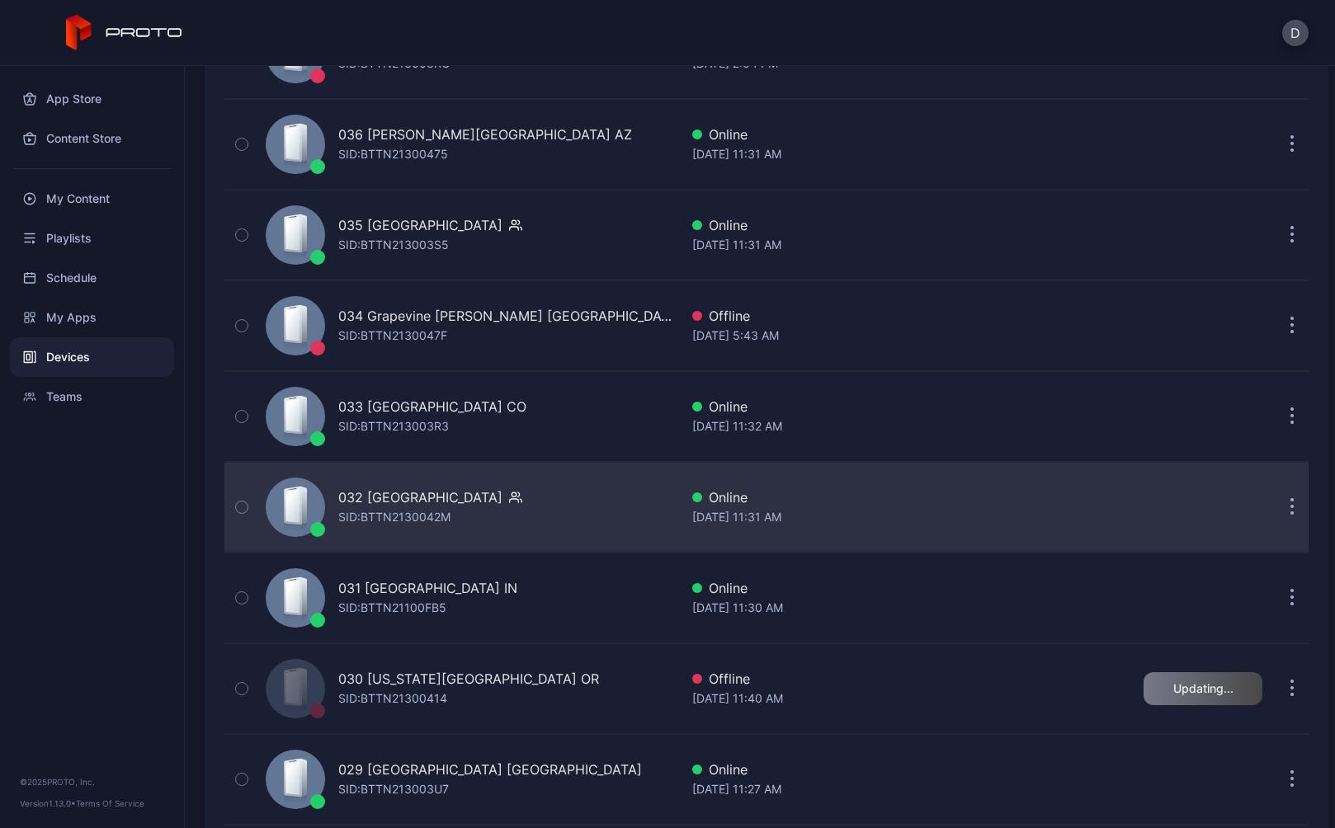
scroll to position [1397, 0]
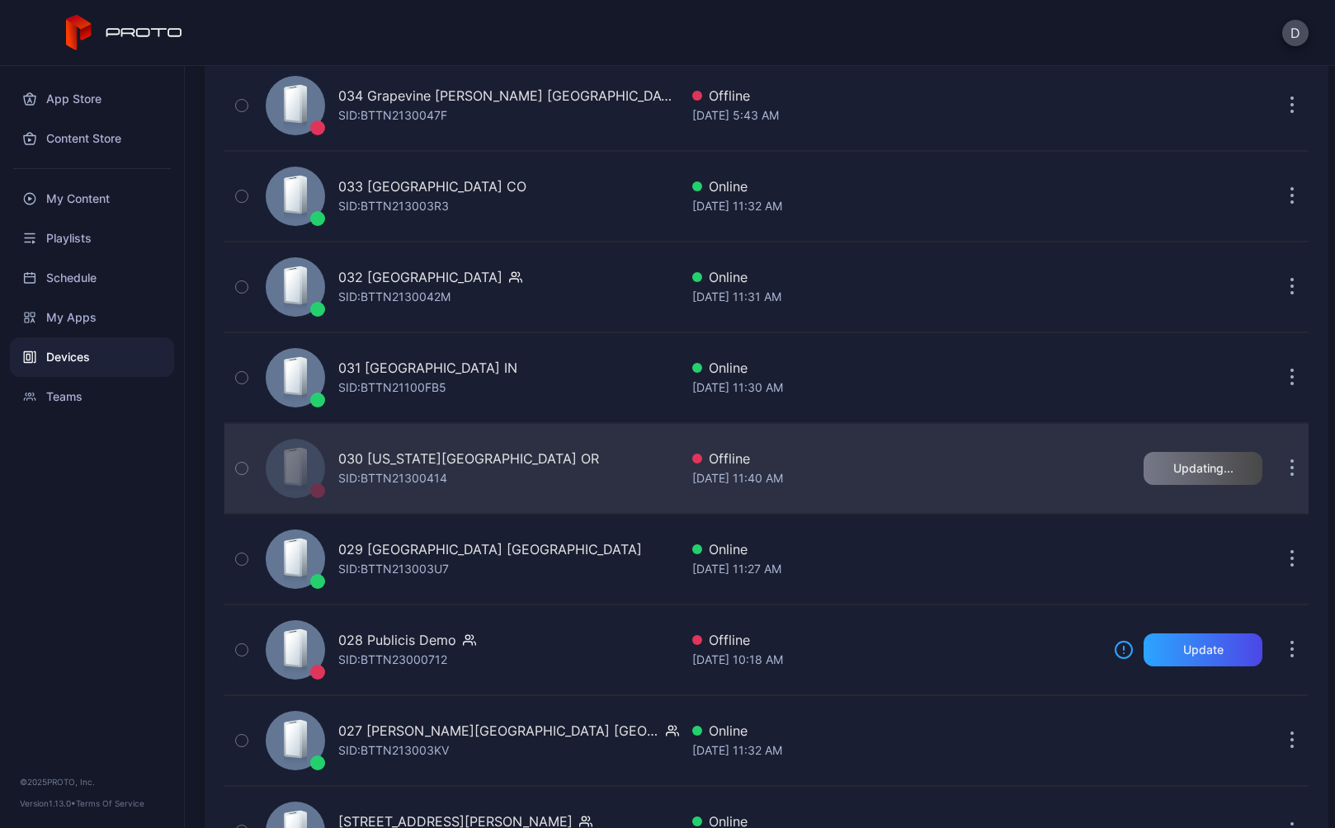
click at [586, 459] on div "030 [US_STATE][GEOGRAPHIC_DATA] OR SID: BTTN21300414" at bounding box center [469, 468] width 420 height 82
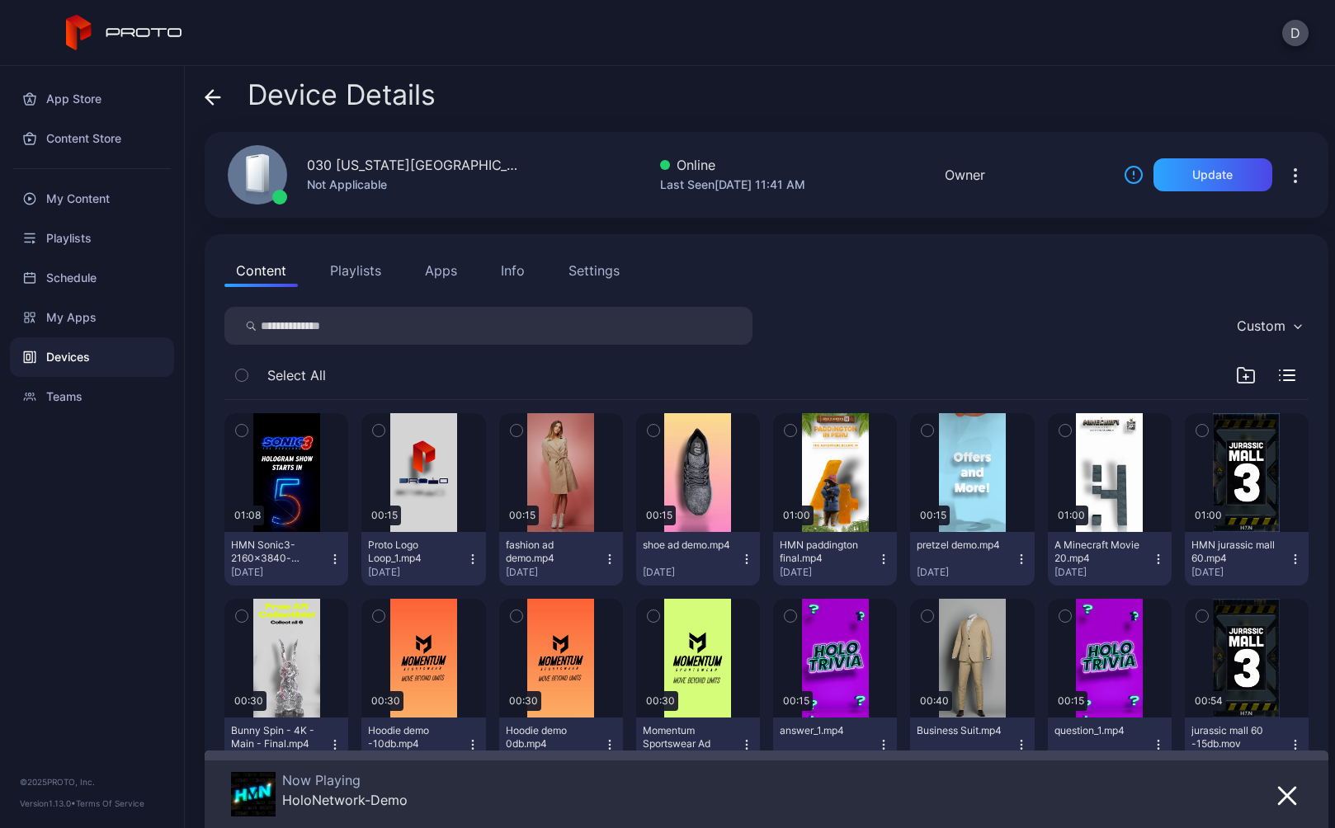
click at [590, 265] on div "Settings" at bounding box center [593, 271] width 51 height 20
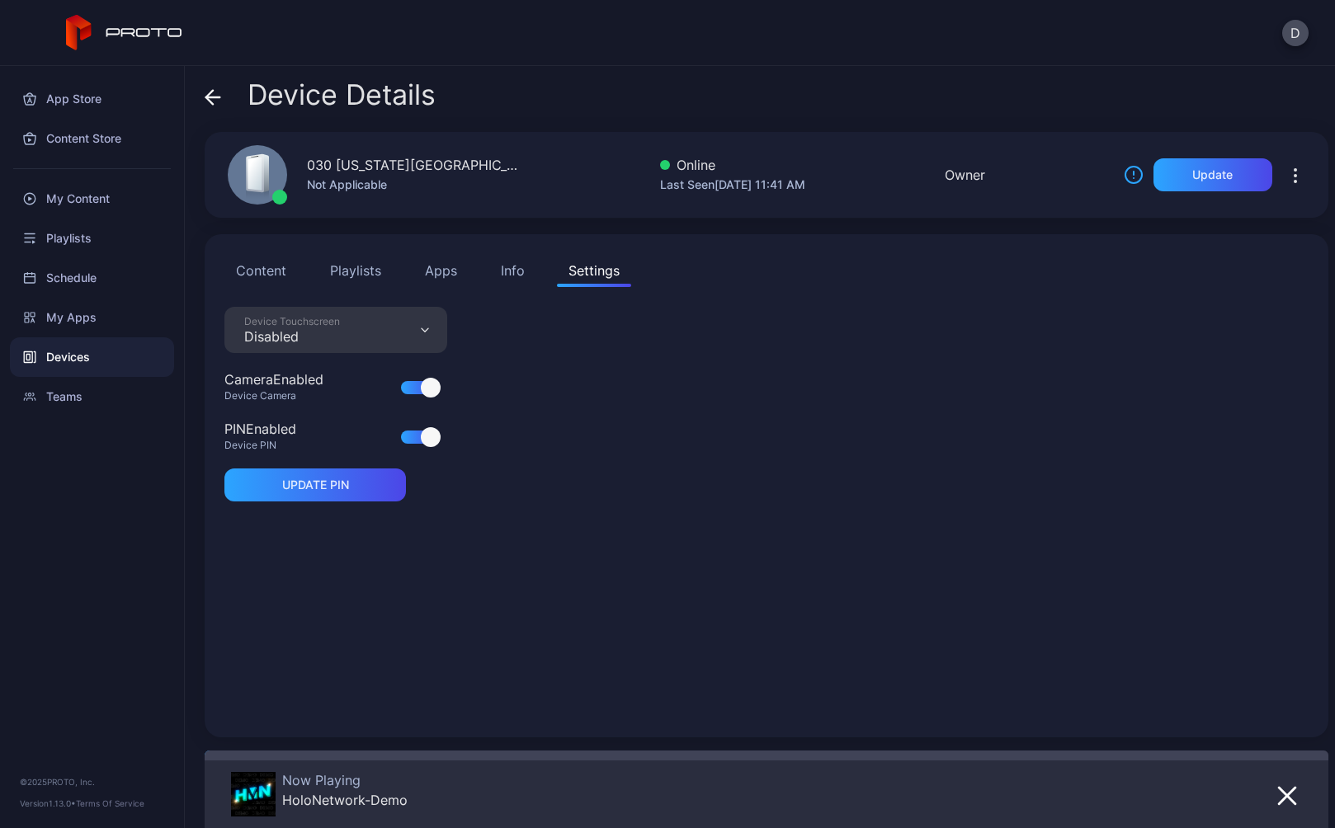
click at [518, 268] on div "Info" at bounding box center [513, 271] width 24 height 20
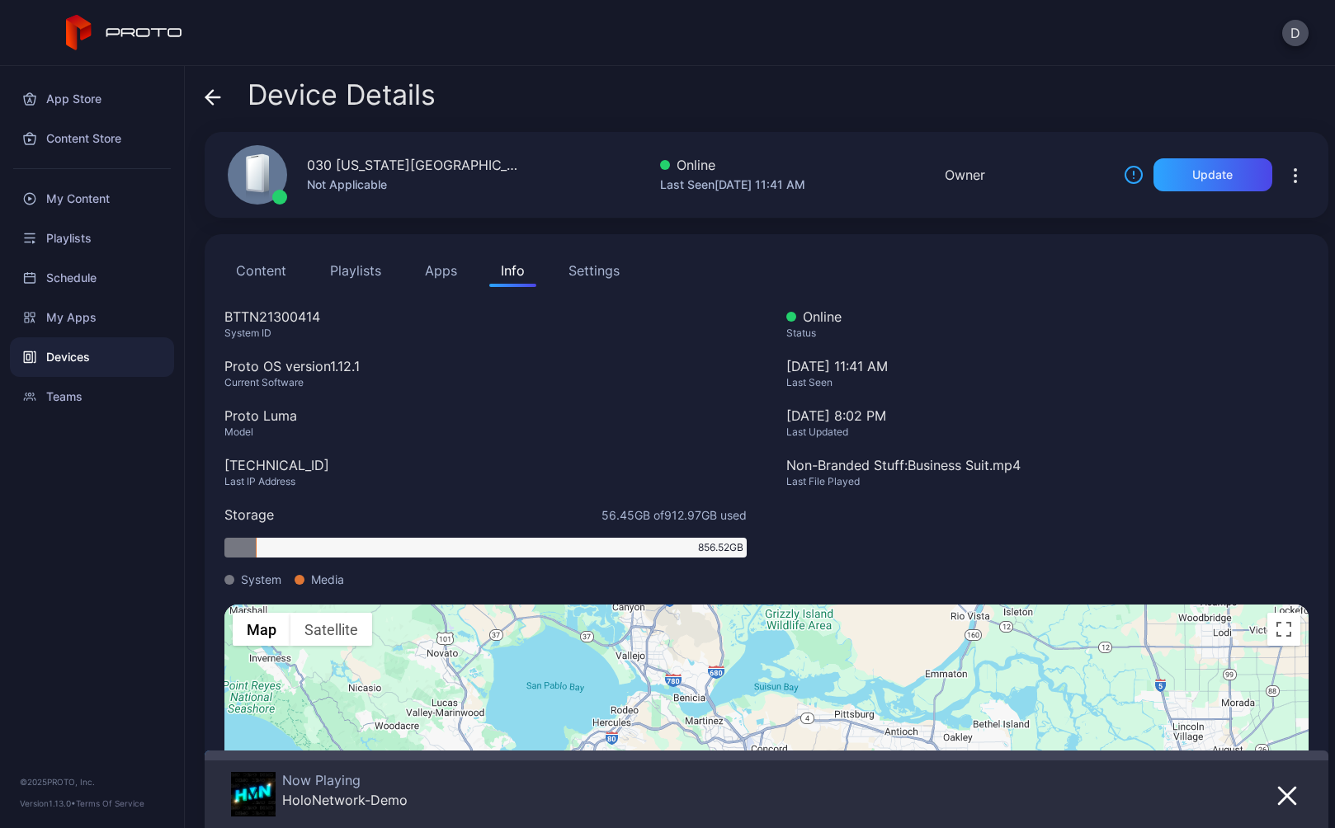
click at [620, 265] on button "Settings" at bounding box center [594, 270] width 74 height 33
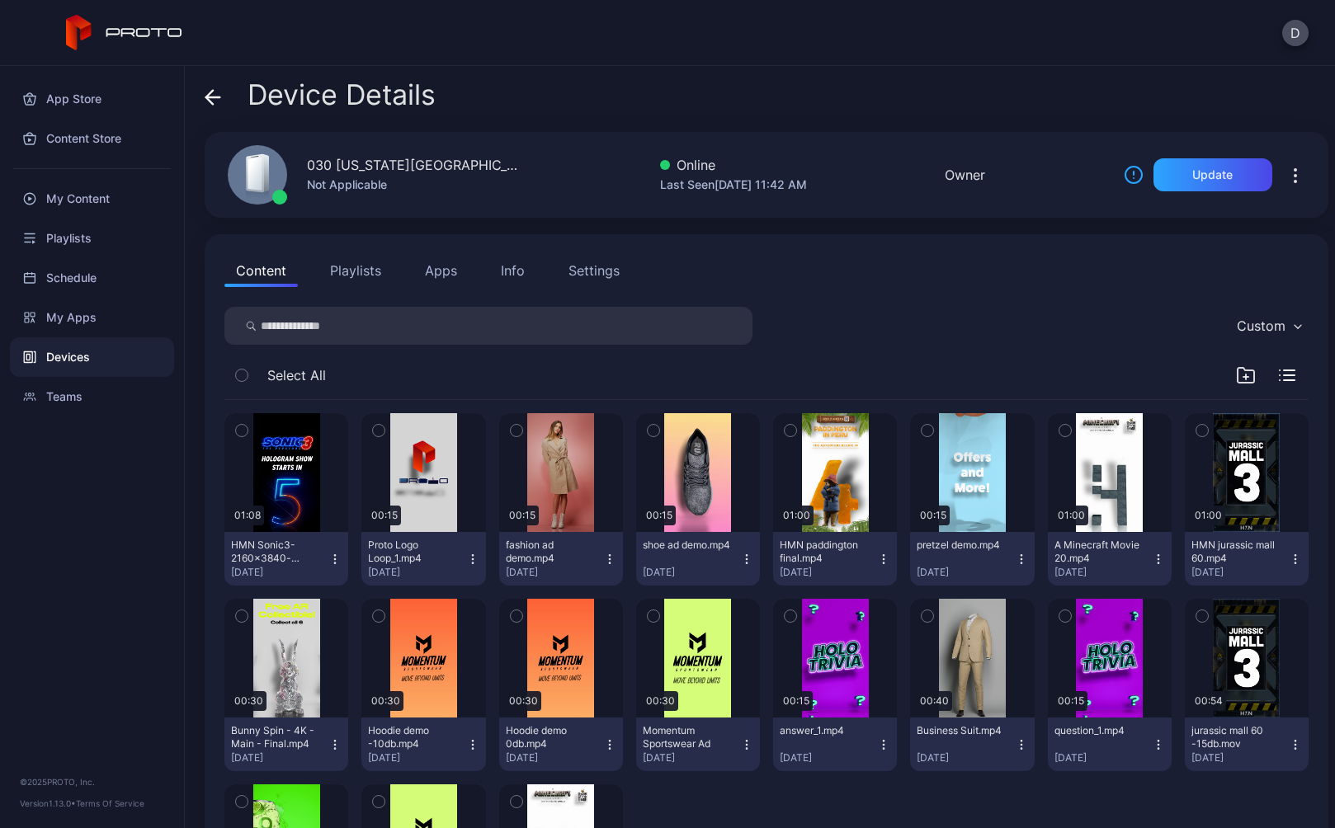
click at [606, 271] on div "Settings" at bounding box center [593, 271] width 51 height 20
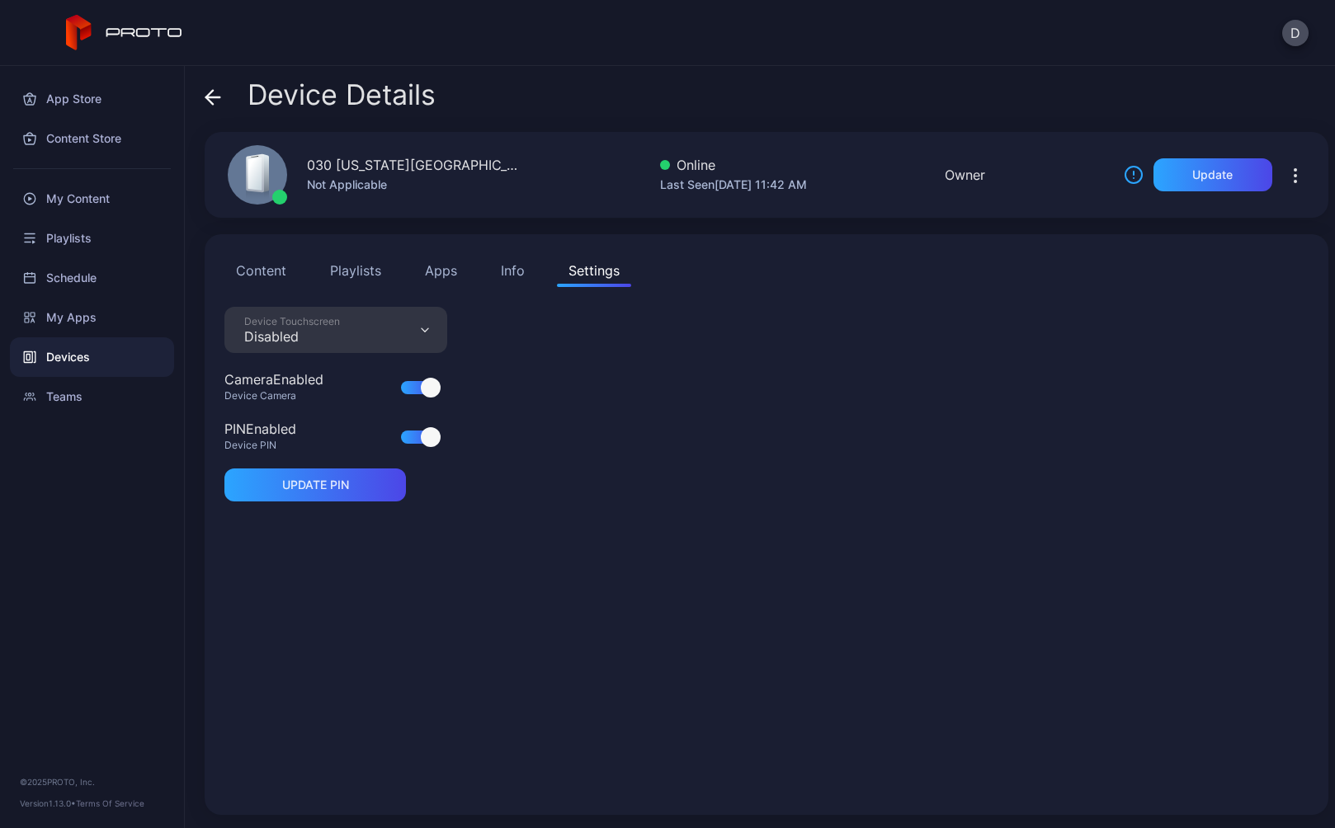
click at [515, 276] on div "Info" at bounding box center [513, 271] width 24 height 20
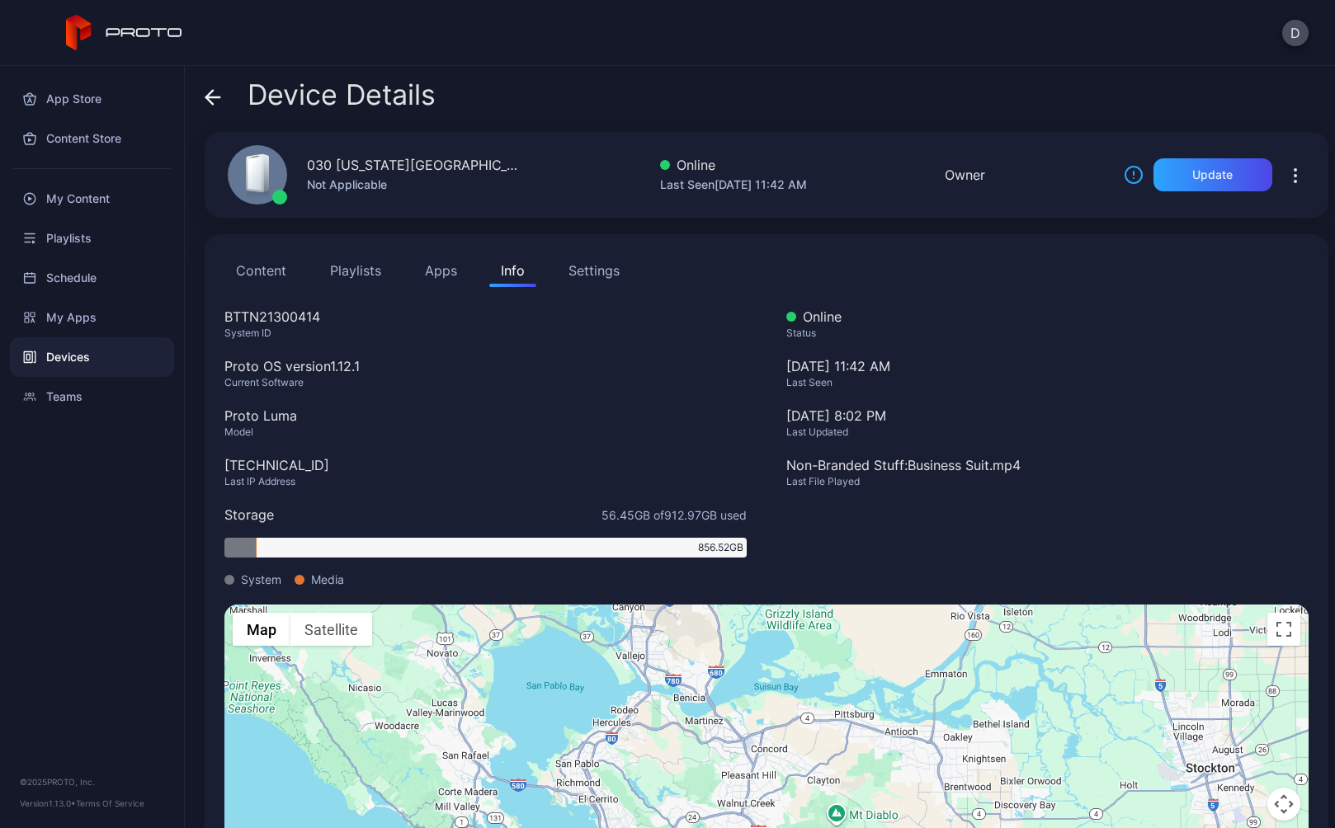
click at [594, 274] on div "Settings" at bounding box center [593, 271] width 51 height 20
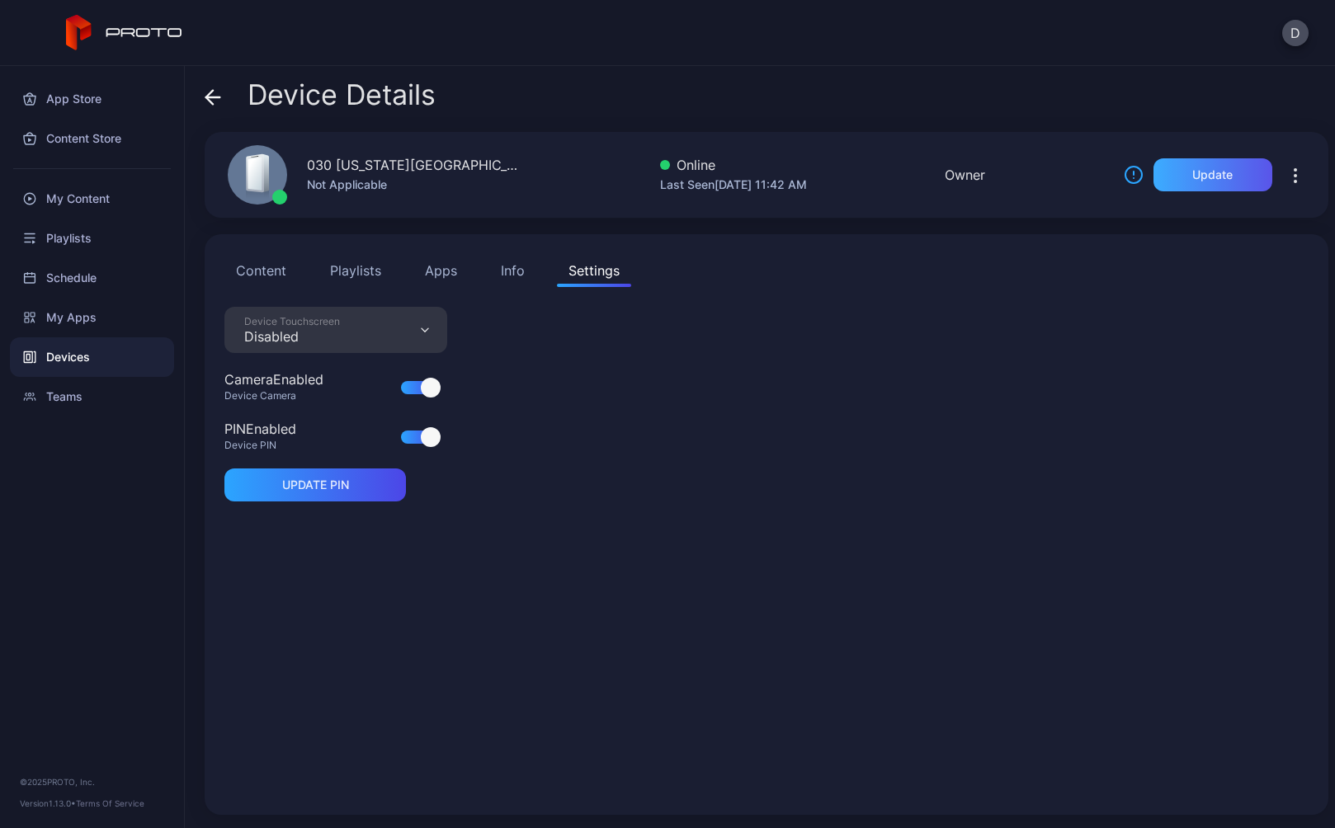
click at [1194, 163] on div "Update" at bounding box center [1212, 174] width 119 height 33
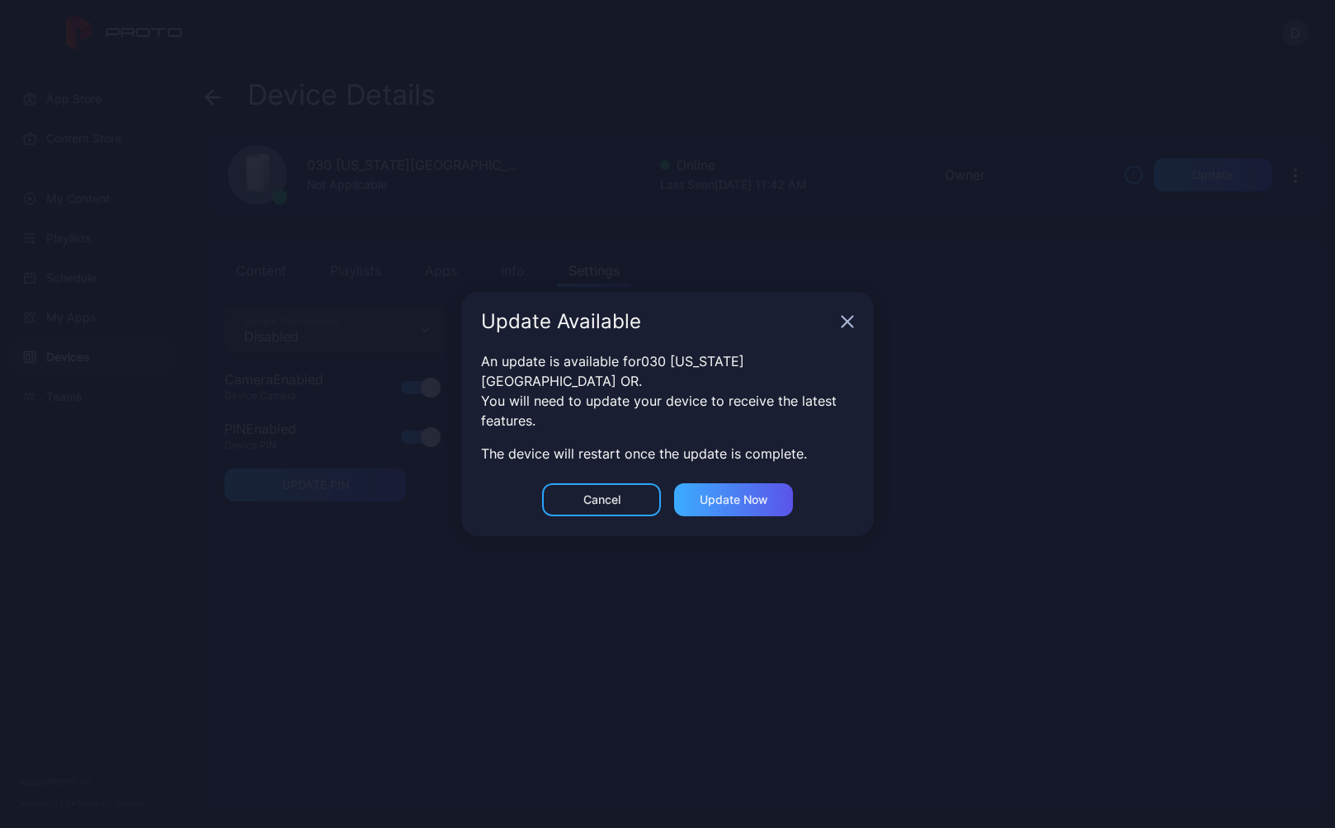
click at [751, 493] on div "Update now" at bounding box center [734, 499] width 68 height 13
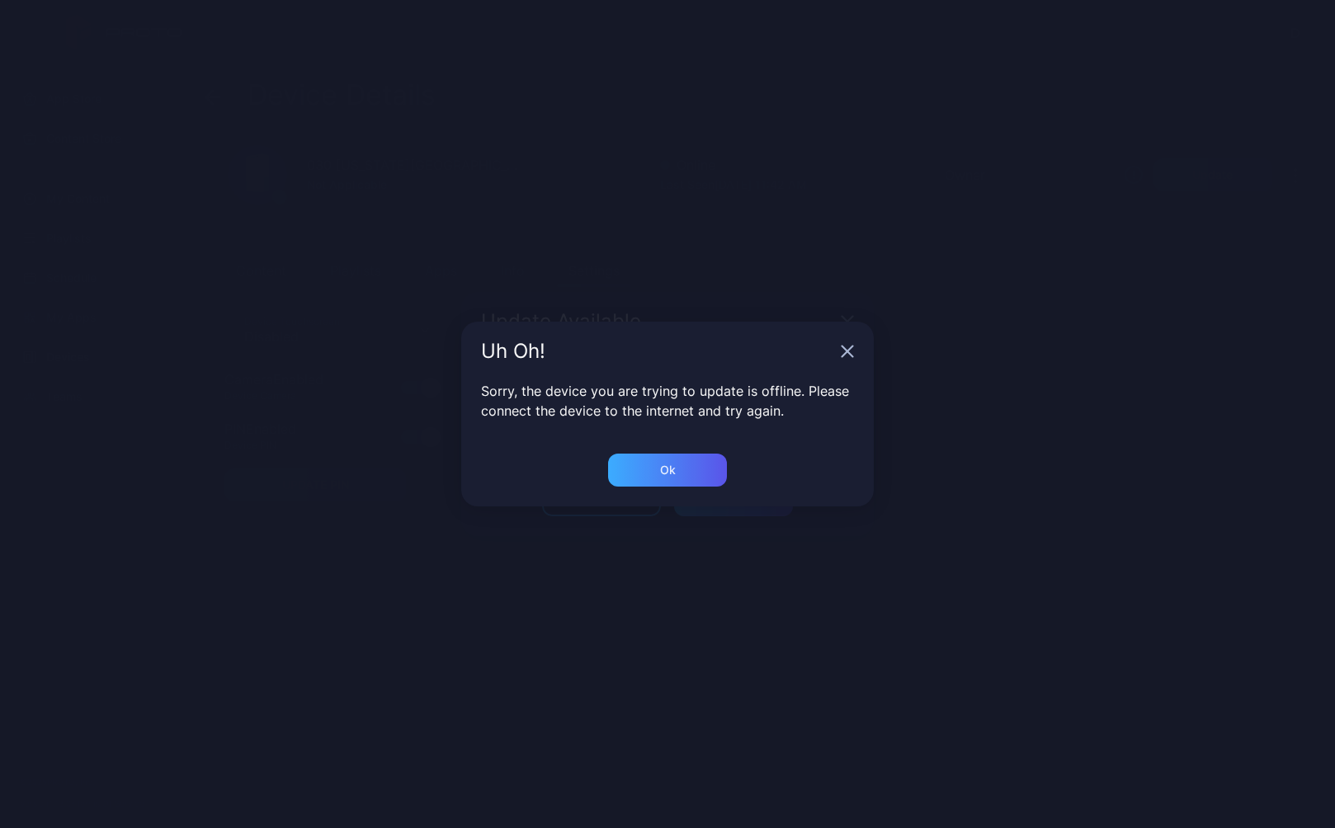
click at [682, 469] on div "Ok" at bounding box center [667, 470] width 119 height 33
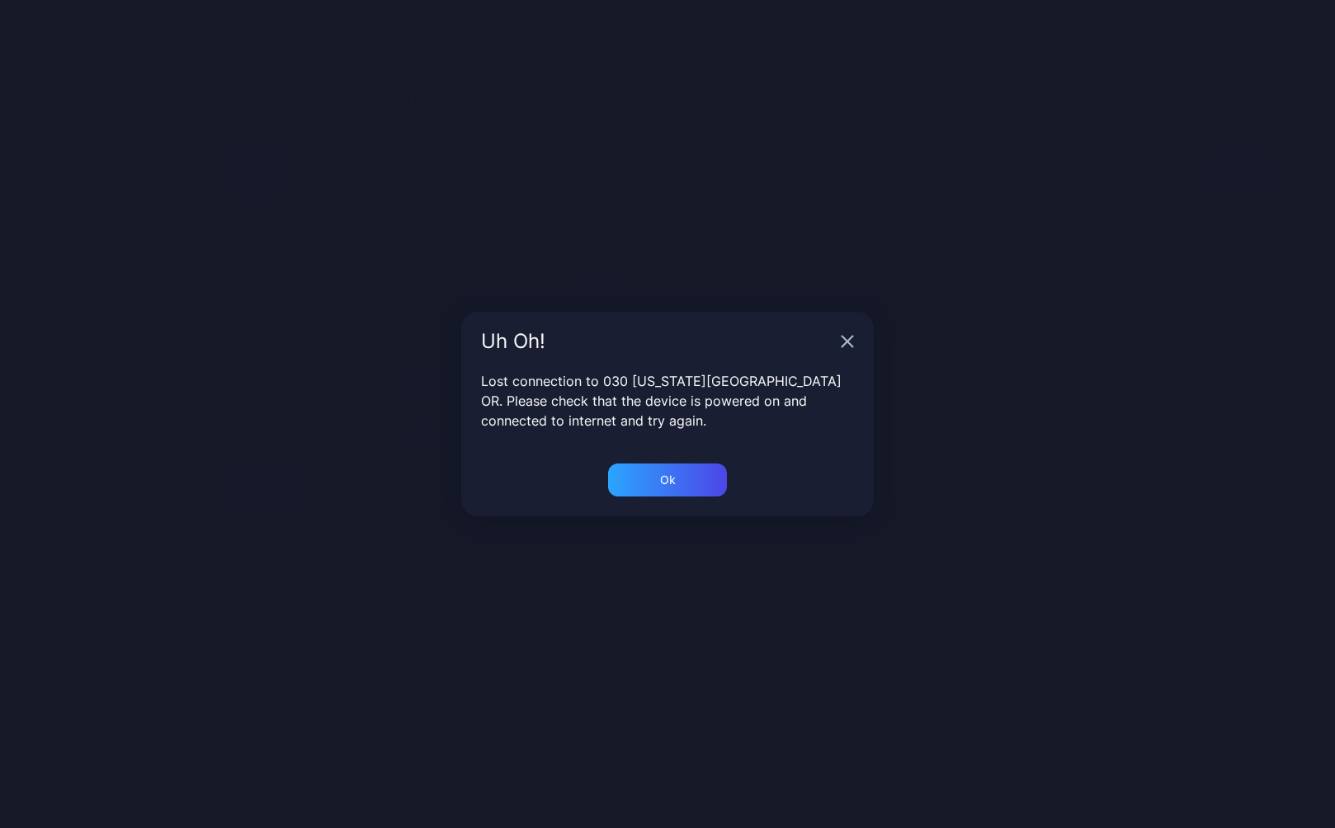
click at [850, 341] on icon "button" at bounding box center [847, 341] width 13 height 13
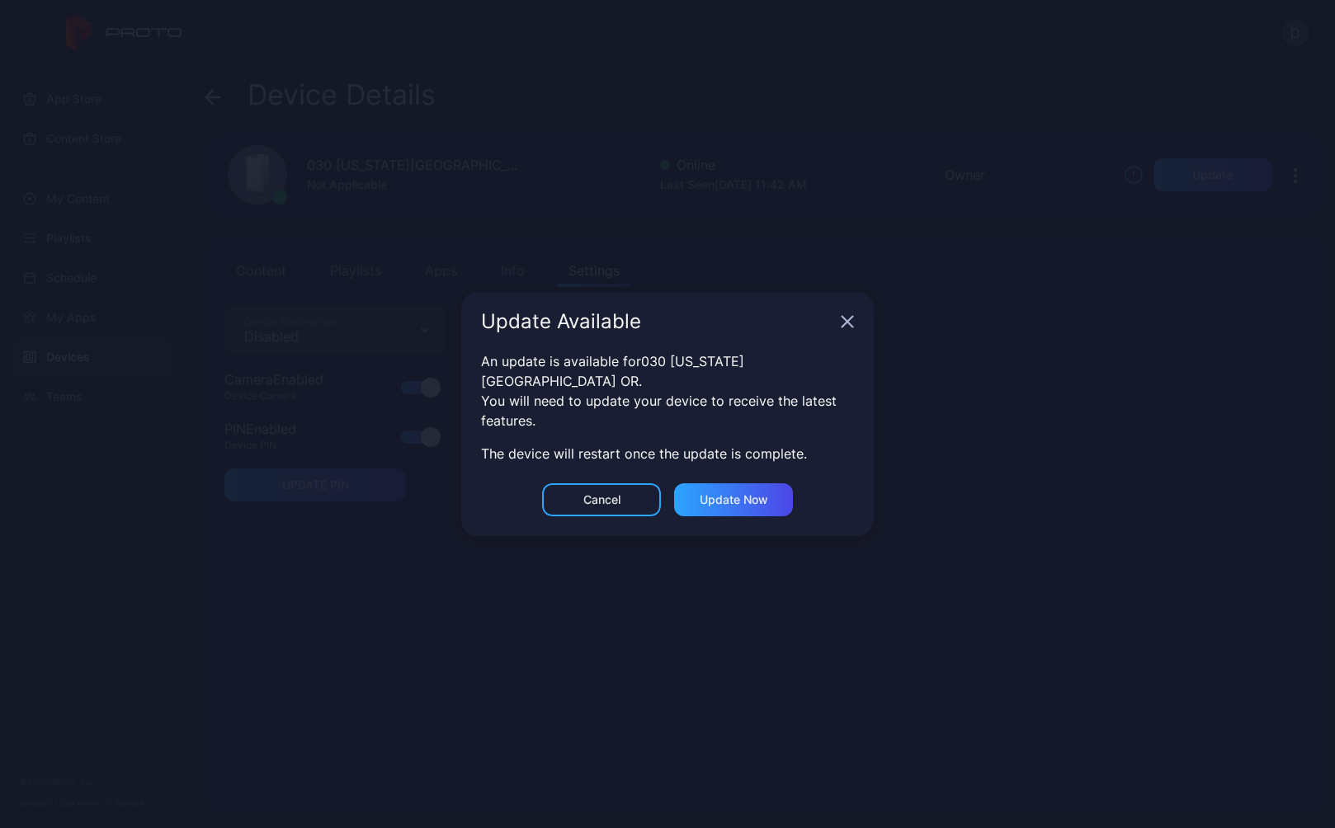
click at [846, 327] on icon "button" at bounding box center [847, 321] width 13 height 13
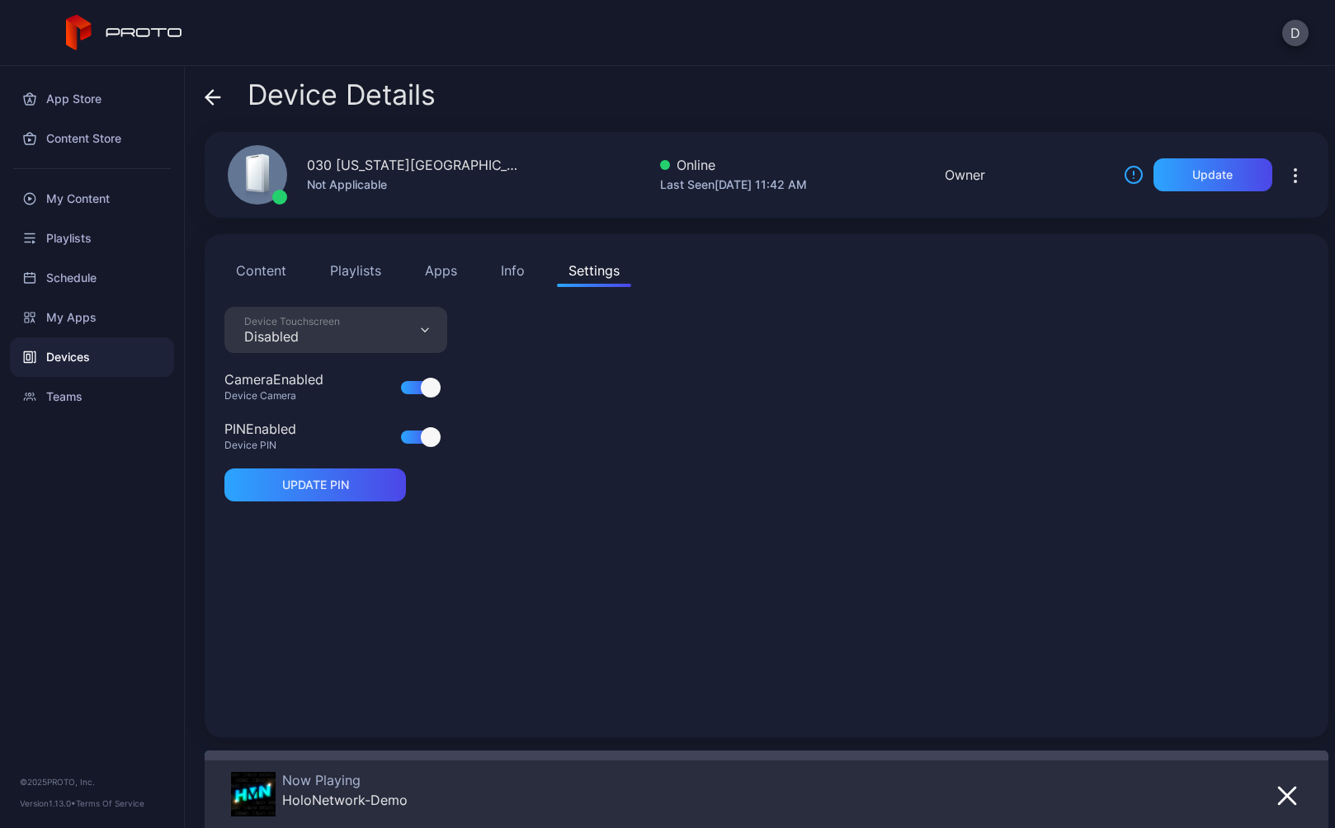
click at [213, 91] on icon at bounding box center [209, 97] width 7 height 14
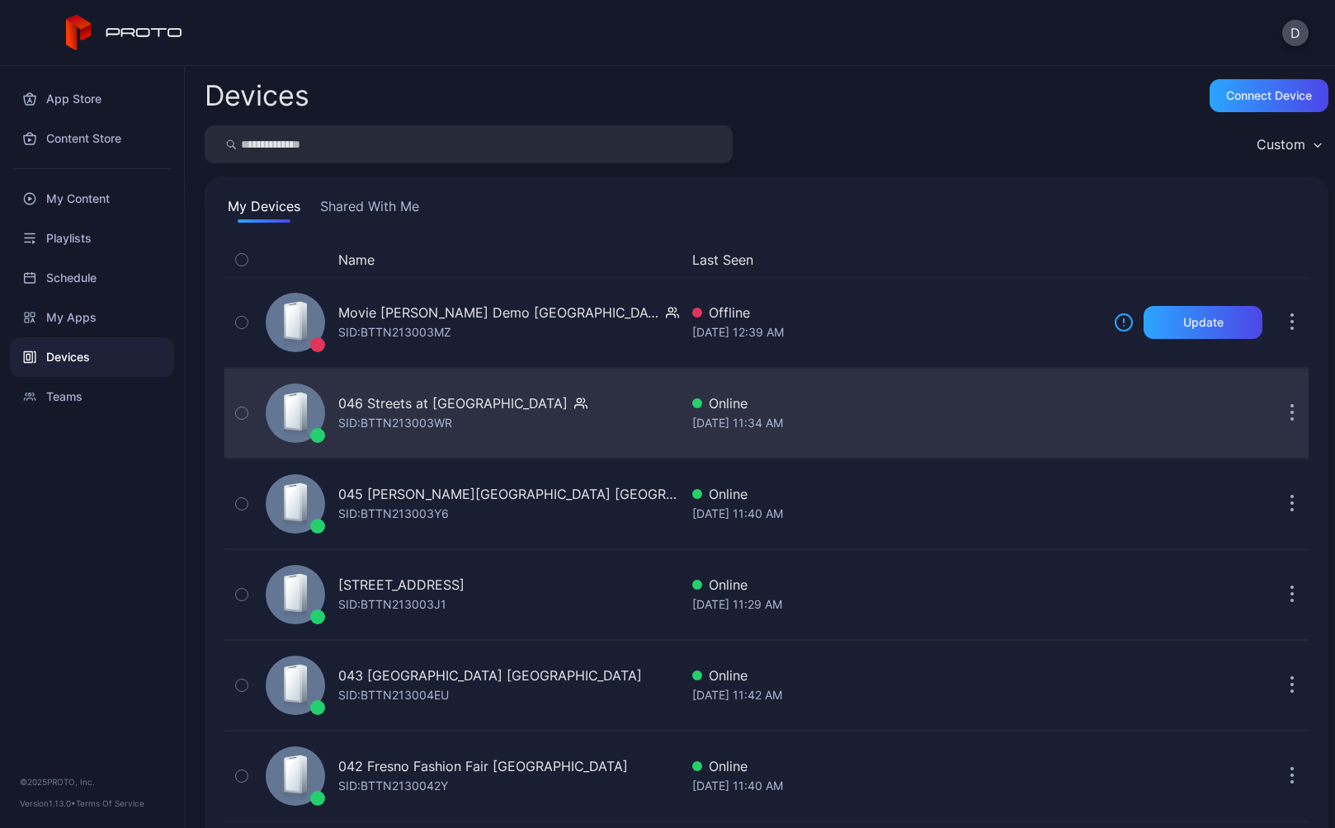
scroll to position [300, 0]
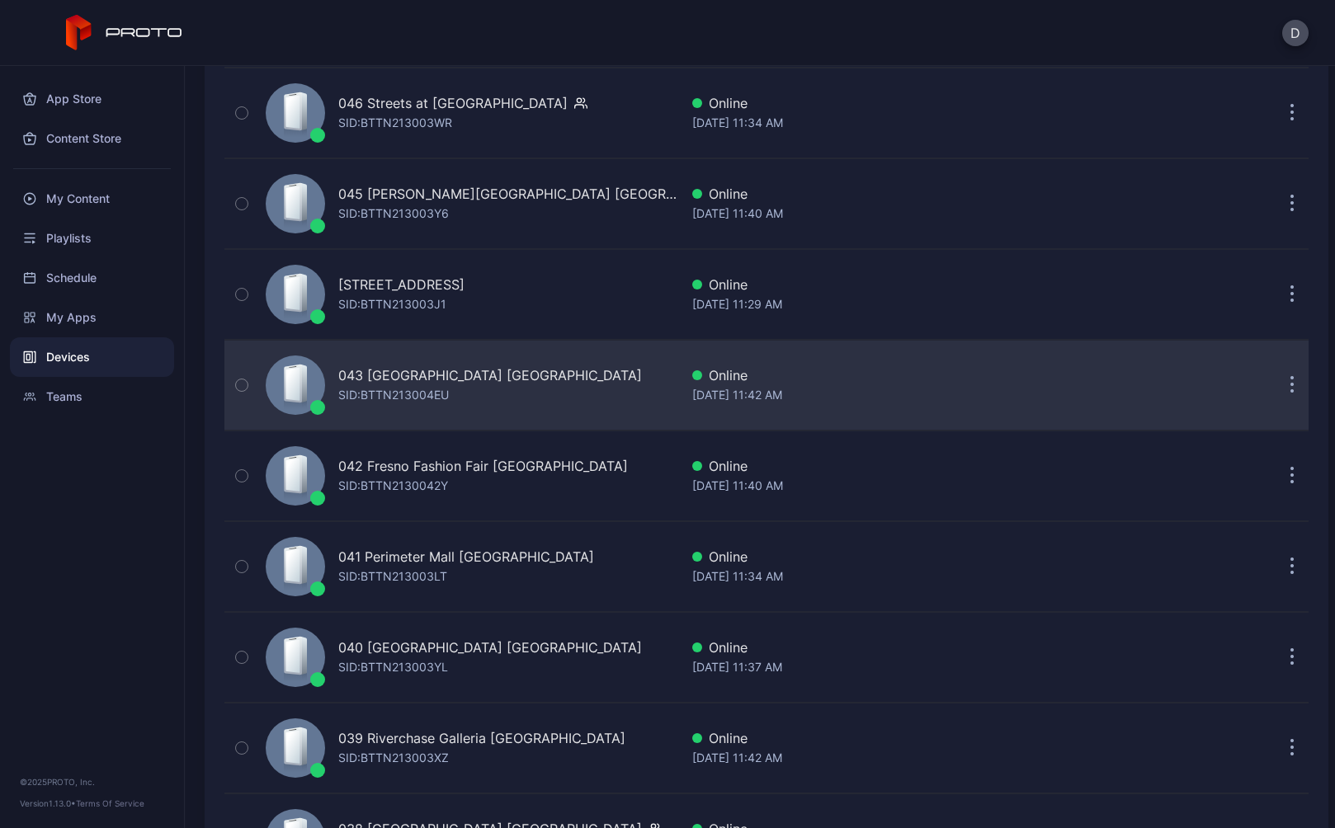
click at [587, 390] on div "043 North Star Mall TX SID: BTTN213004EU" at bounding box center [469, 385] width 420 height 82
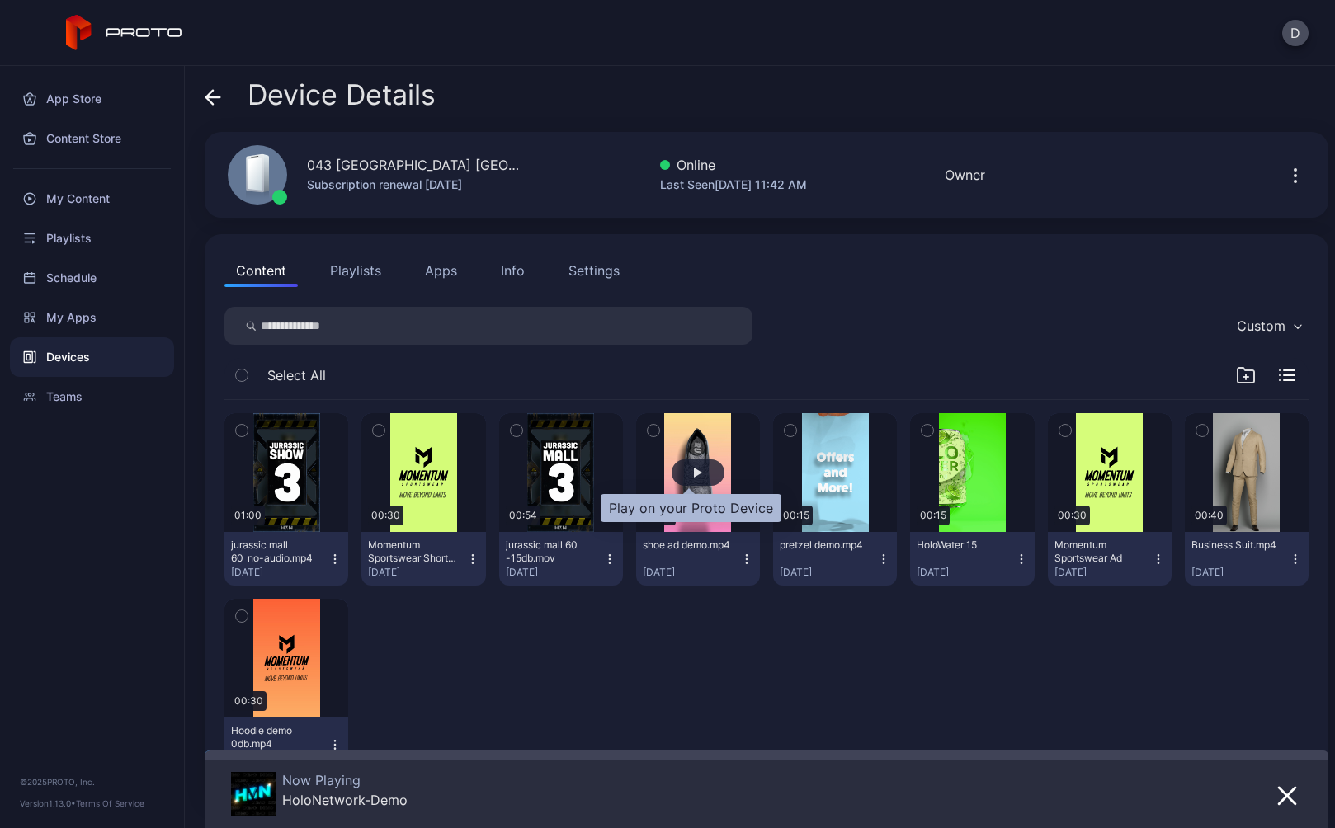
click at [694, 471] on div "button" at bounding box center [698, 473] width 8 height 10
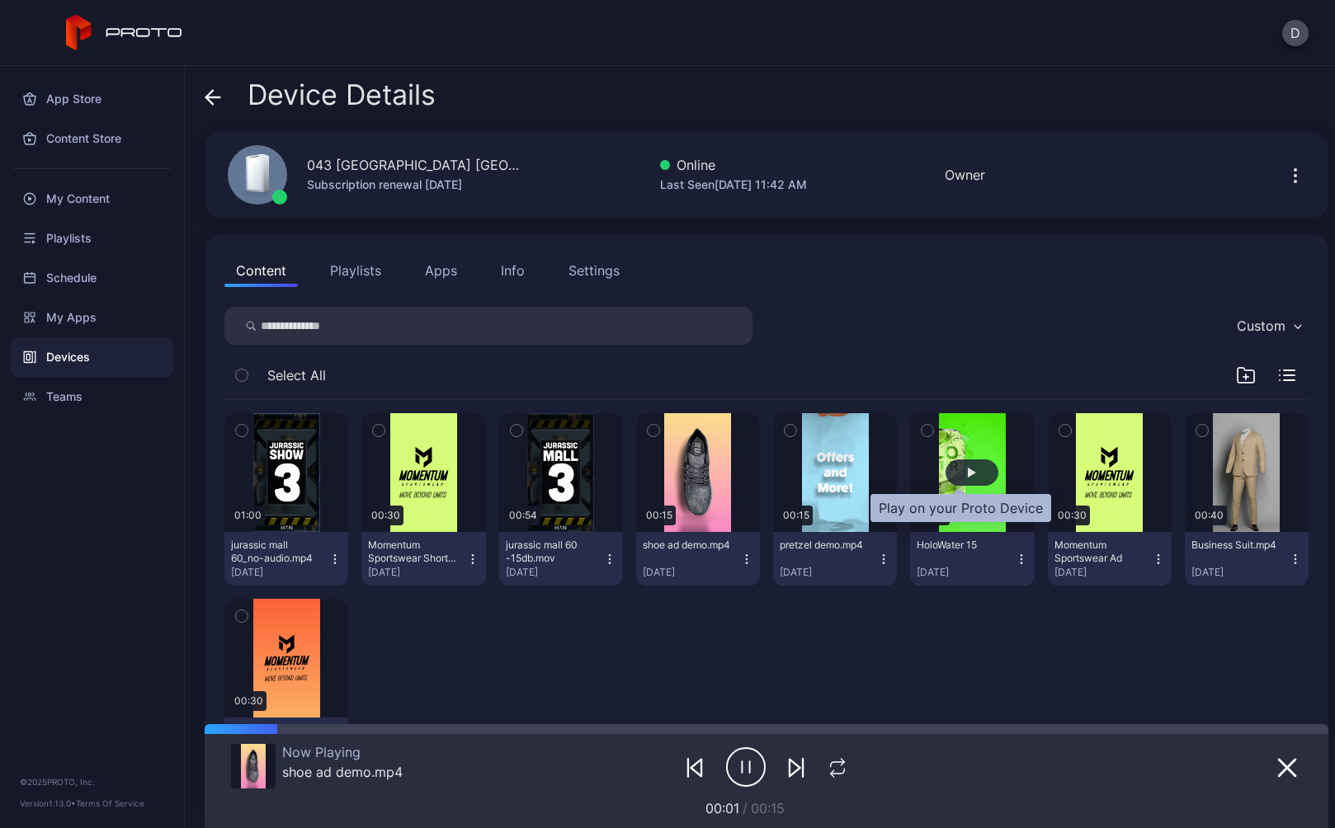
click at [964, 471] on div "button" at bounding box center [971, 472] width 53 height 26
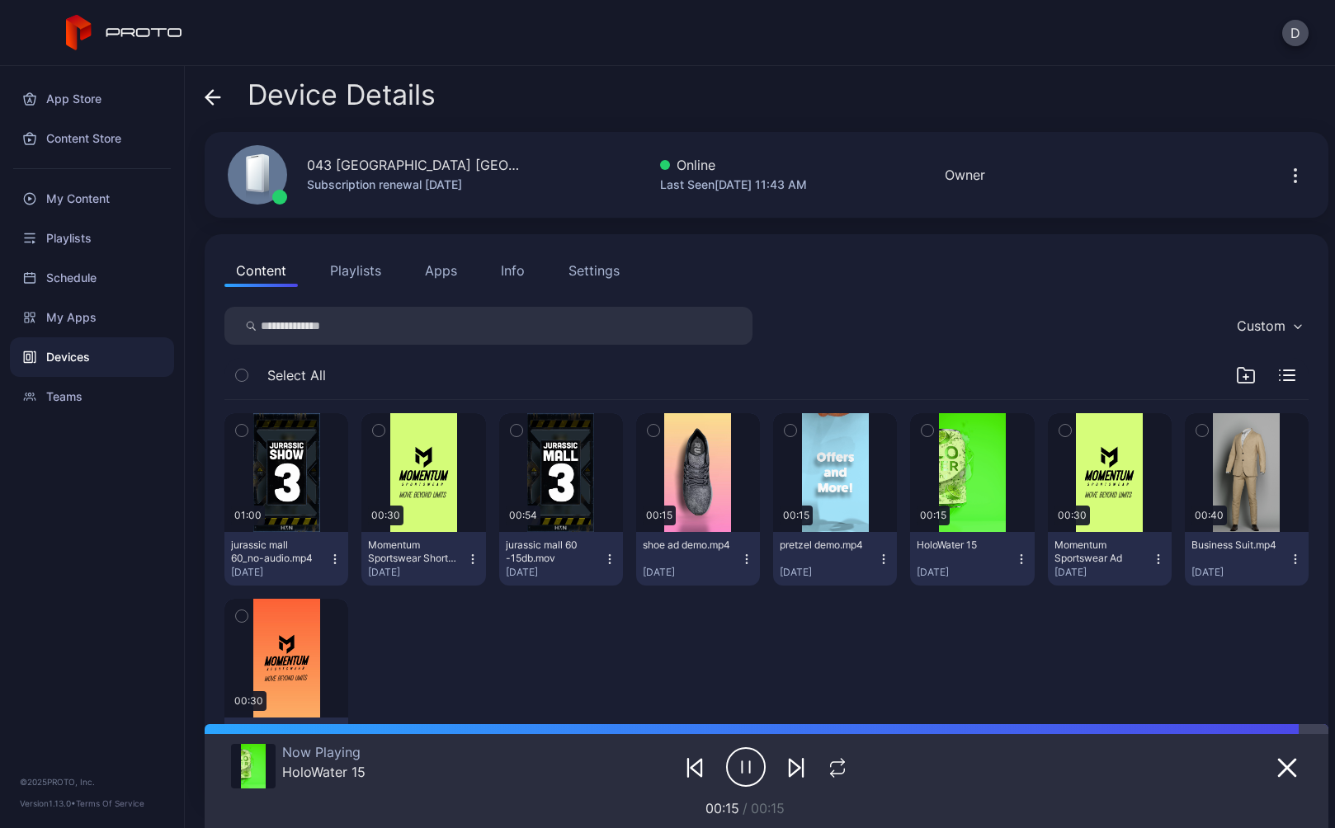
click at [604, 268] on div "Settings" at bounding box center [593, 271] width 51 height 20
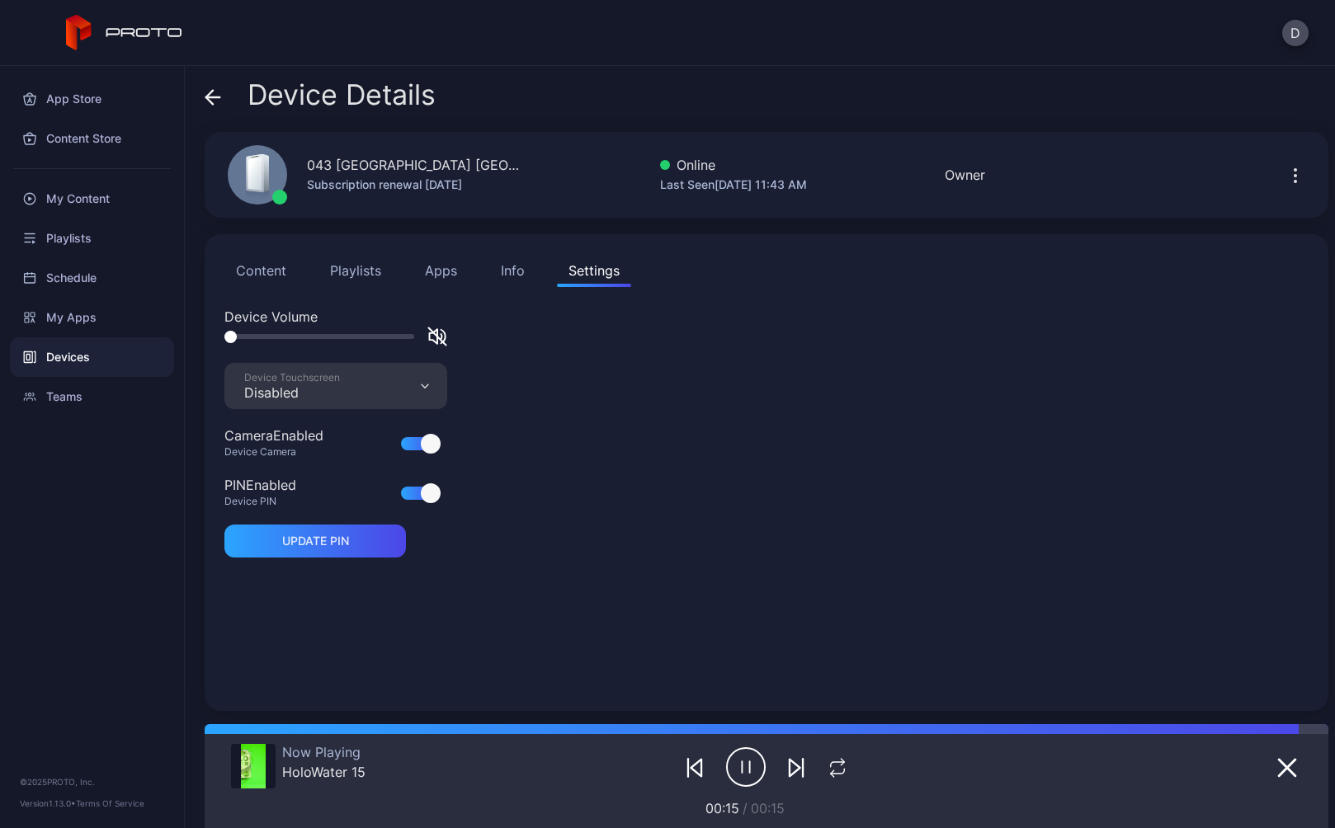
click at [213, 92] on icon at bounding box center [213, 97] width 16 height 16
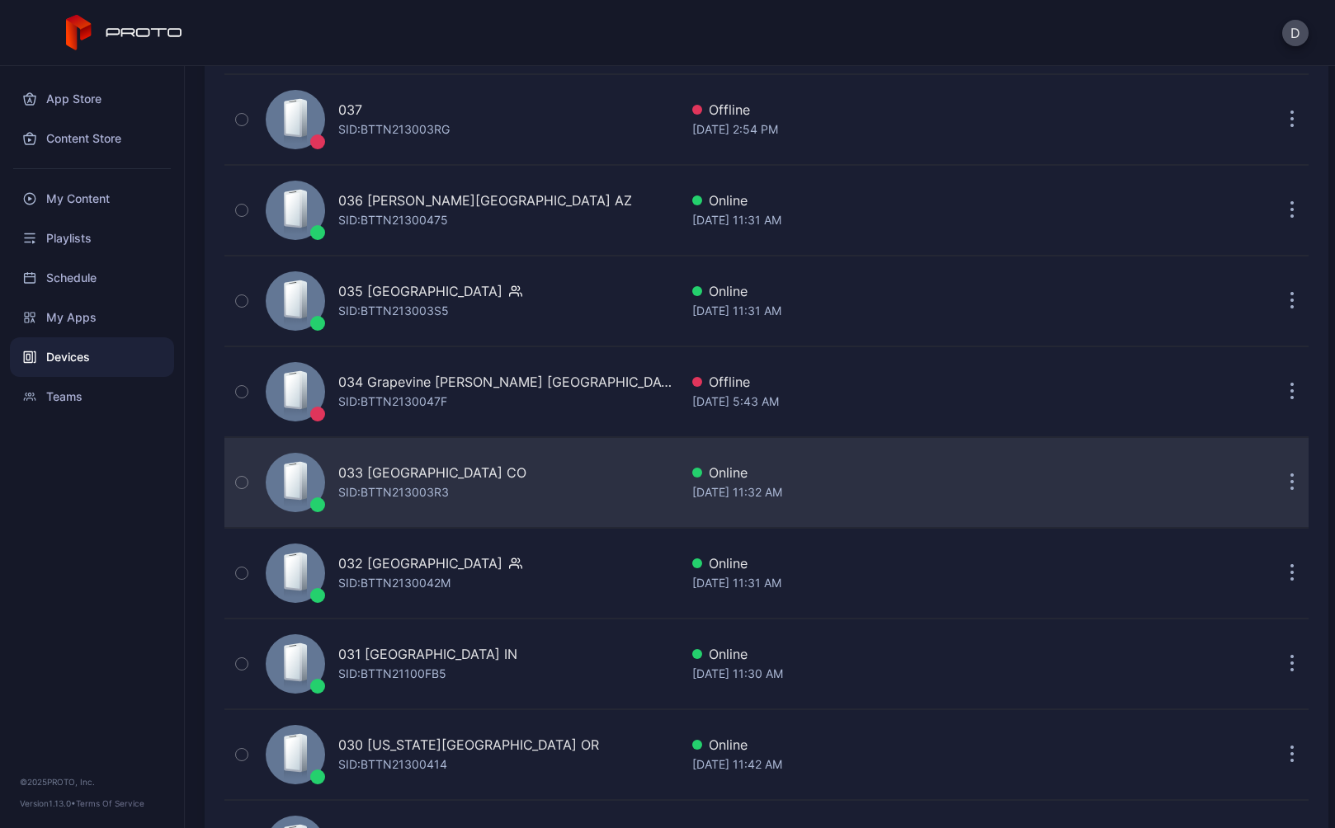
scroll to position [1132, 0]
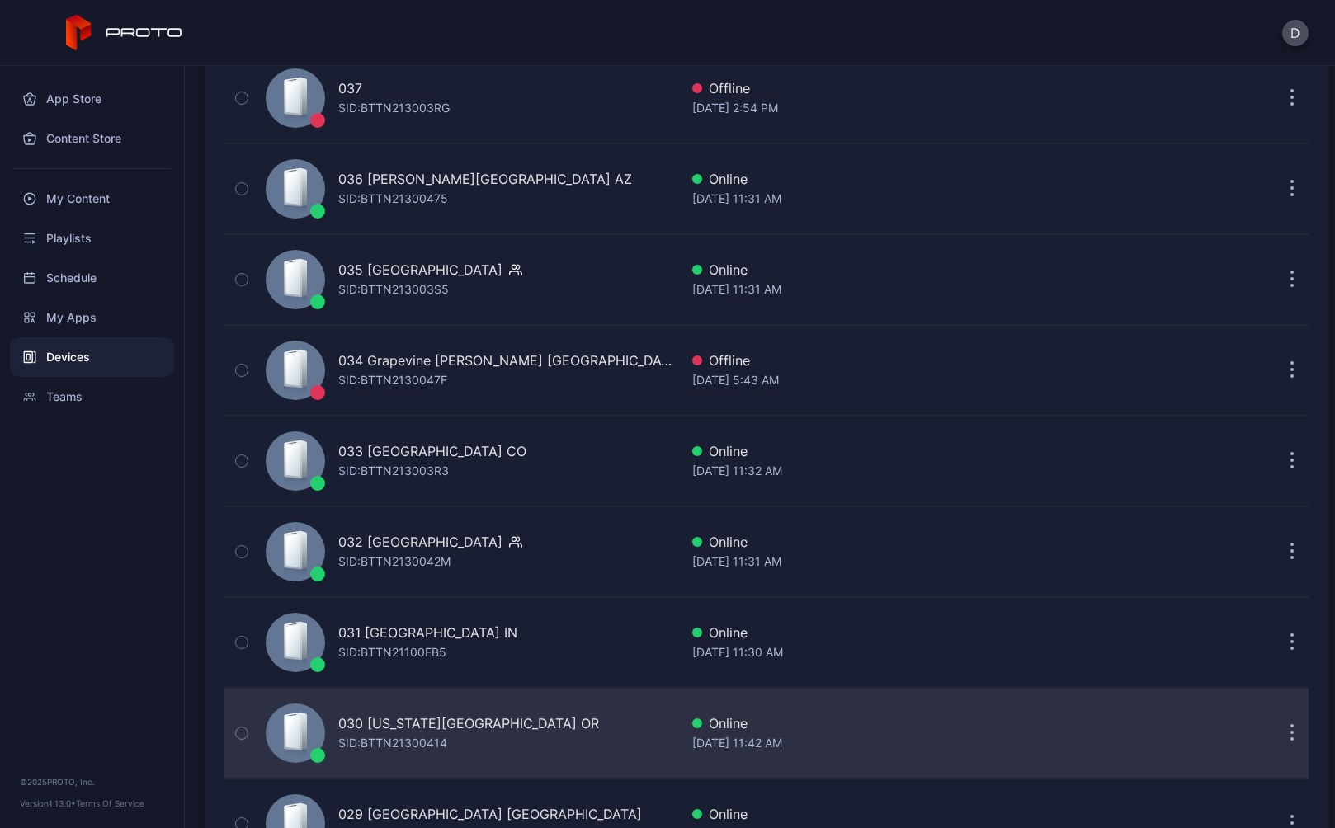
click at [568, 744] on div "030 [US_STATE][GEOGRAPHIC_DATA] OR SID: BTTN21300414" at bounding box center [469, 733] width 420 height 82
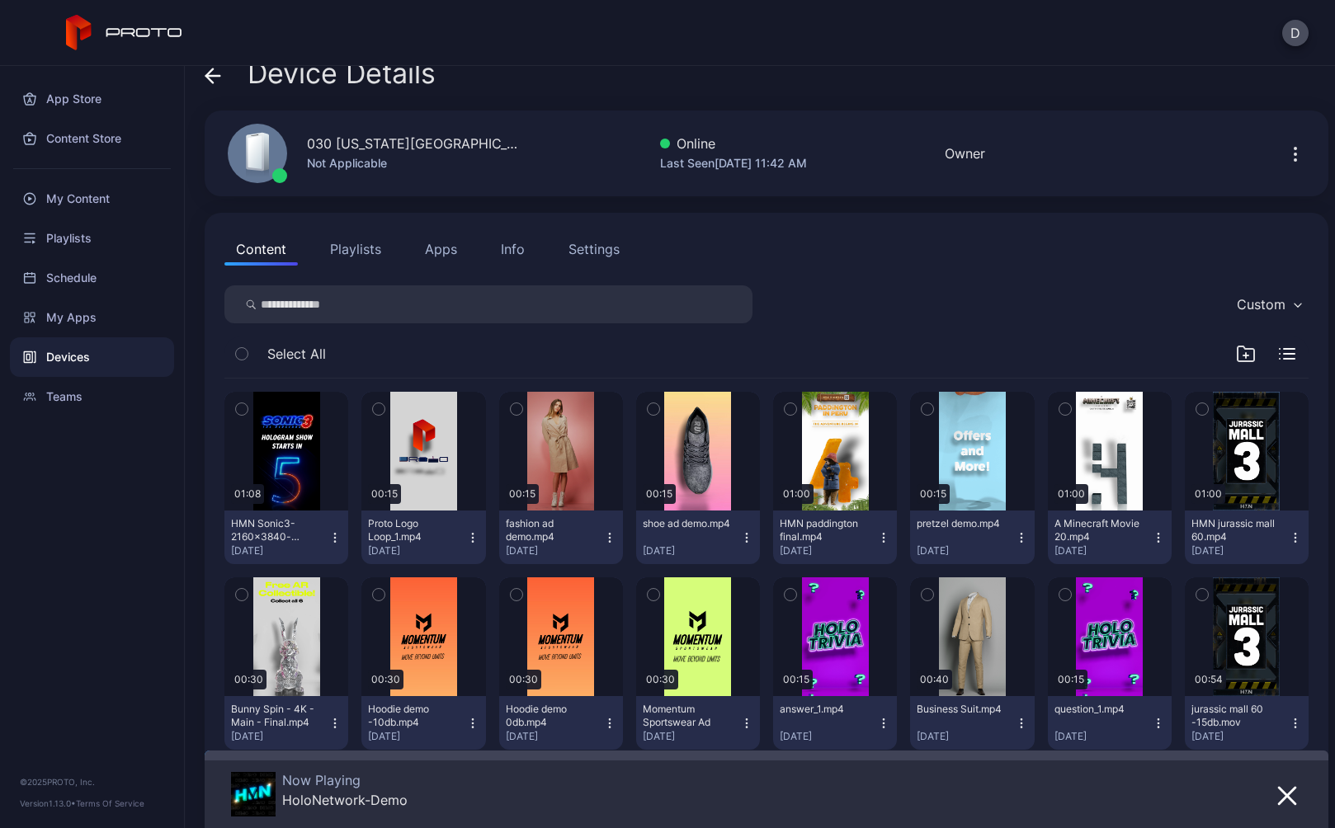
scroll to position [32, 0]
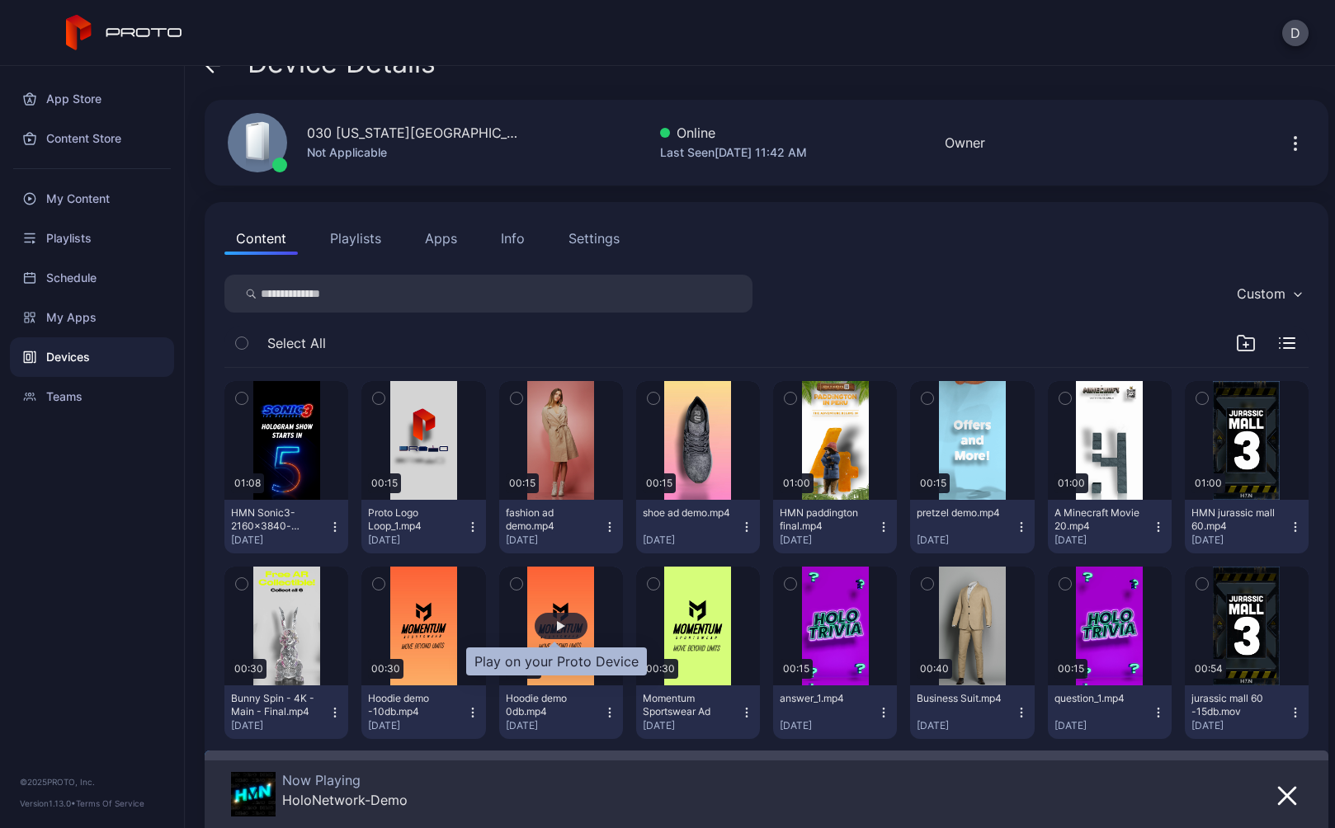
click at [557, 622] on div "button" at bounding box center [561, 626] width 8 height 10
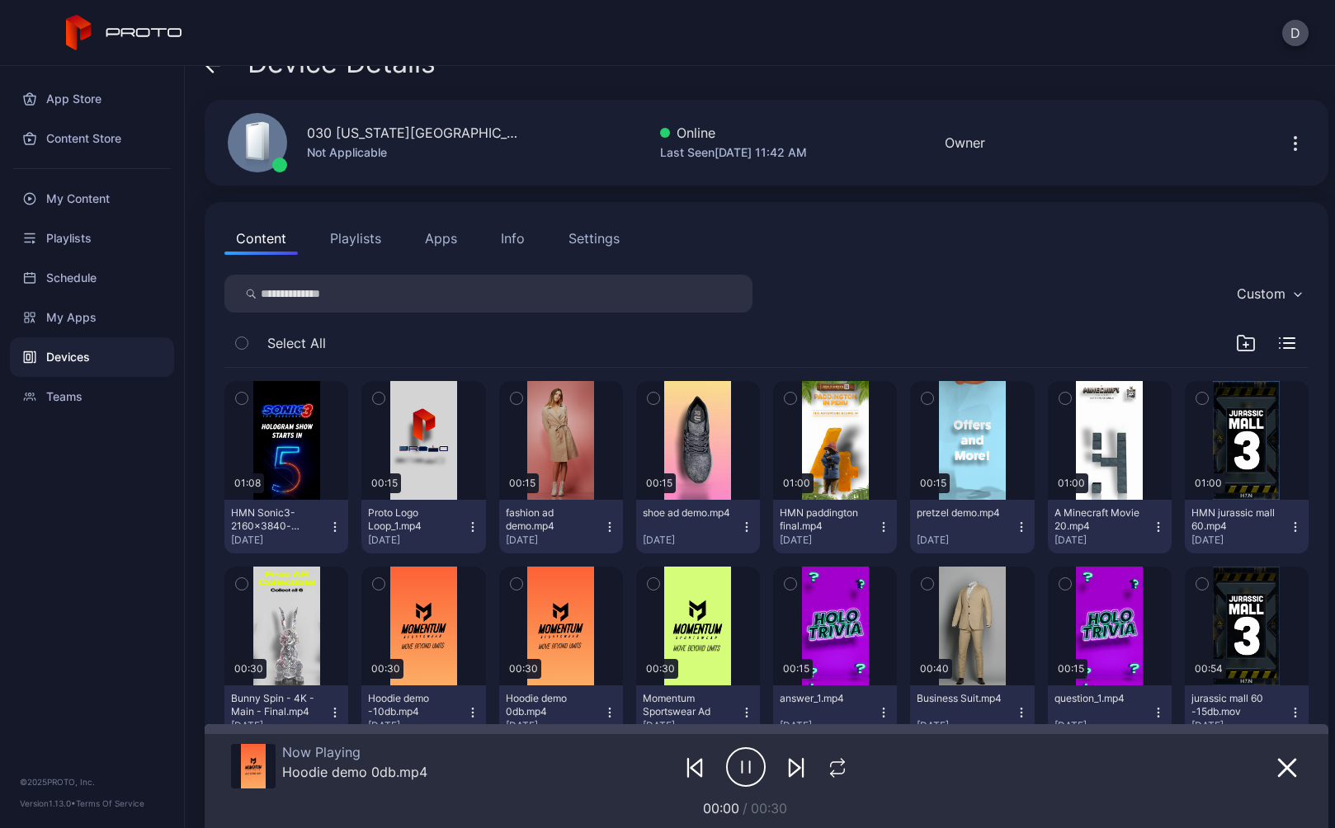
click at [582, 233] on div "Settings" at bounding box center [593, 238] width 51 height 20
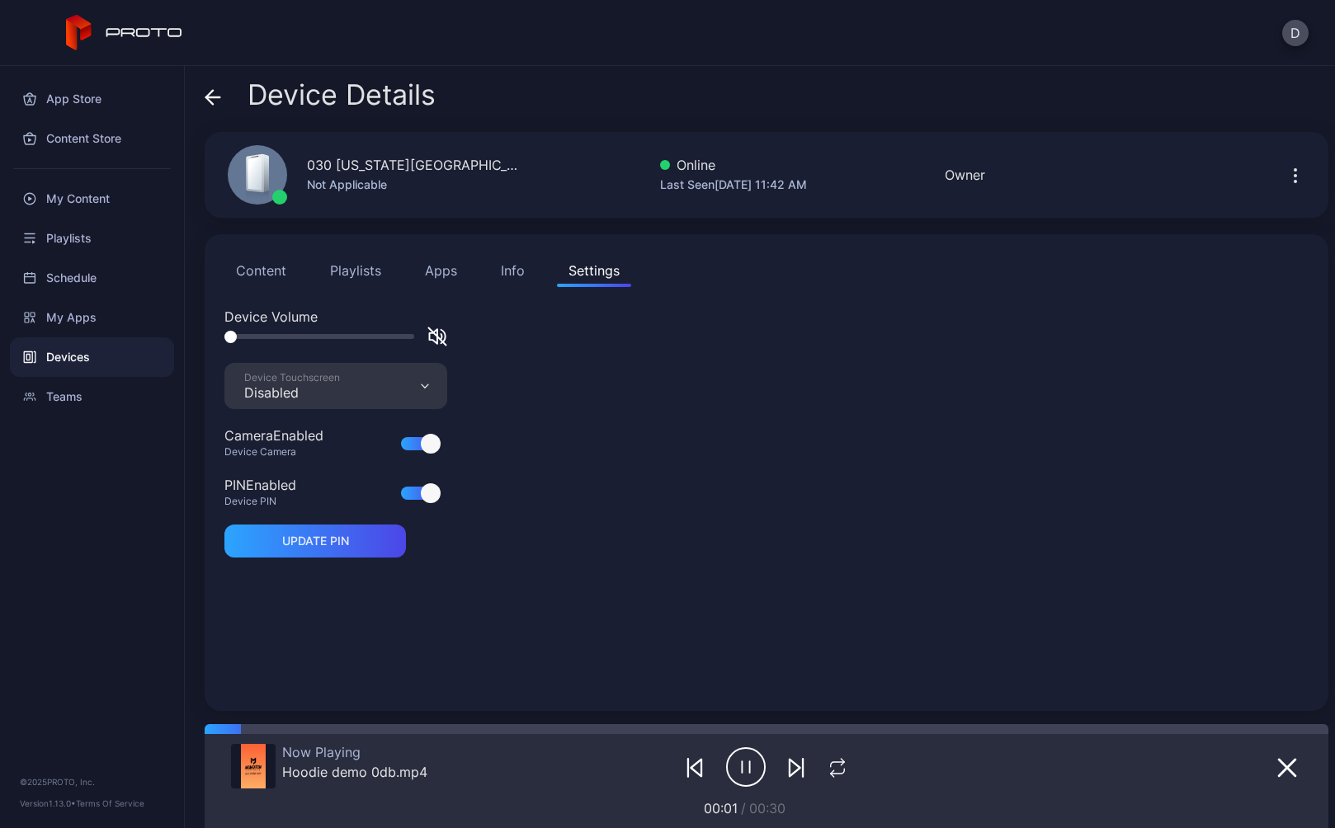
scroll to position [0, 0]
click at [214, 97] on icon at bounding box center [213, 97] width 14 height 0
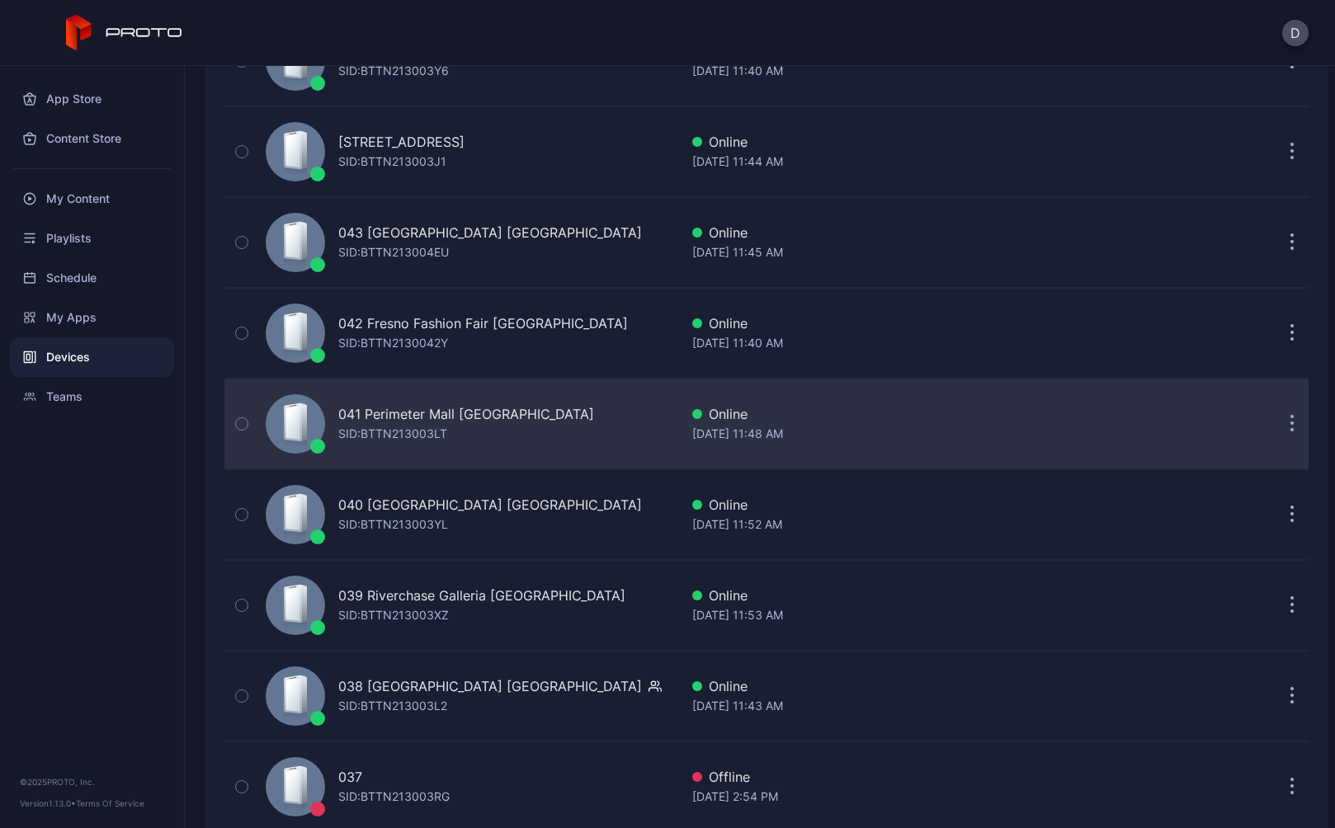
scroll to position [374, 0]
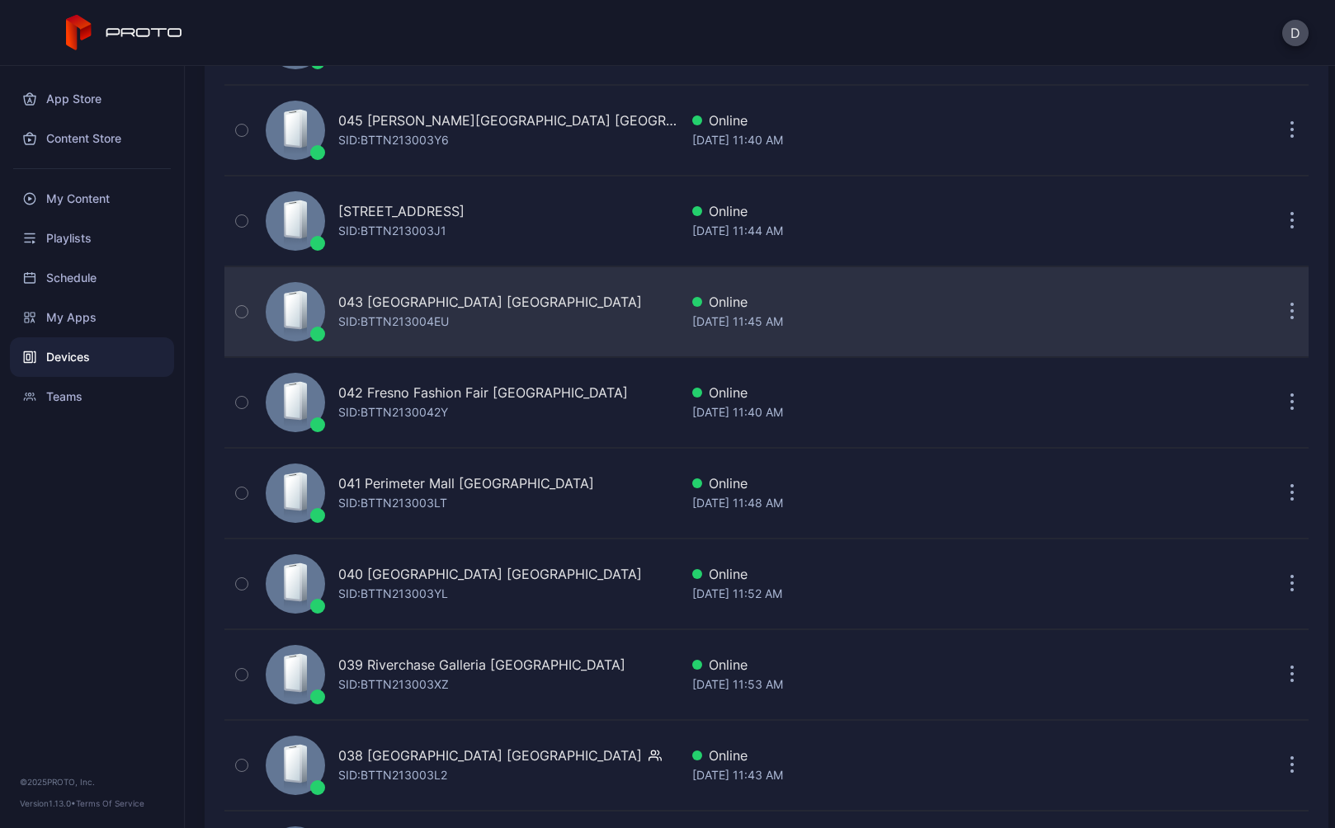
click at [568, 309] on div "043 North Star Mall TX SID: BTTN213004EU" at bounding box center [469, 312] width 420 height 82
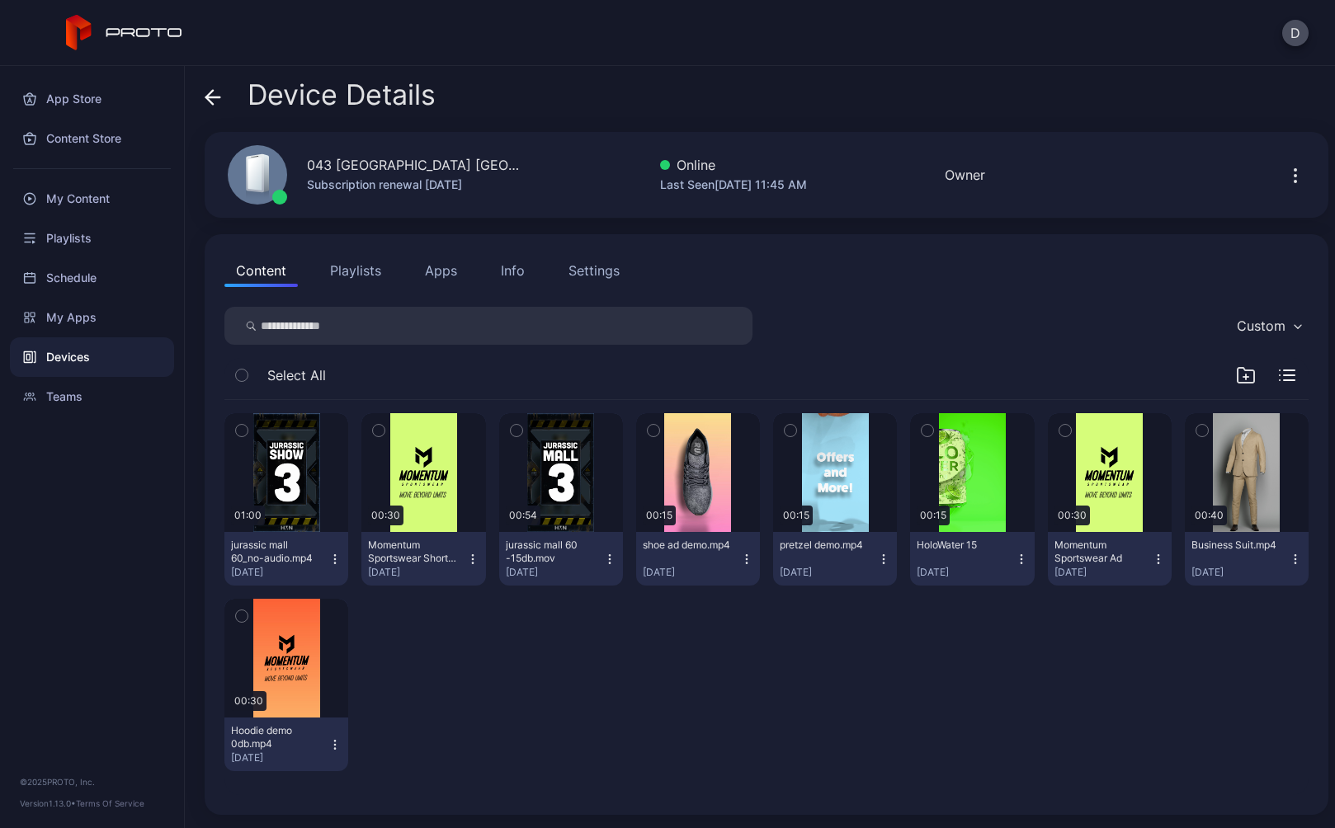
click at [586, 267] on div "Settings" at bounding box center [593, 271] width 51 height 20
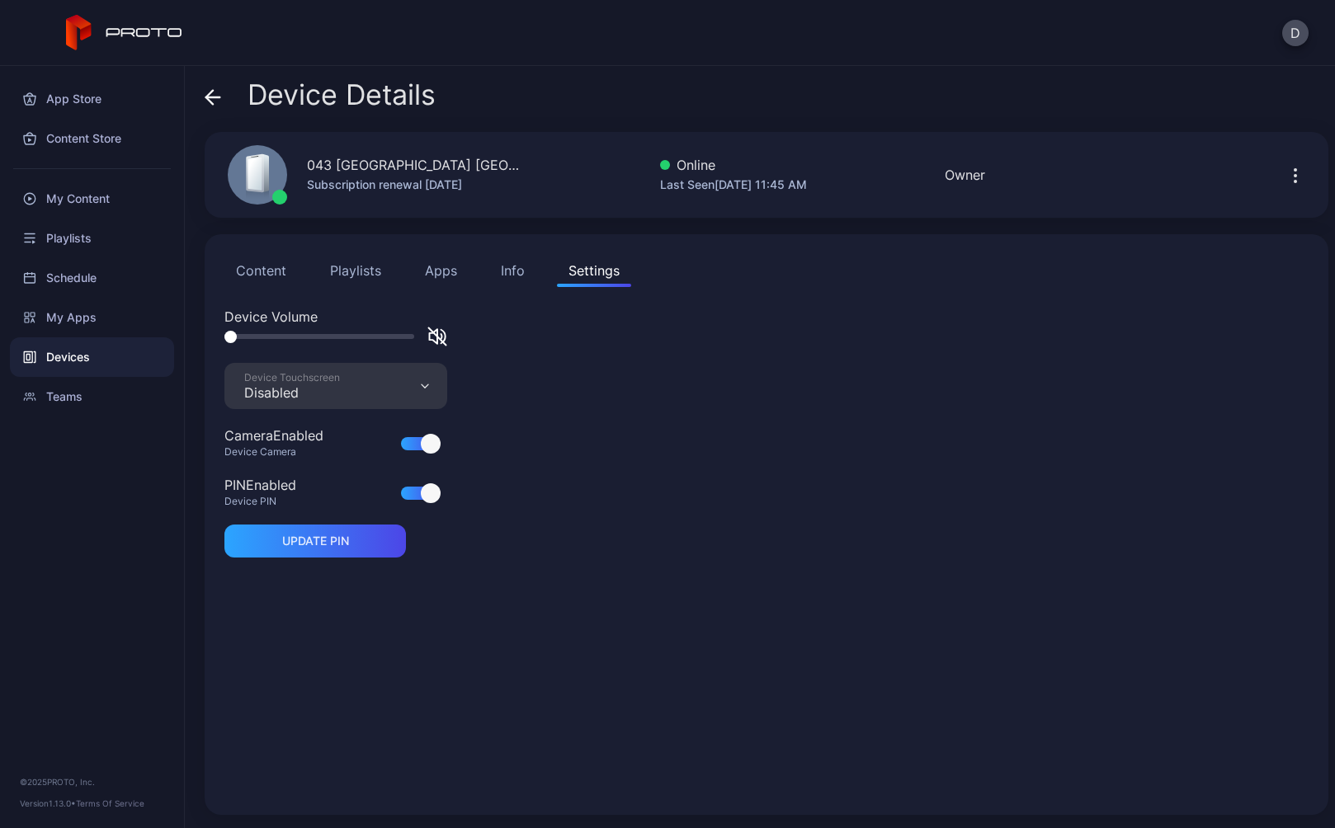
click at [268, 277] on button "Content" at bounding box center [260, 270] width 73 height 33
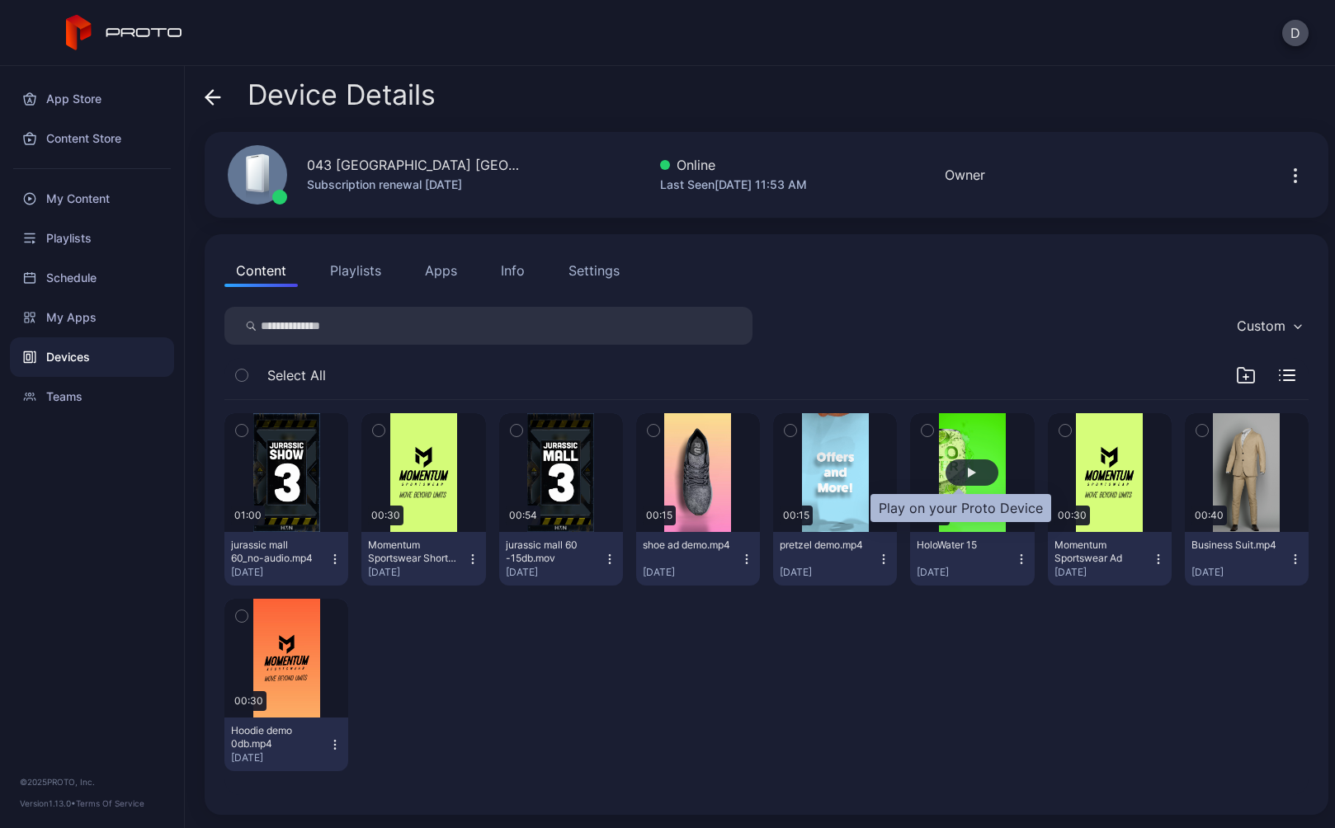
click at [968, 473] on div "button" at bounding box center [972, 473] width 8 height 10
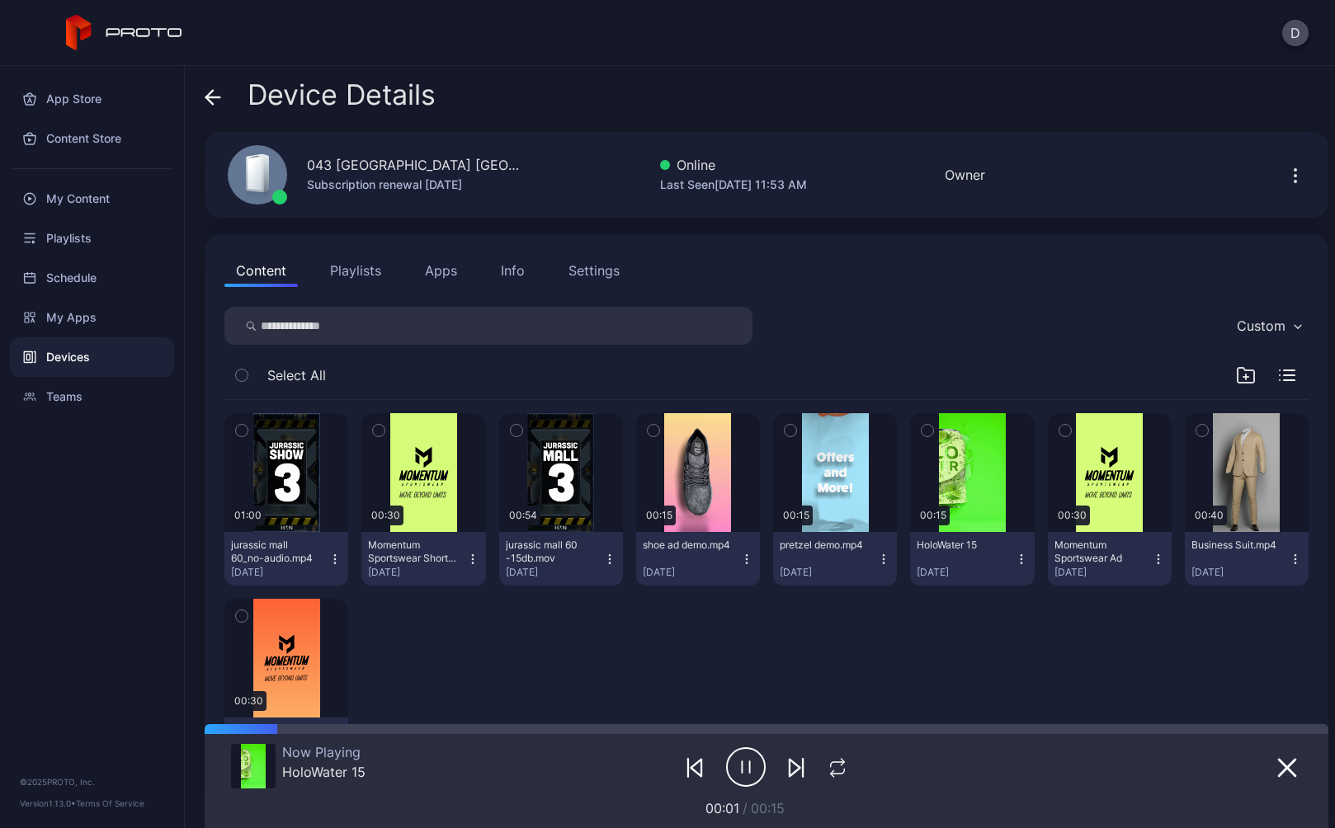
click at [212, 96] on icon at bounding box center [213, 97] width 16 height 16
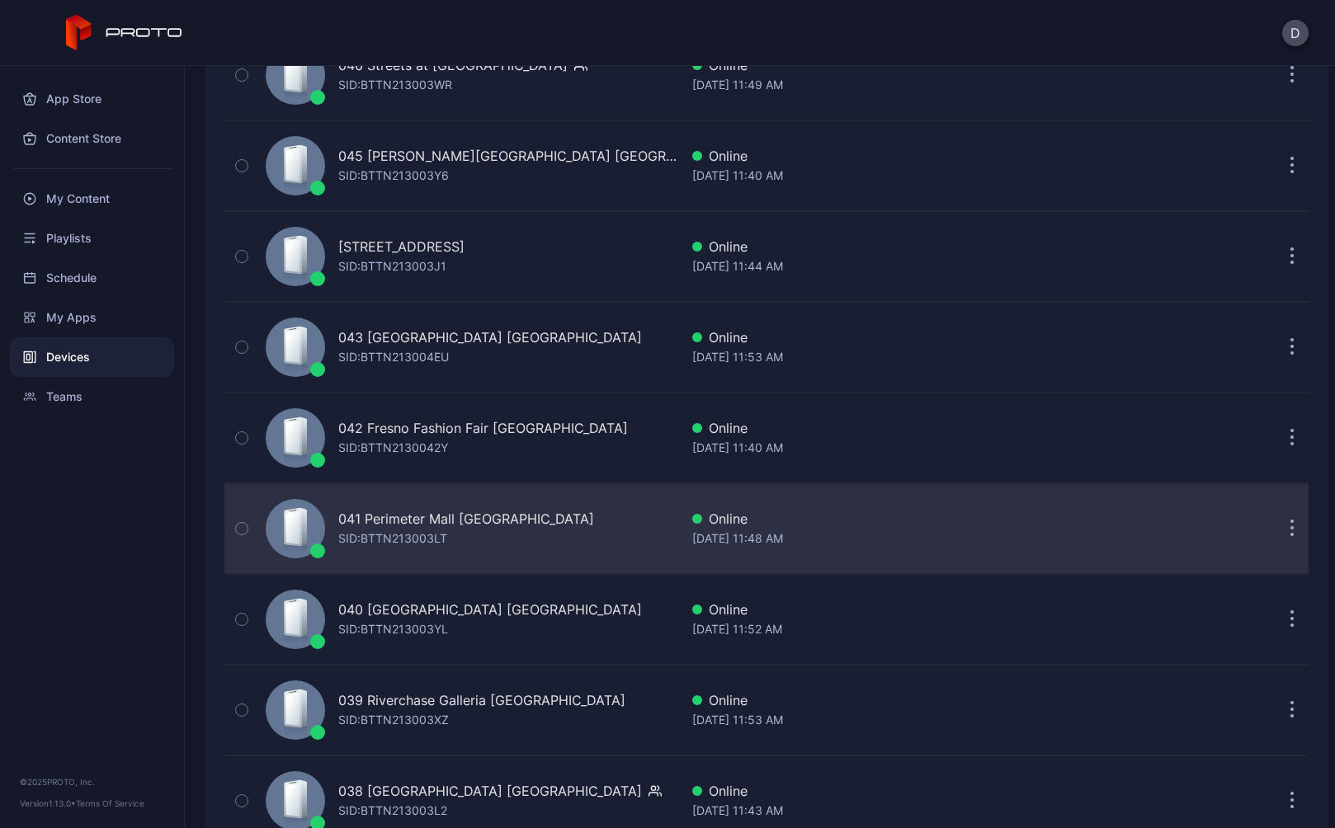
scroll to position [375, 0]
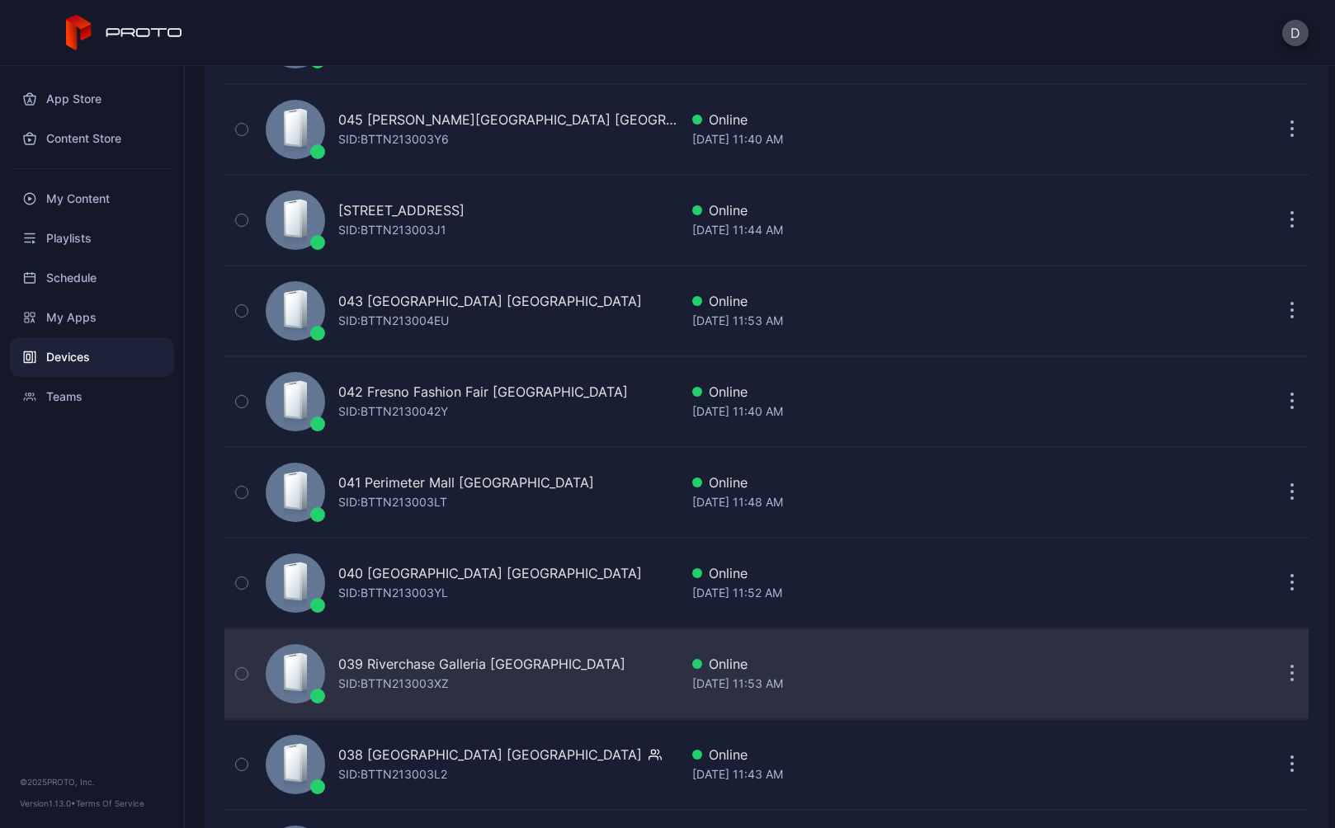
click at [557, 671] on div "039 Riverchase Galleria [GEOGRAPHIC_DATA]: BTTN213003XZ" at bounding box center [469, 674] width 420 height 82
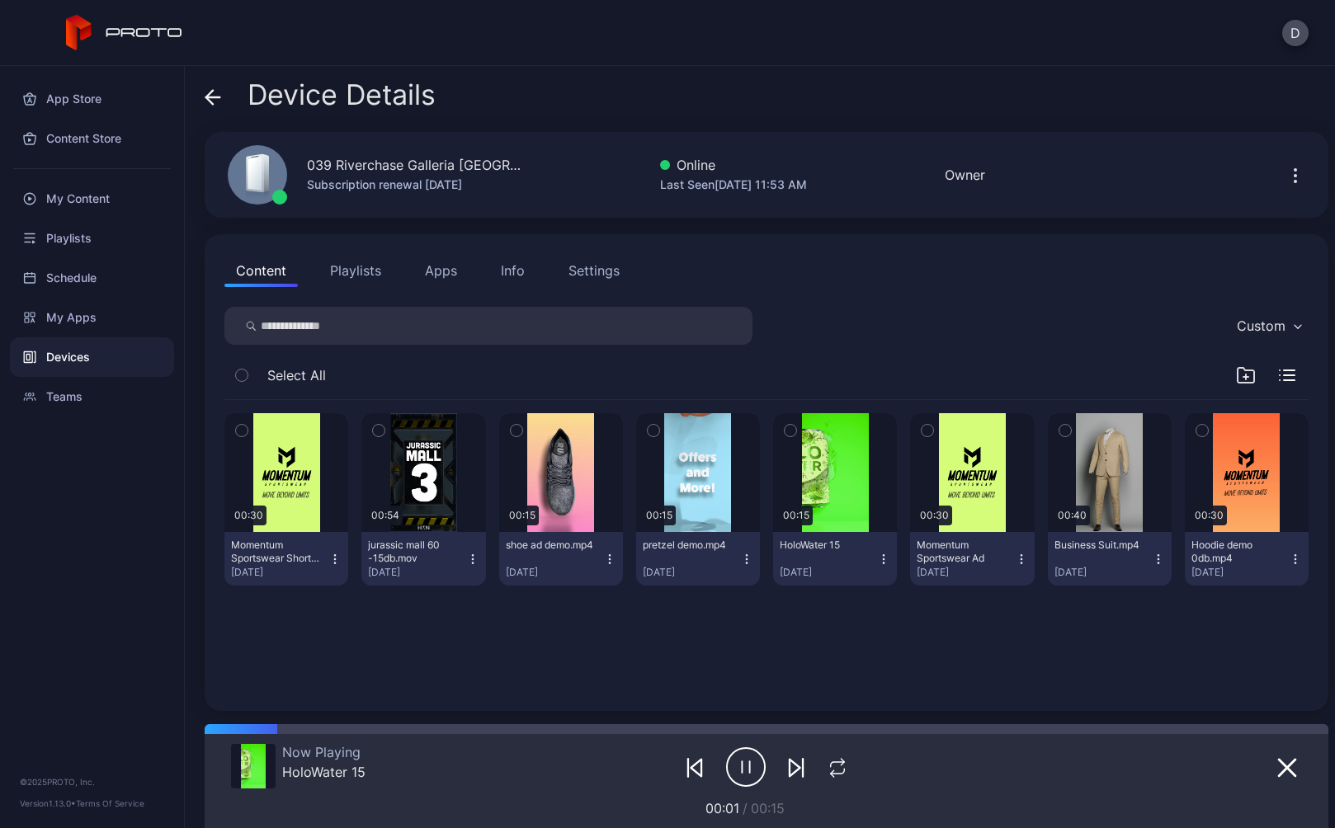
click at [222, 97] on div "Device Details" at bounding box center [320, 99] width 231 height 40
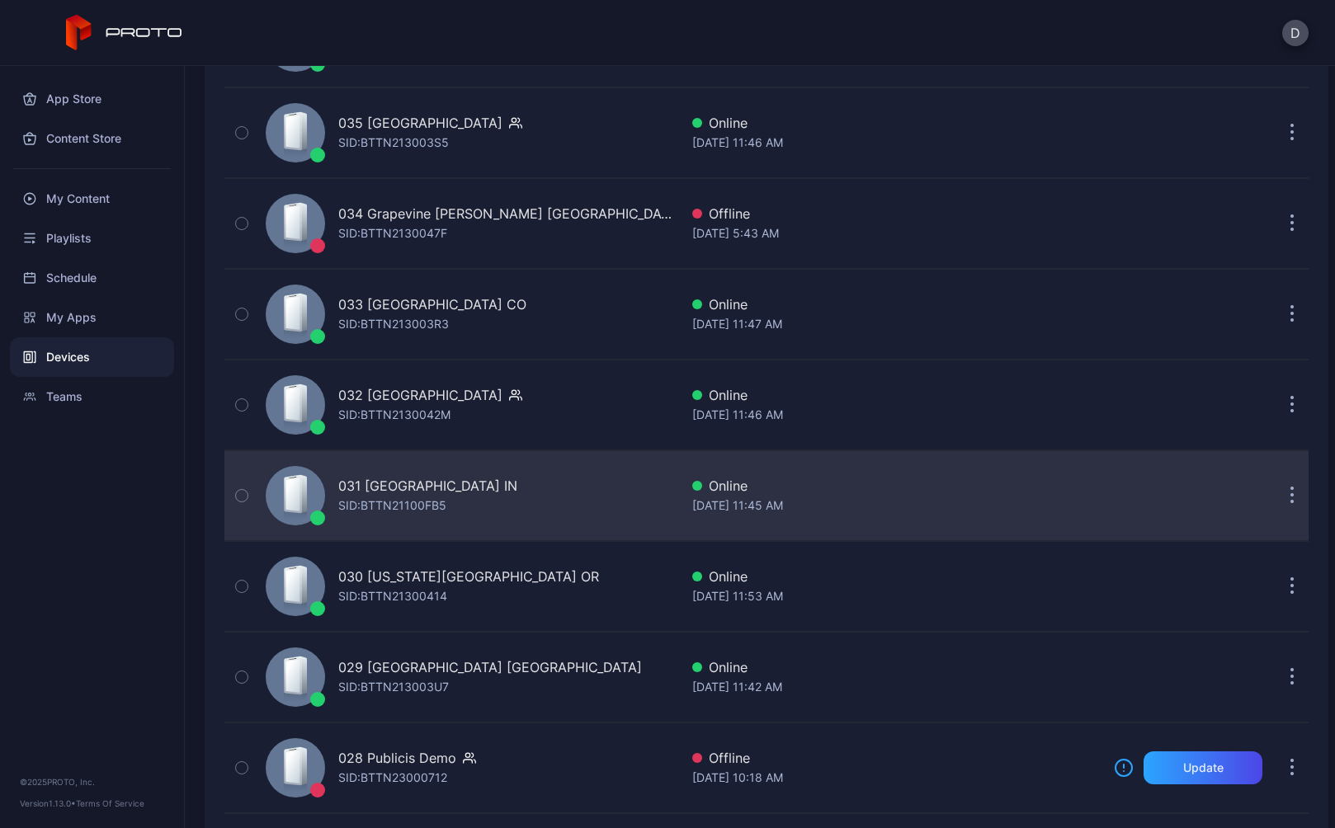
scroll to position [1289, 0]
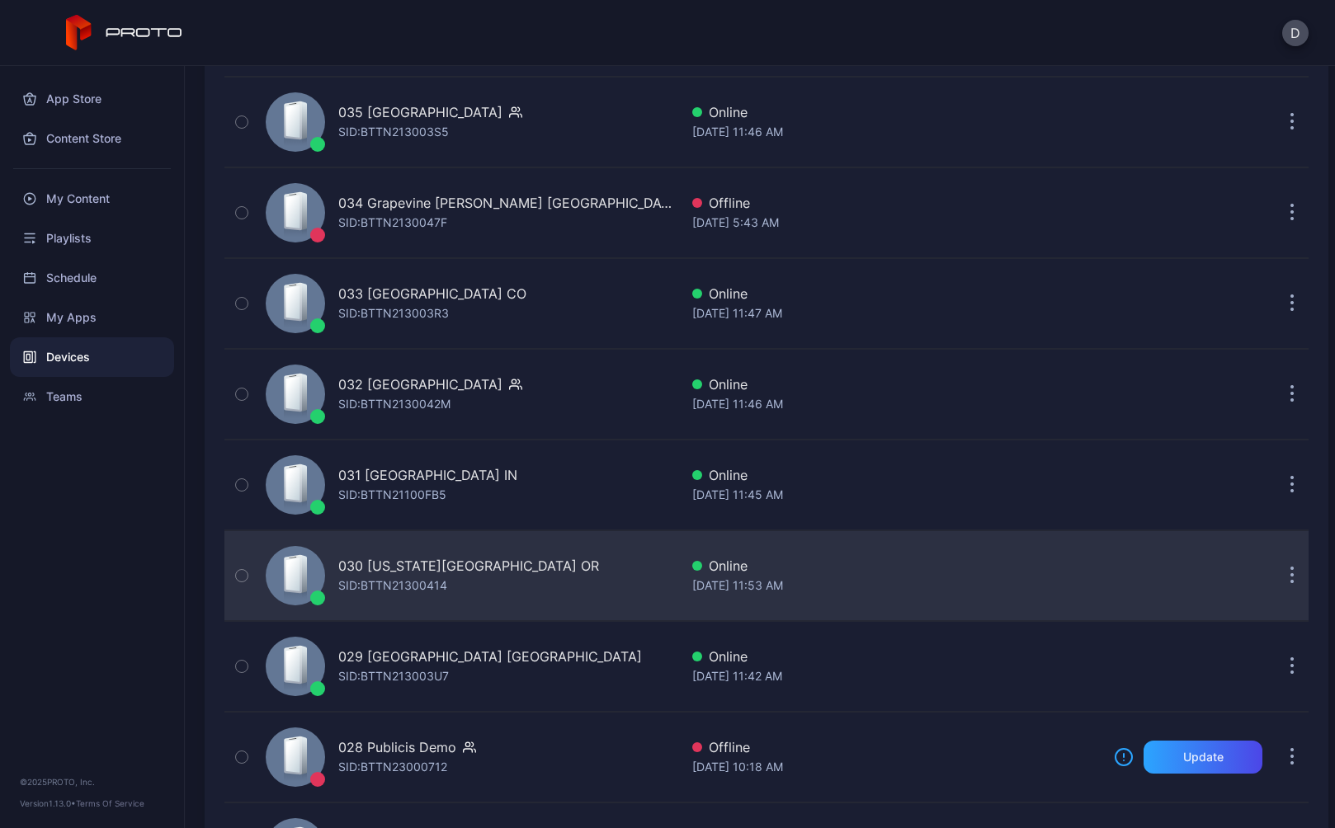
click at [558, 569] on div "030 [US_STATE][GEOGRAPHIC_DATA] OR SID: BTTN21300414" at bounding box center [469, 576] width 420 height 82
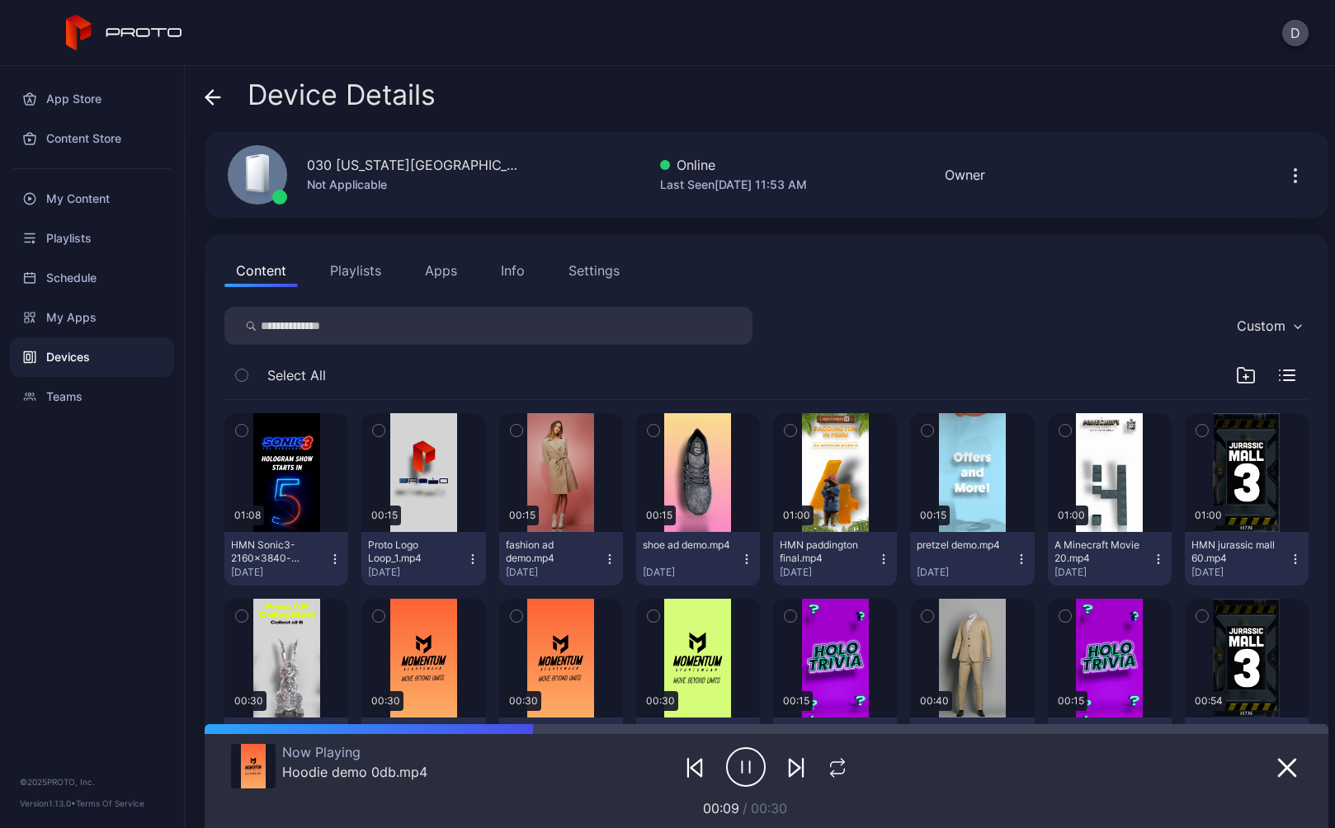
click at [214, 90] on icon at bounding box center [213, 97] width 16 height 16
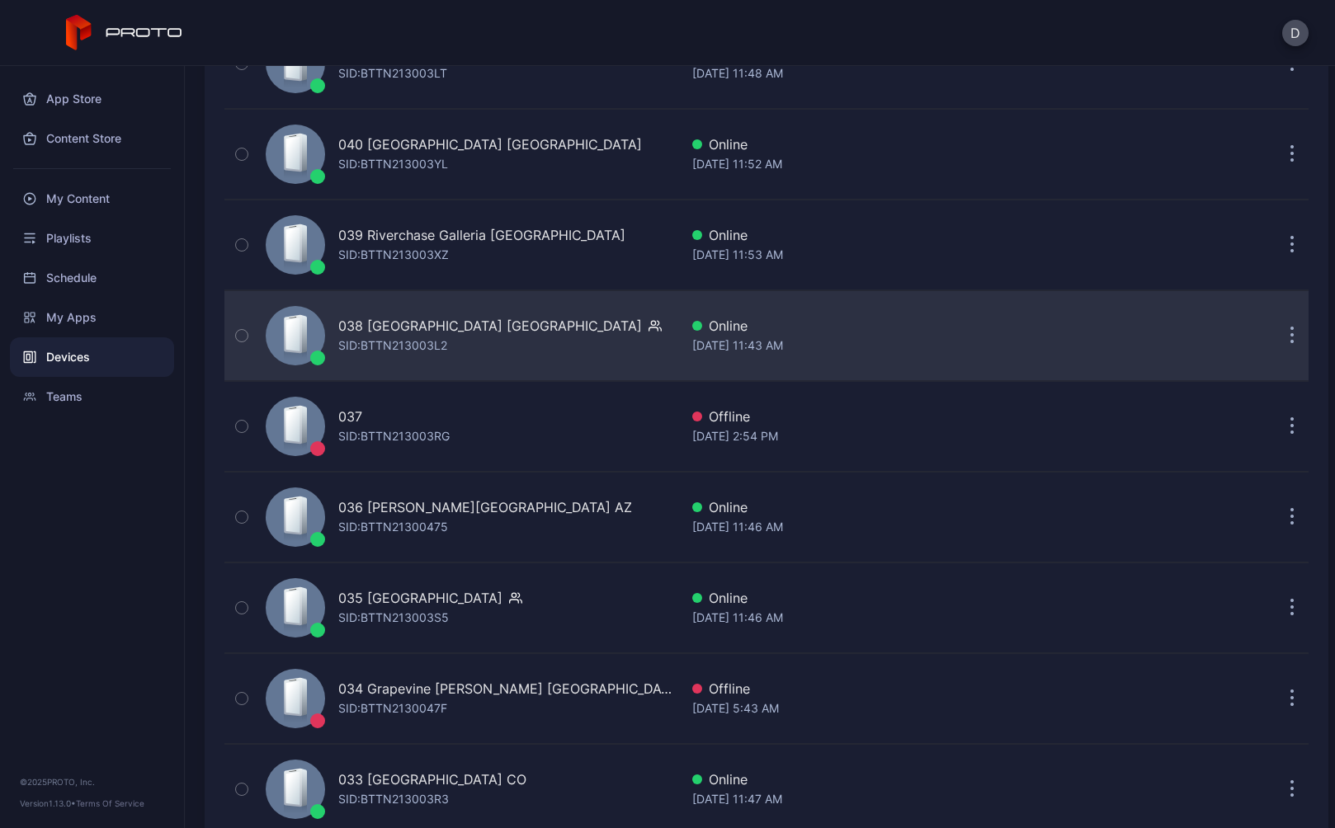
scroll to position [544, 0]
